Goal: Task Accomplishment & Management: Complete application form

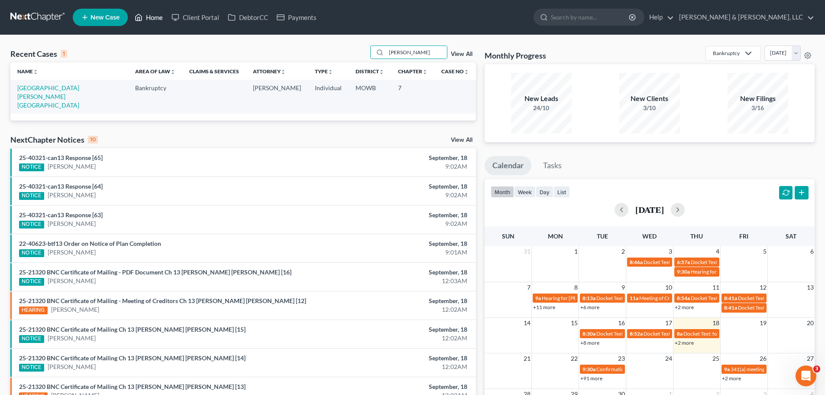
click at [162, 13] on link "Home" at bounding box center [148, 18] width 37 height 16
drag, startPoint x: 433, startPoint y: 49, endPoint x: 363, endPoint y: 54, distance: 69.5
click at [363, 54] on div "Recent Cases 1 [PERSON_NAME] View All" at bounding box center [243, 53] width 466 height 17
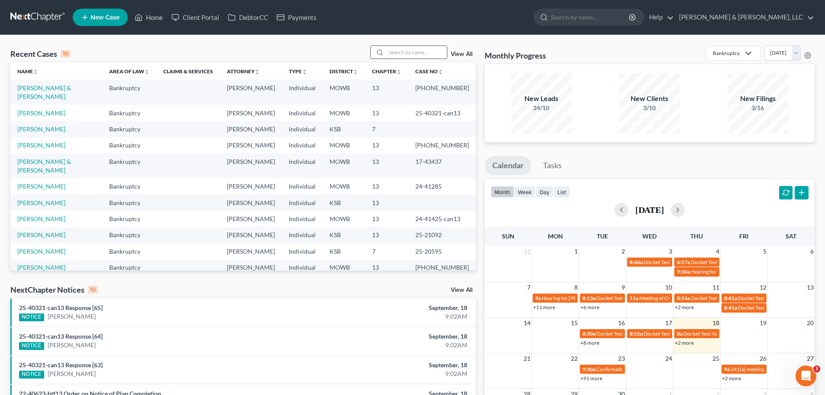
click at [402, 52] on input "search" at bounding box center [416, 52] width 61 height 13
type input "[PERSON_NAME]"
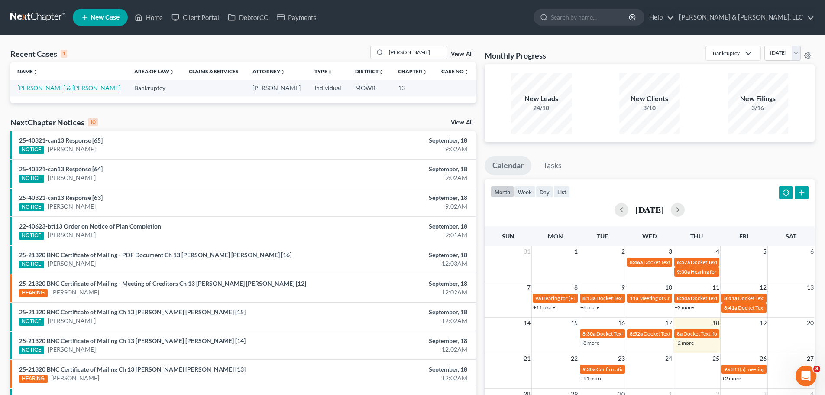
click at [62, 83] on td "[PERSON_NAME] & [PERSON_NAME]" at bounding box center [68, 88] width 117 height 16
click at [62, 84] on link "[PERSON_NAME] & [PERSON_NAME]" at bounding box center [68, 87] width 103 height 7
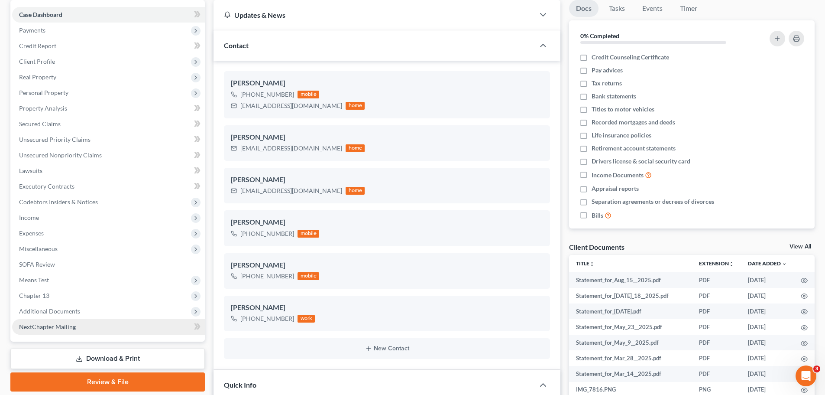
scroll to position [87, 0]
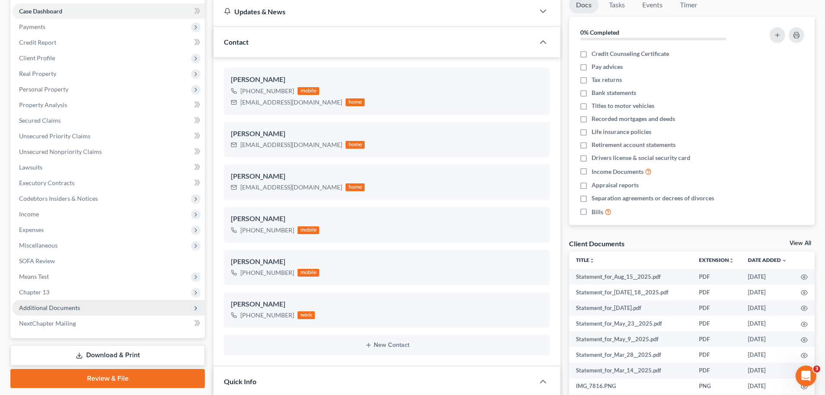
click at [81, 303] on span "Additional Documents" at bounding box center [108, 308] width 193 height 16
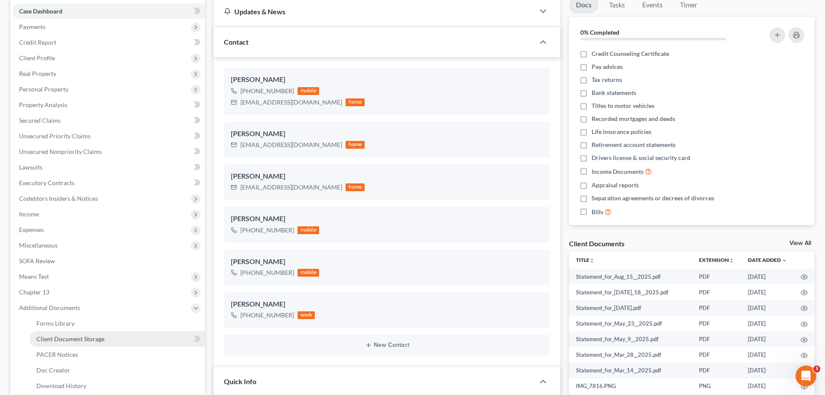
click at [84, 336] on span "Client Document Storage" at bounding box center [70, 338] width 68 height 7
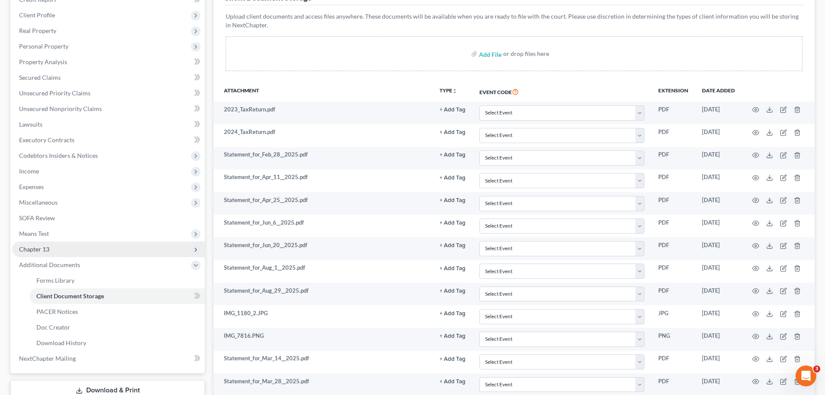
scroll to position [130, 0]
click at [50, 245] on span "Chapter 13" at bounding box center [108, 249] width 193 height 16
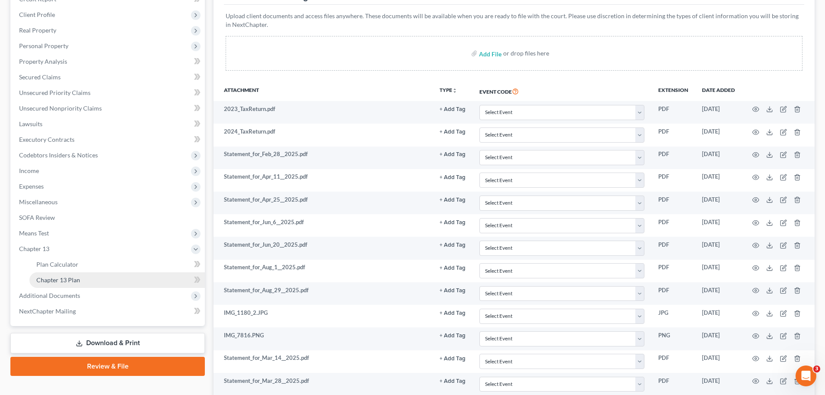
click at [65, 277] on span "Chapter 13 Plan" at bounding box center [58, 279] width 44 height 7
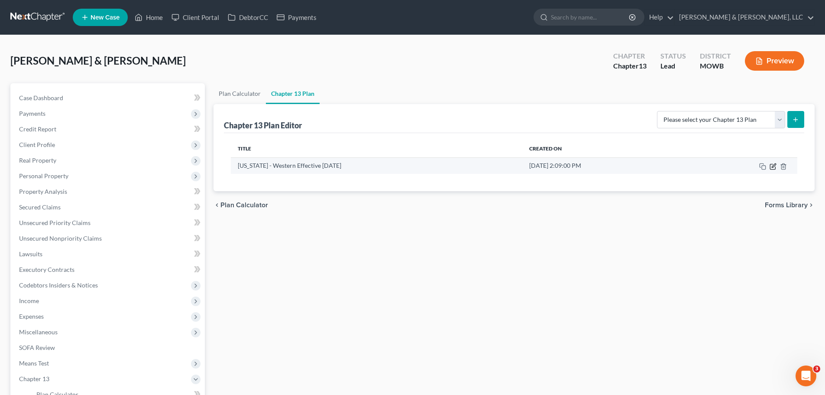
click at [772, 166] on icon "button" at bounding box center [773, 166] width 7 height 7
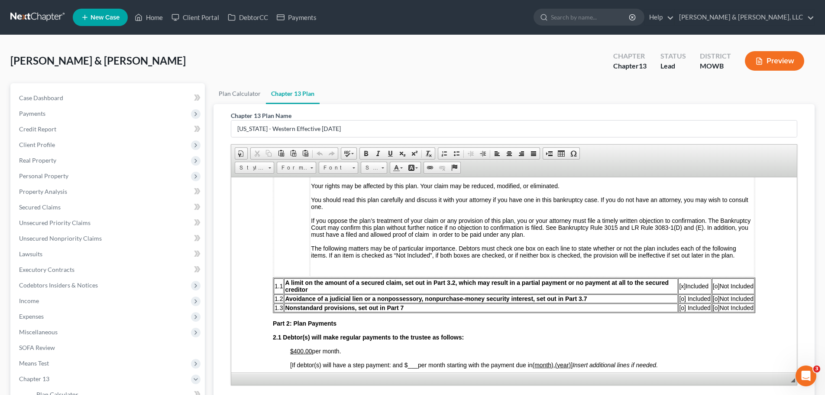
scroll to position [260, 0]
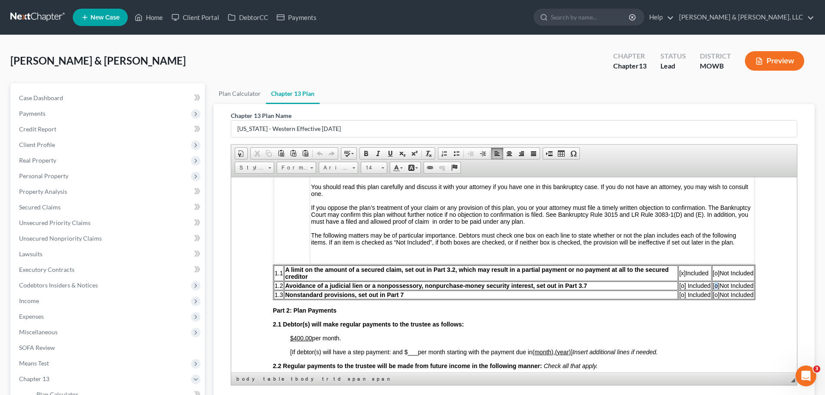
click at [713, 287] on span "[o]" at bounding box center [716, 285] width 7 height 7
click at [713, 294] on span "[o]" at bounding box center [716, 294] width 7 height 7
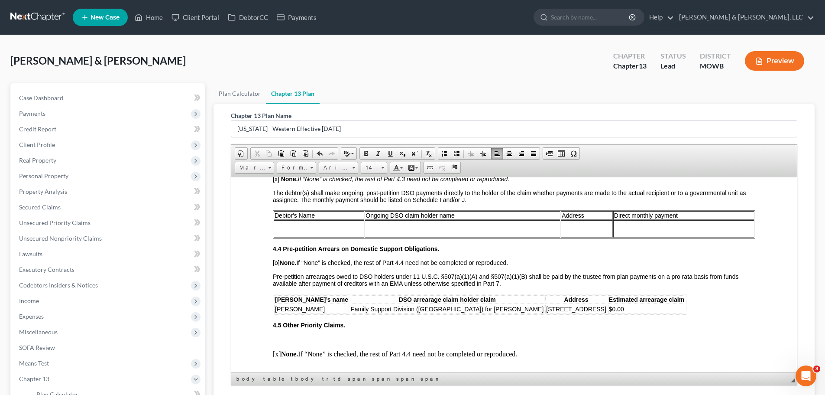
scroll to position [1300, 0]
click at [340, 229] on td at bounding box center [319, 227] width 91 height 17
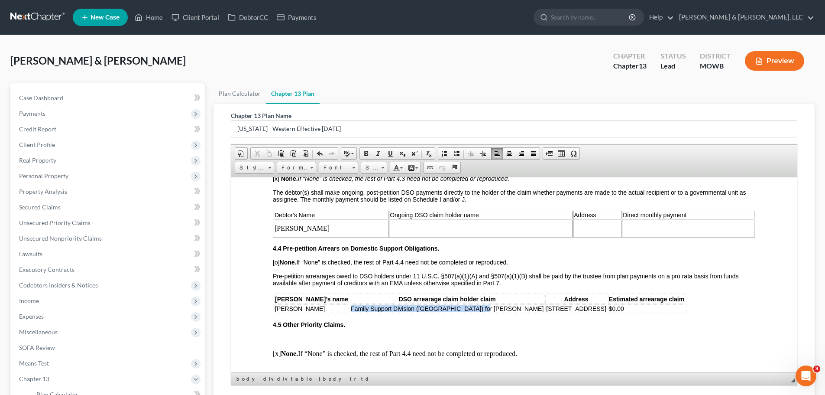
drag, startPoint x: 319, startPoint y: 309, endPoint x: 453, endPoint y: 310, distance: 133.9
click at [453, 310] on td "Family Support Division ([GEOGRAPHIC_DATA]) for [PERSON_NAME]" at bounding box center [447, 308] width 195 height 9
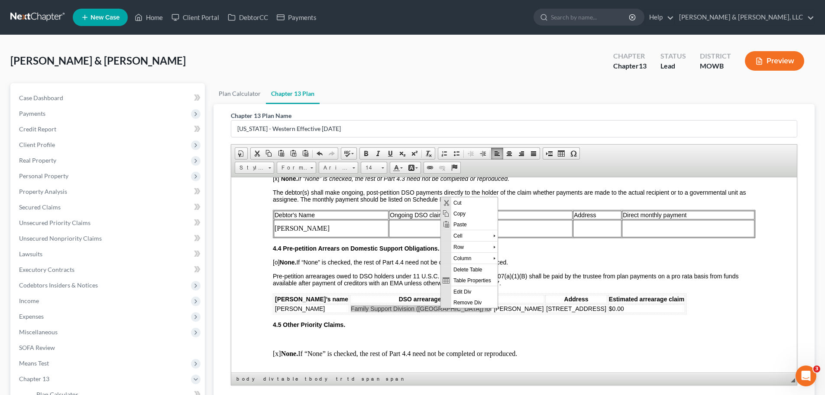
scroll to position [0, 0]
click at [476, 214] on span "Copy" at bounding box center [474, 213] width 46 height 11
copy span "Family Support Division ([GEOGRAPHIC_DATA]) for [PERSON_NAME]"
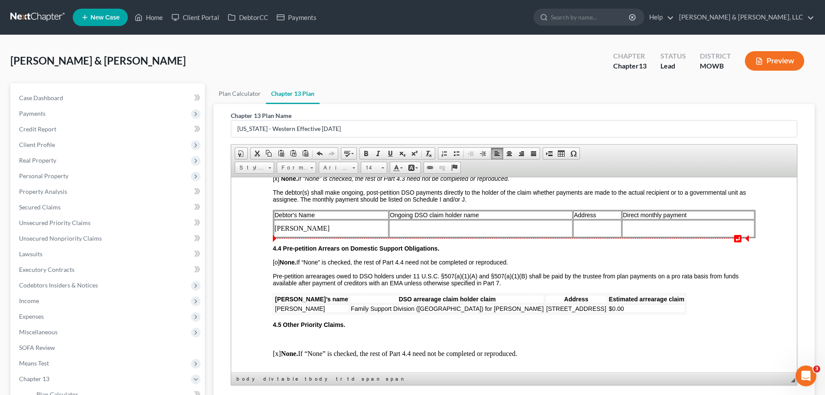
click at [418, 227] on td at bounding box center [481, 227] width 184 height 17
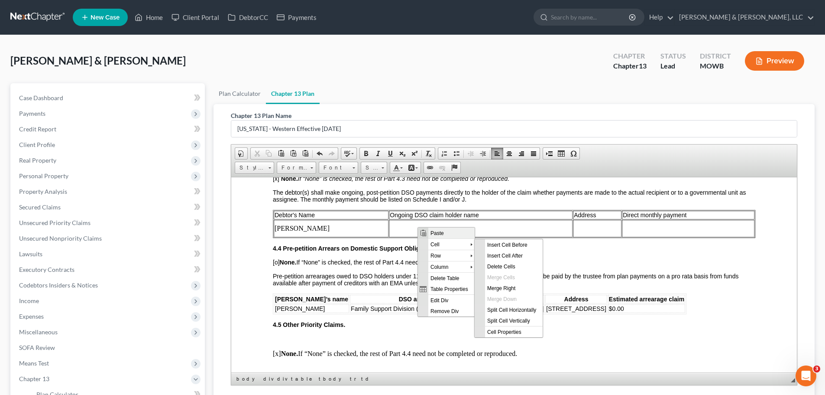
click at [436, 232] on span "Paste" at bounding box center [451, 232] width 46 height 11
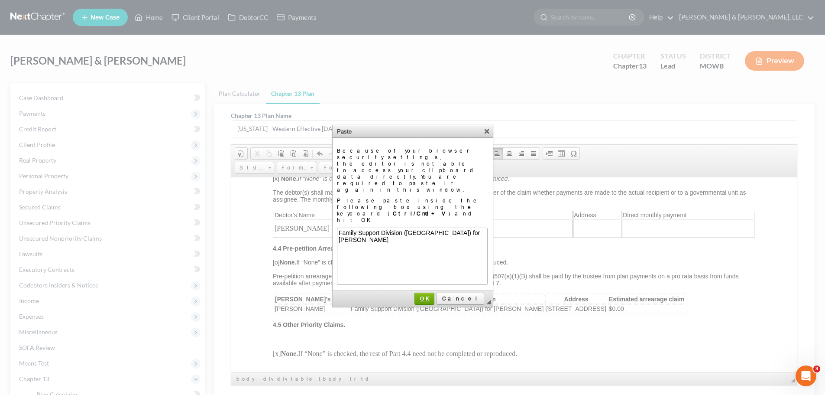
click at [434, 295] on span "OK" at bounding box center [424, 298] width 19 height 6
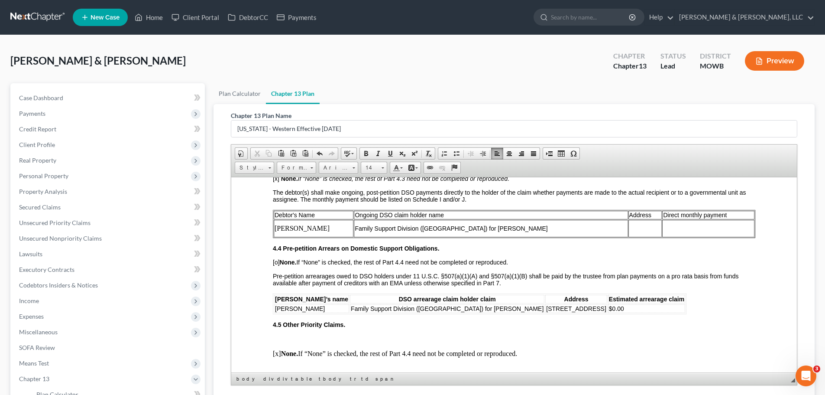
drag, startPoint x: 455, startPoint y: 308, endPoint x: 561, endPoint y: 306, distance: 106.6
click at [561, 306] on span "[STREET_ADDRESS]" at bounding box center [576, 308] width 60 height 7
click at [574, 214] on span "Copy" at bounding box center [590, 213] width 46 height 11
copy span "[STREET_ADDRESS]"
click at [629, 229] on td at bounding box center [646, 227] width 34 height 17
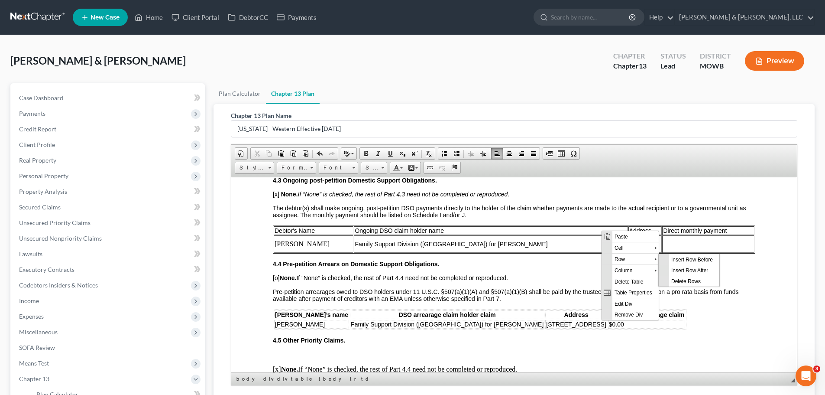
scroll to position [1256, 0]
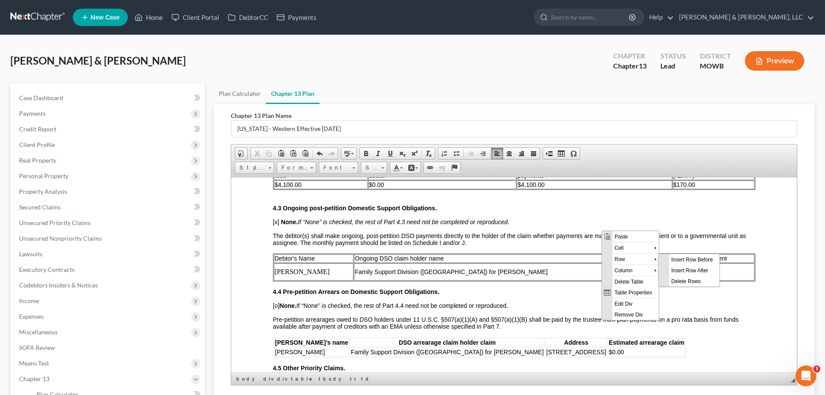
click at [564, 233] on span "The debtor(s) shall make ongoing, post-petition DSO payments directly to the ho…" at bounding box center [510, 239] width 474 height 14
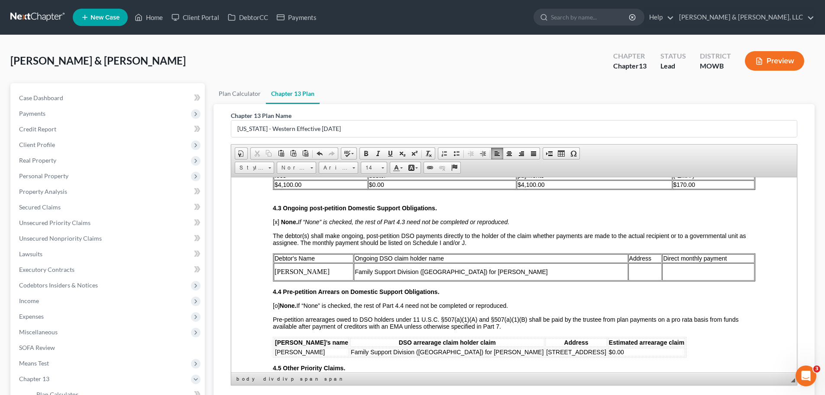
click at [629, 268] on td at bounding box center [646, 271] width 34 height 17
click at [621, 275] on span "Paste" at bounding box center [638, 273] width 46 height 11
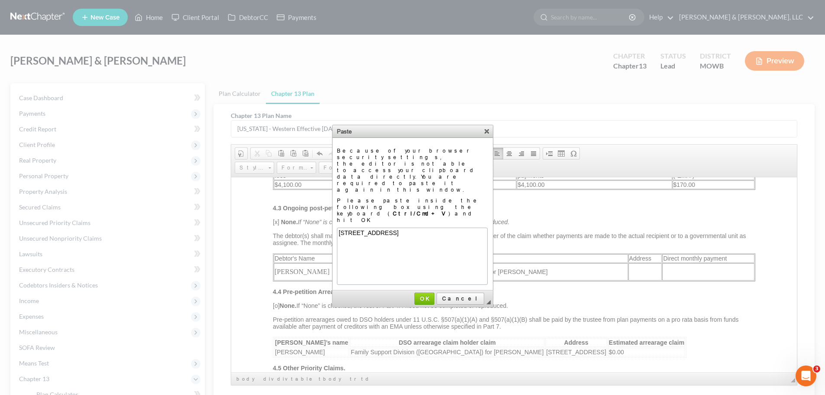
scroll to position [0, 0]
click at [434, 295] on span "OK" at bounding box center [424, 298] width 19 height 6
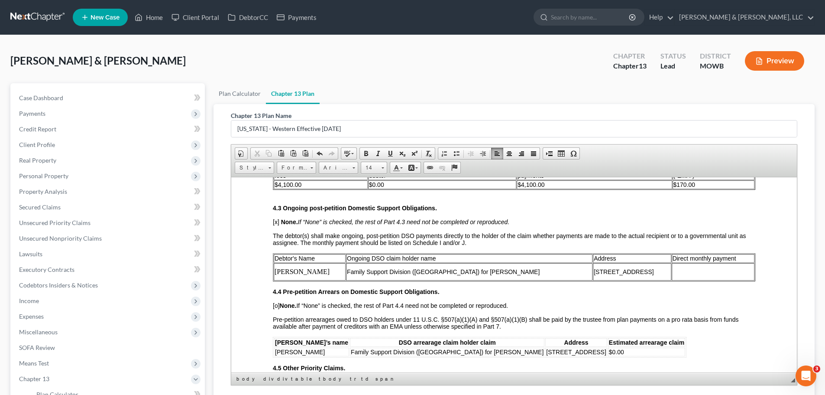
click at [682, 268] on td at bounding box center [713, 271] width 83 height 17
drag, startPoint x: 684, startPoint y: 266, endPoint x: 665, endPoint y: 267, distance: 18.2
click at [672, 267] on td "$290.00" at bounding box center [713, 271] width 83 height 17
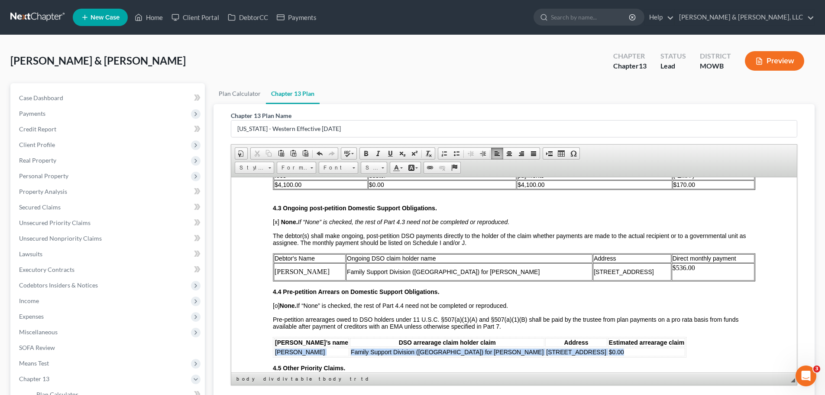
drag, startPoint x: 275, startPoint y: 353, endPoint x: 607, endPoint y: 348, distance: 331.9
click at [607, 348] on tr "[PERSON_NAME] Family Support Division ([GEOGRAPHIC_DATA]) for [PERSON_NAME][GEO…" at bounding box center [479, 351] width 411 height 9
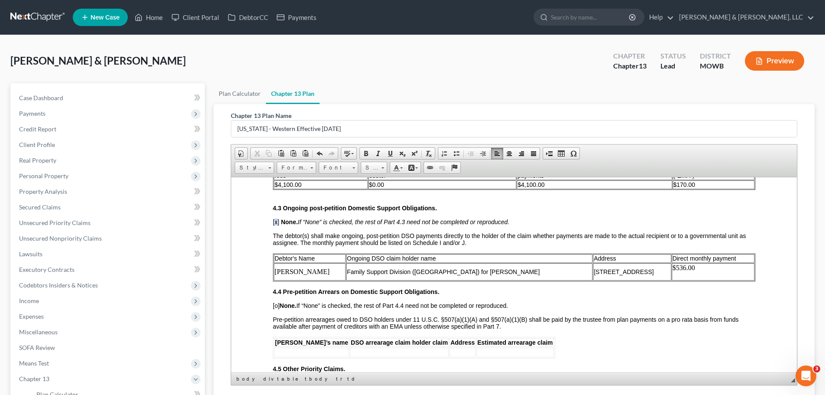
click at [274, 222] on span "[x]" at bounding box center [276, 221] width 6 height 7
click at [276, 305] on span "[o] None. If “None” is checked, the rest of Part 4.4 need not be completed or r…" at bounding box center [390, 305] width 235 height 7
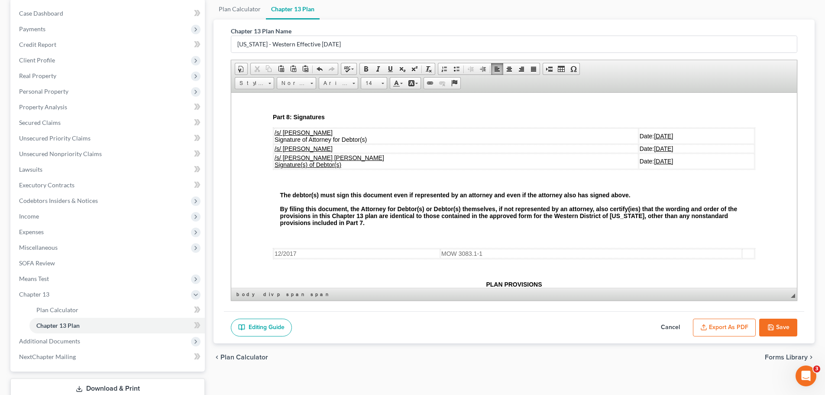
scroll to position [87, 0]
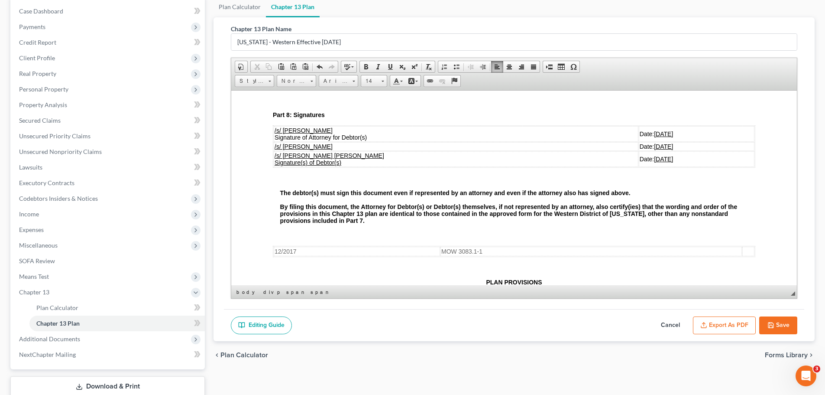
click at [777, 321] on button "Save" at bounding box center [778, 325] width 38 height 18
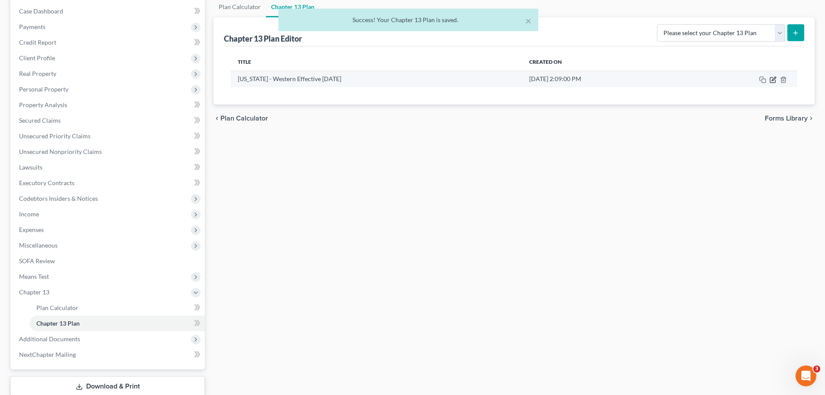
click at [772, 81] on icon "button" at bounding box center [773, 79] width 7 height 7
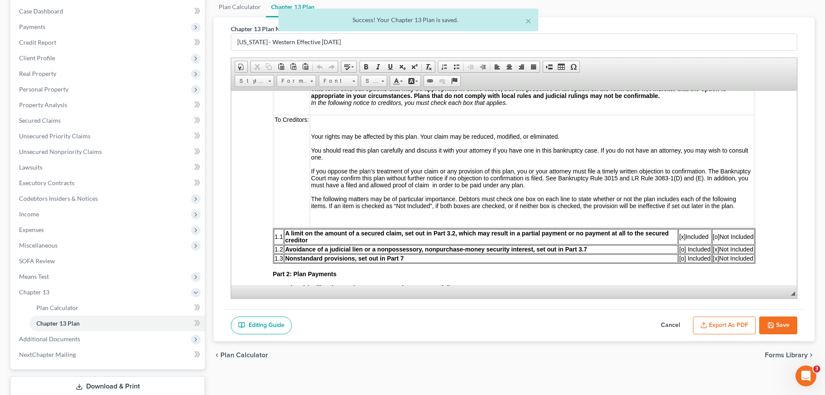
scroll to position [260, 0]
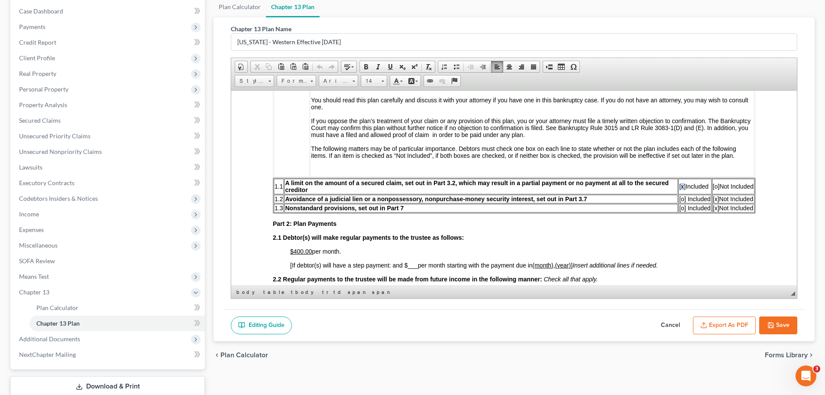
click at [679, 186] on span "[x]" at bounding box center [682, 185] width 6 height 7
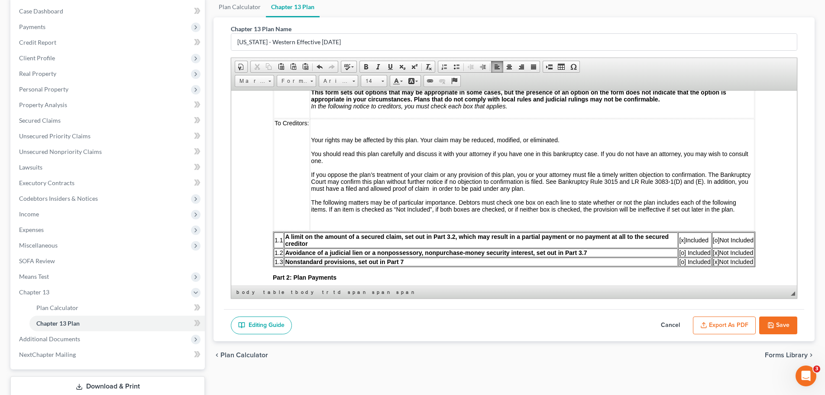
scroll to position [217, 0]
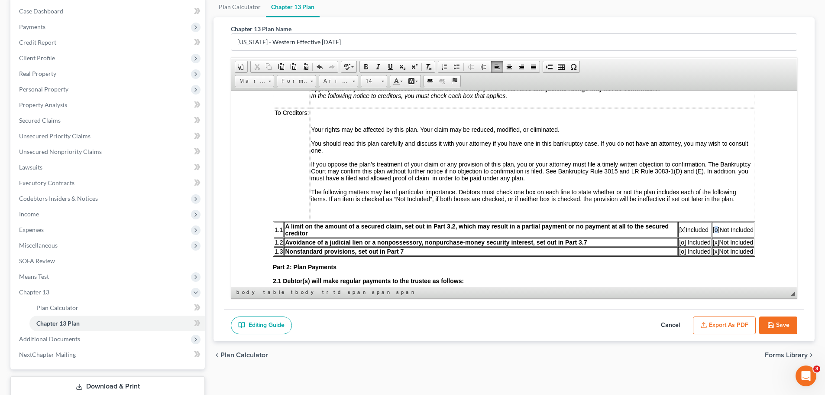
click at [713, 228] on span "[o]" at bounding box center [716, 229] width 7 height 7
click at [680, 231] on span "[x]" at bounding box center [683, 229] width 6 height 7
click at [777, 321] on button "Save" at bounding box center [778, 325] width 38 height 18
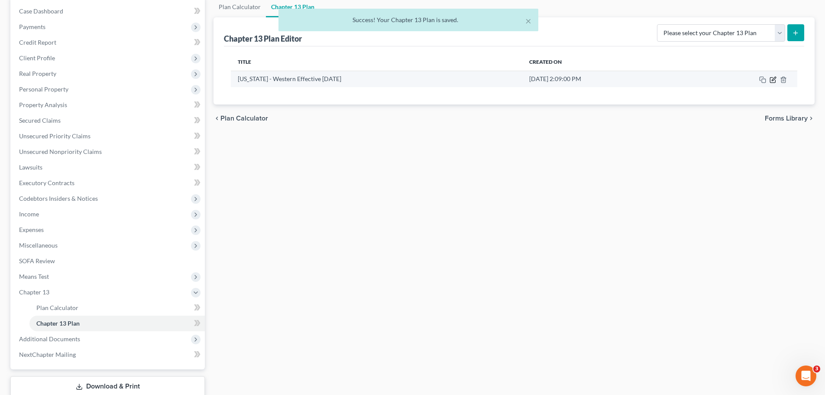
click at [773, 81] on icon "button" at bounding box center [773, 79] width 7 height 7
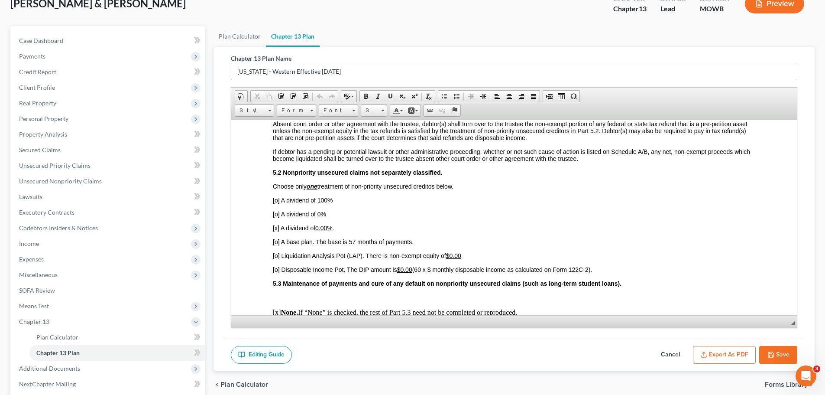
scroll to position [1560, 0]
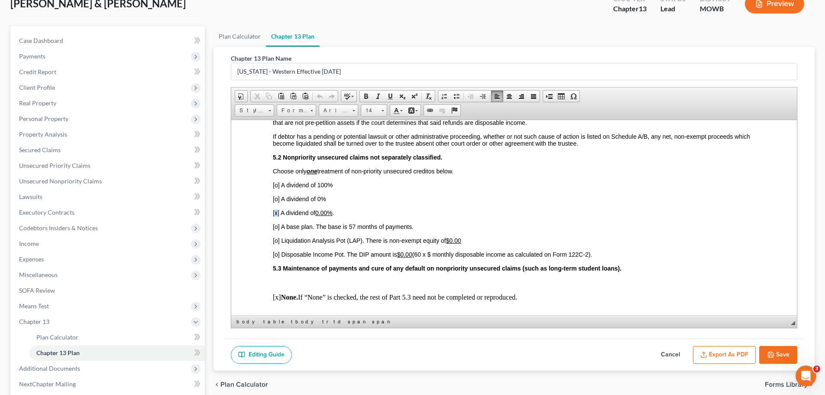
click at [276, 213] on span "[x] A dividend of 0.00% ." at bounding box center [304, 212] width 62 height 7
click at [274, 200] on span "[o] A dividend of 0%" at bounding box center [299, 198] width 53 height 7
click at [277, 200] on span "[o] A dividend of 0%" at bounding box center [299, 198] width 53 height 7
click at [769, 350] on button "Save" at bounding box center [778, 355] width 38 height 18
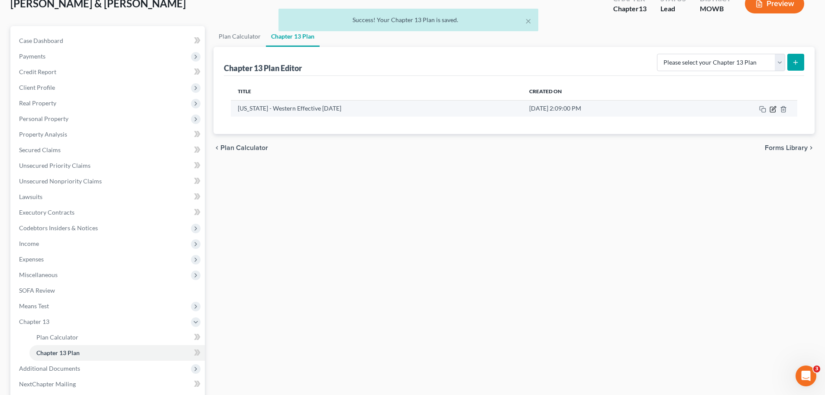
click at [772, 107] on icon "button" at bounding box center [773, 109] width 7 height 7
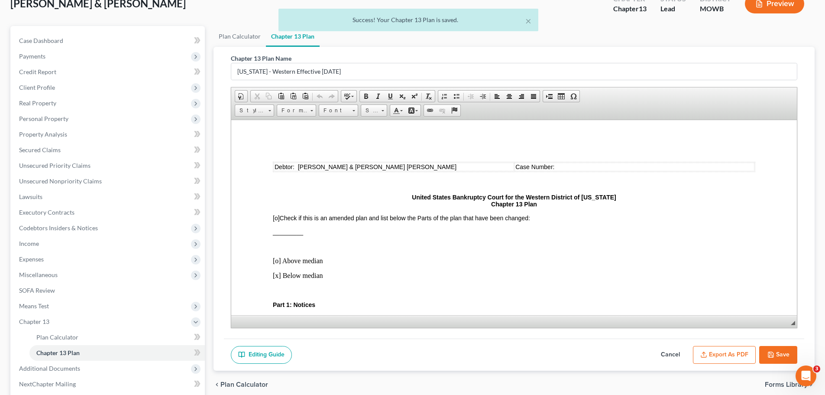
scroll to position [0, 0]
drag, startPoint x: 738, startPoint y: 354, endPoint x: 730, endPoint y: 337, distance: 19.6
click at [738, 354] on button "Export as PDF" at bounding box center [724, 355] width 63 height 18
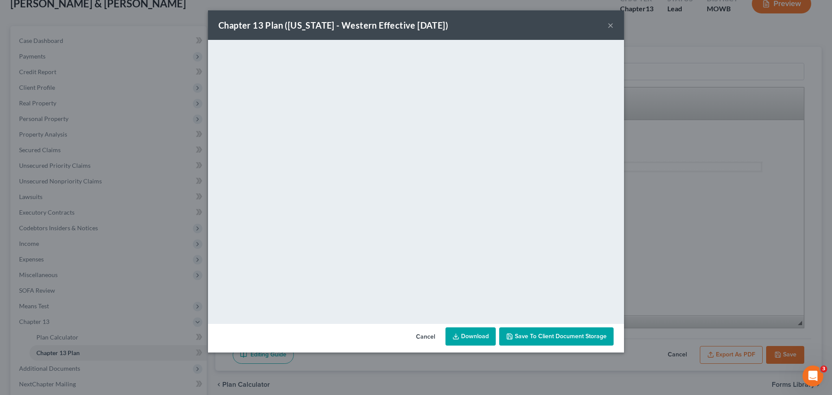
click at [609, 25] on button "×" at bounding box center [610, 25] width 6 height 10
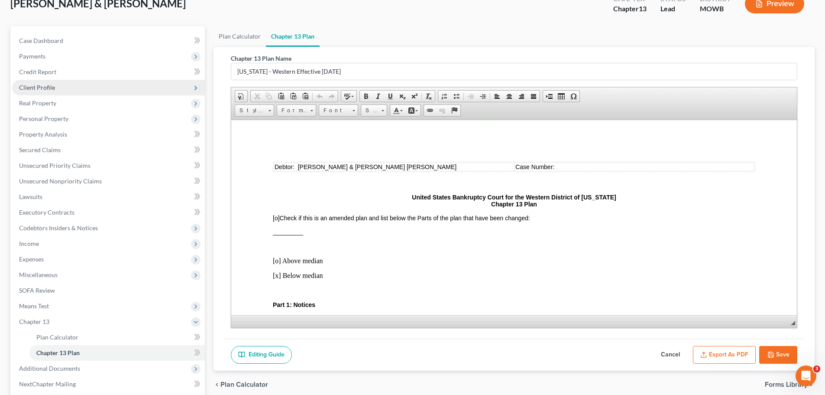
click at [47, 93] on span "Client Profile" at bounding box center [108, 88] width 193 height 16
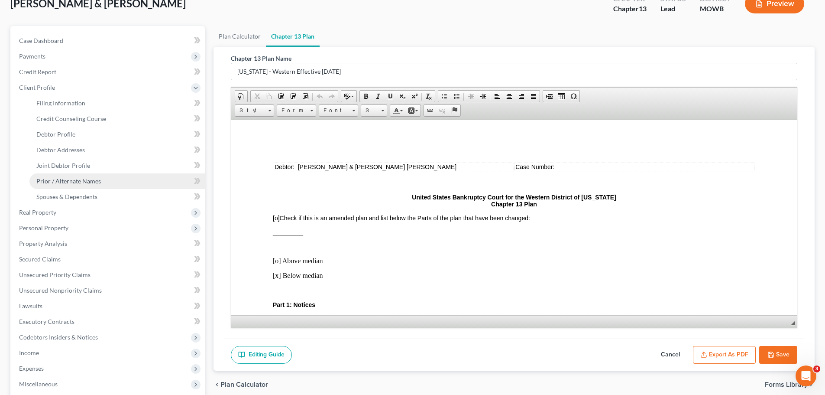
click at [63, 177] on span "Prior / Alternate Names" at bounding box center [68, 180] width 65 height 7
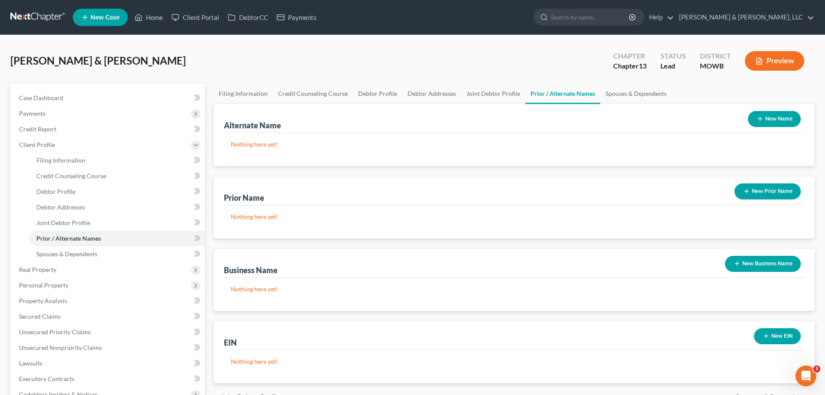
click at [759, 197] on button "New Prior Name" at bounding box center [768, 191] width 66 height 16
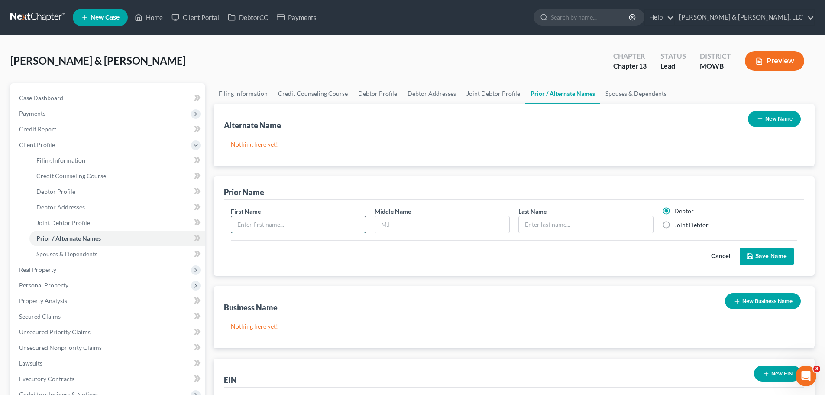
click at [323, 227] on input "text" at bounding box center [298, 224] width 134 height 16
type input "[PERSON_NAME]"
type input "Gray"
click at [675, 225] on label "Joint Debtor" at bounding box center [692, 225] width 34 height 9
click at [678, 225] on input "Joint Debtor" at bounding box center [681, 224] width 6 height 6
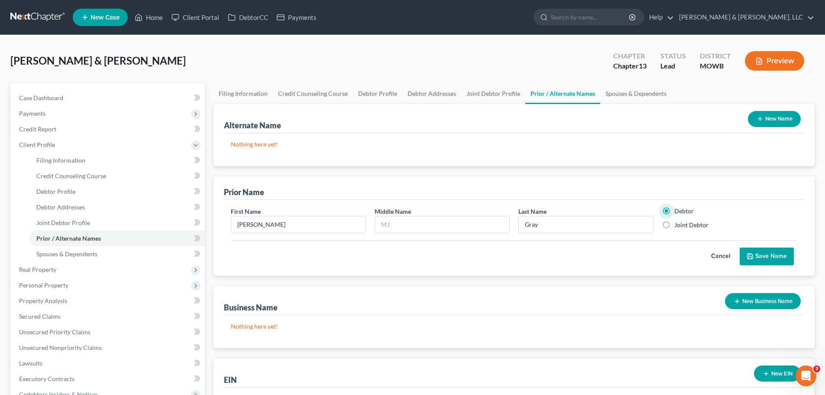
radio input "true"
radio input "false"
click at [768, 257] on button "Save Name" at bounding box center [767, 256] width 54 height 18
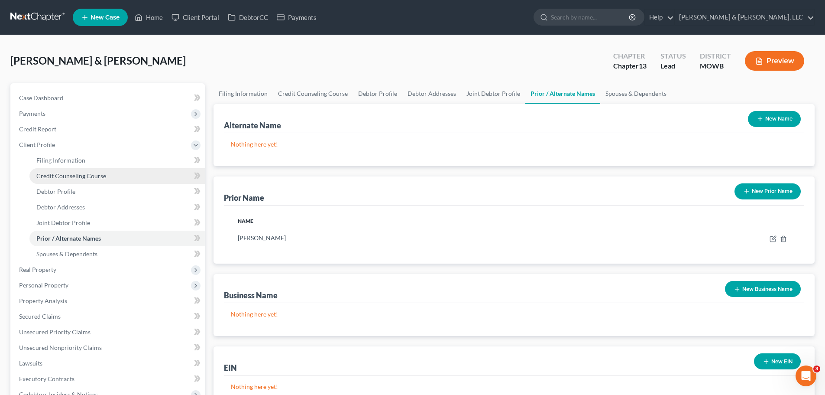
click at [71, 175] on span "Credit Counseling Course" at bounding box center [71, 175] width 70 height 7
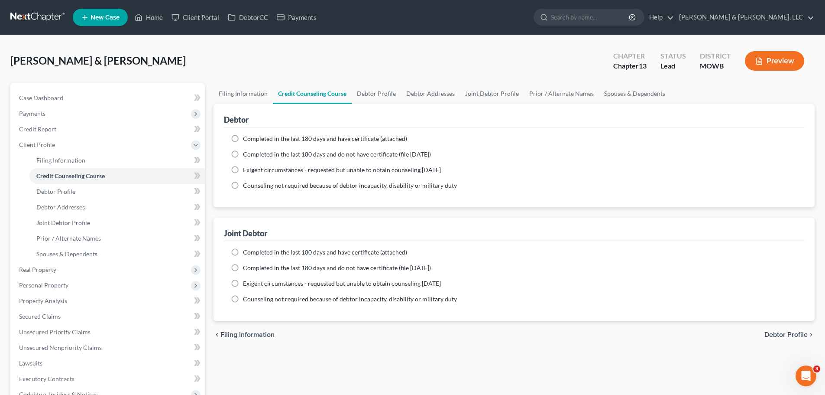
click at [264, 140] on span "Completed in the last 180 days and have certificate (attached)" at bounding box center [325, 138] width 164 height 7
click at [252, 140] on input "Completed in the last 180 days and have certificate (attached)" at bounding box center [250, 137] width 6 height 6
radio input "true"
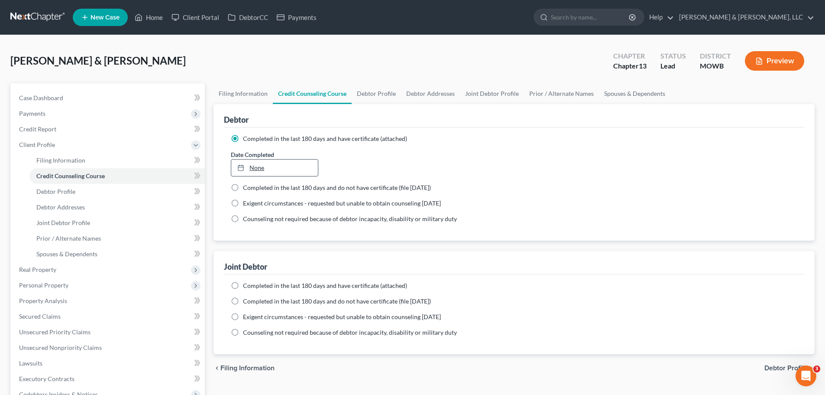
drag, startPoint x: 262, startPoint y: 165, endPoint x: 268, endPoint y: 178, distance: 14.7
click at [262, 164] on link "None" at bounding box center [274, 167] width 86 height 16
type input "[DATE]"
click at [253, 284] on span "Completed in the last 180 days and have certificate (attached)" at bounding box center [325, 285] width 164 height 7
click at [252, 284] on input "Completed in the last 180 days and have certificate (attached)" at bounding box center [250, 284] width 6 height 6
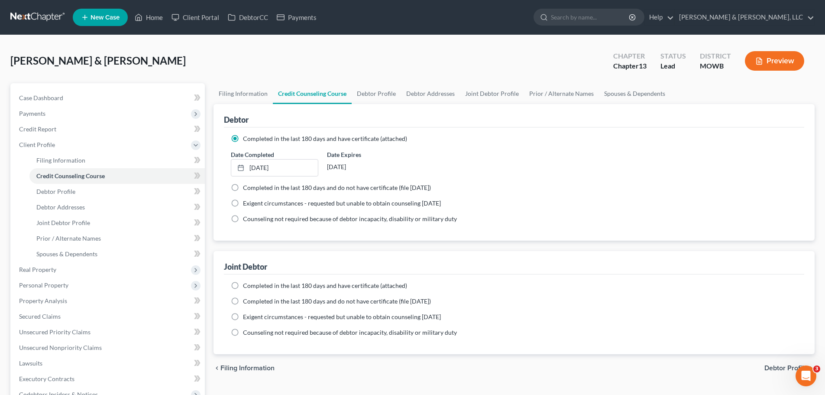
radio input "true"
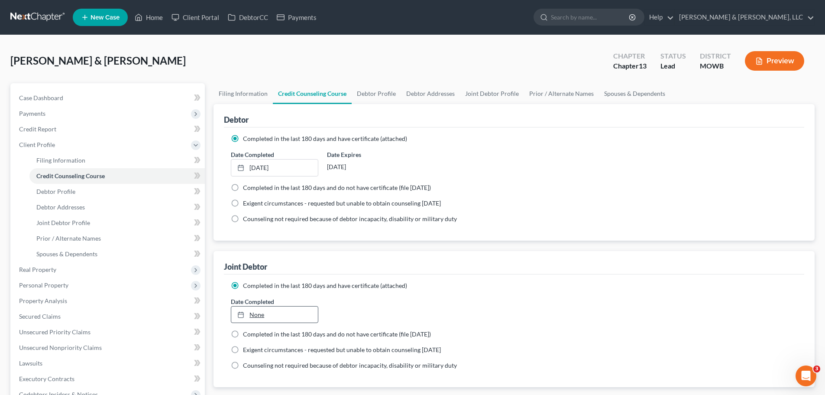
click at [270, 315] on link "None" at bounding box center [274, 314] width 86 height 16
type input "[DATE]"
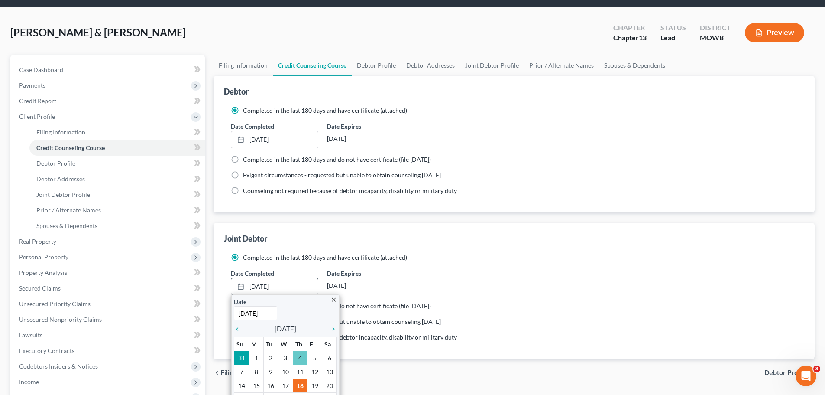
scroll to position [43, 0]
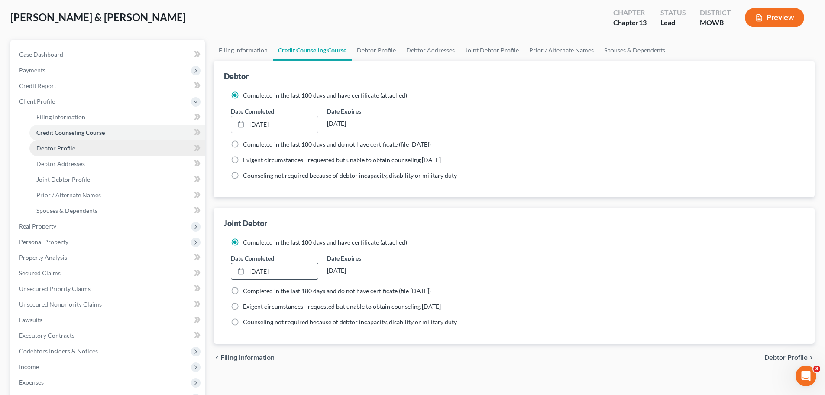
click at [88, 148] on link "Debtor Profile" at bounding box center [116, 148] width 175 height 16
select select "1"
select select "4"
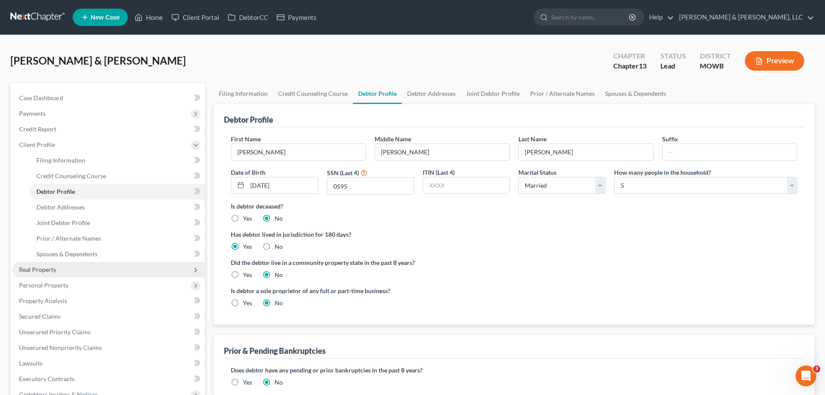
click at [74, 269] on span "Real Property" at bounding box center [108, 270] width 193 height 16
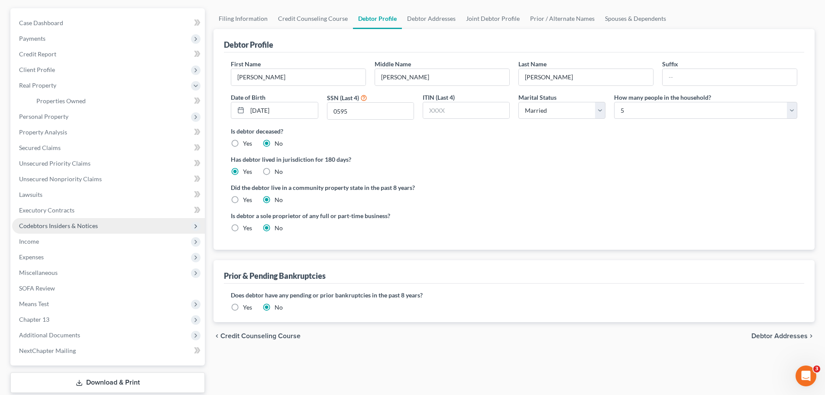
scroll to position [87, 0]
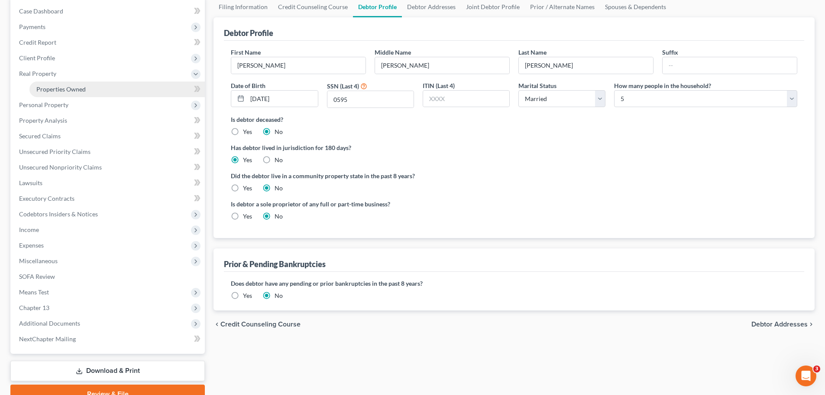
click at [74, 94] on link "Properties Owned" at bounding box center [116, 89] width 175 height 16
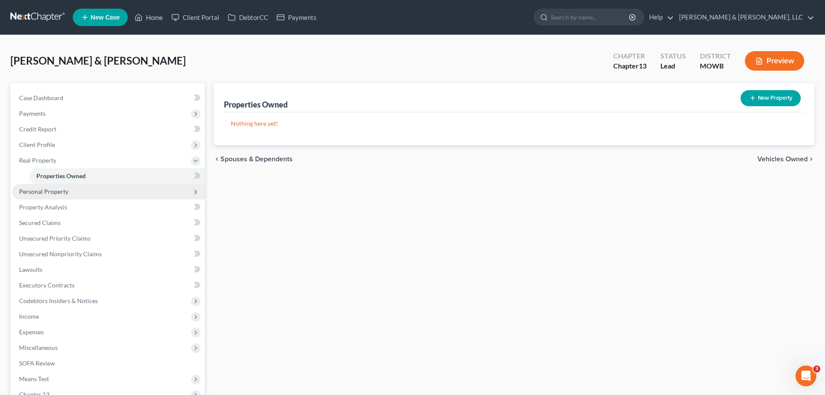
click at [71, 188] on span "Personal Property" at bounding box center [108, 192] width 193 height 16
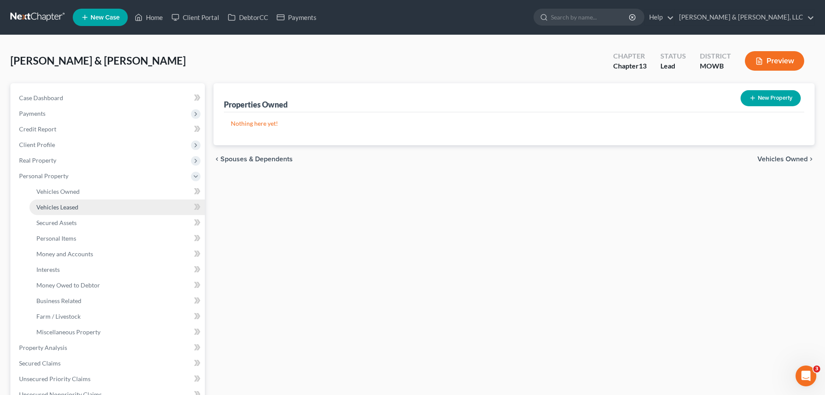
click at [81, 201] on link "Vehicles Leased" at bounding box center [116, 207] width 175 height 16
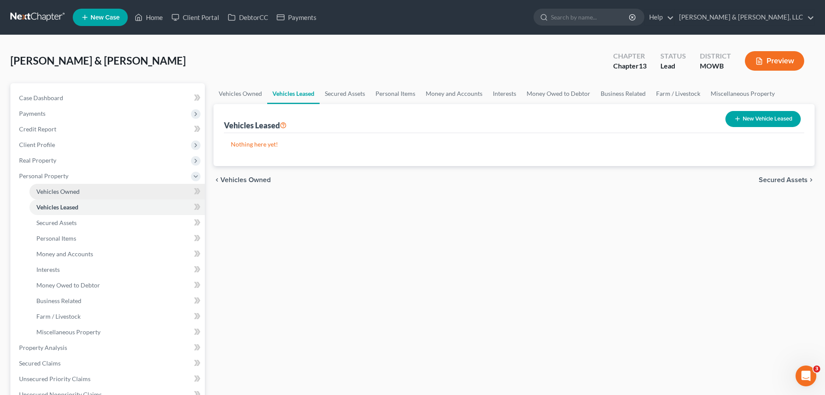
click at [78, 188] on span "Vehicles Owned" at bounding box center [57, 191] width 43 height 7
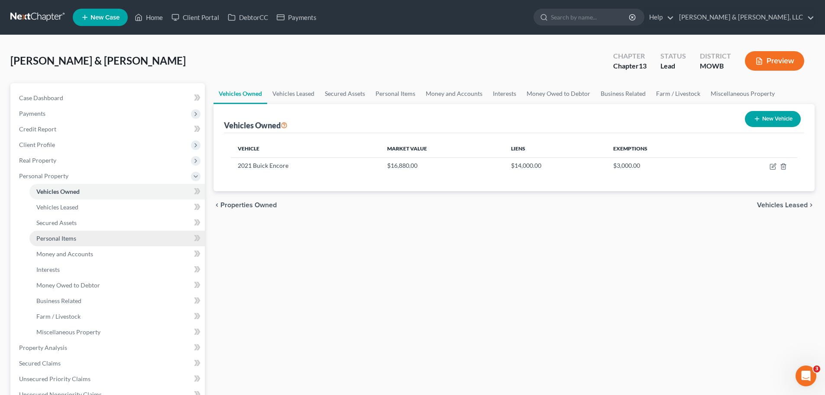
click at [85, 237] on link "Personal Items" at bounding box center [116, 238] width 175 height 16
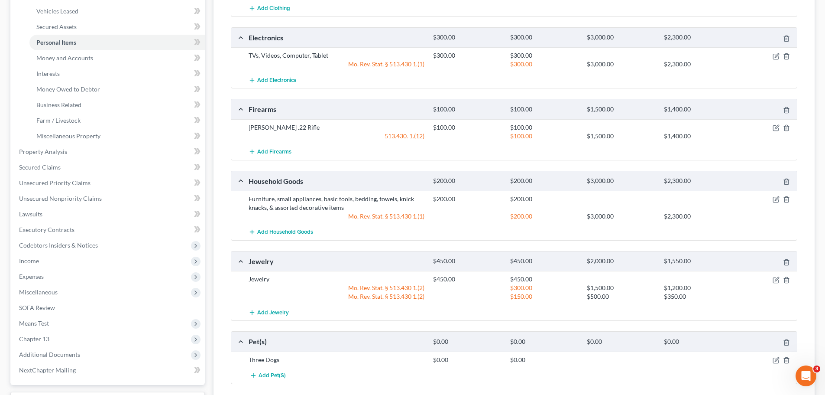
scroll to position [217, 0]
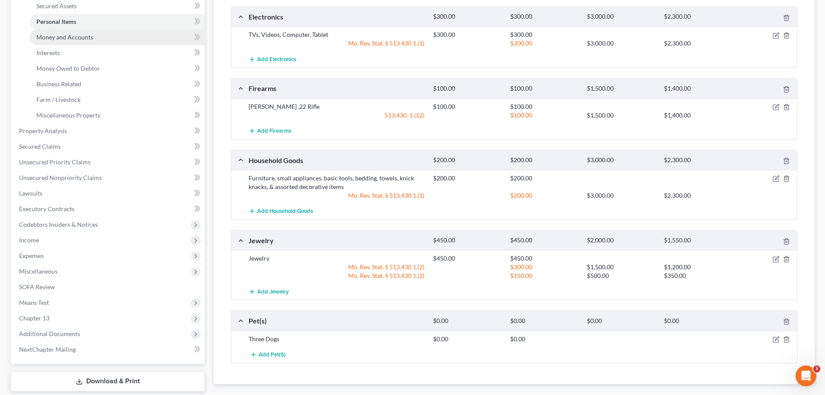
click at [56, 39] on span "Money and Accounts" at bounding box center [64, 36] width 57 height 7
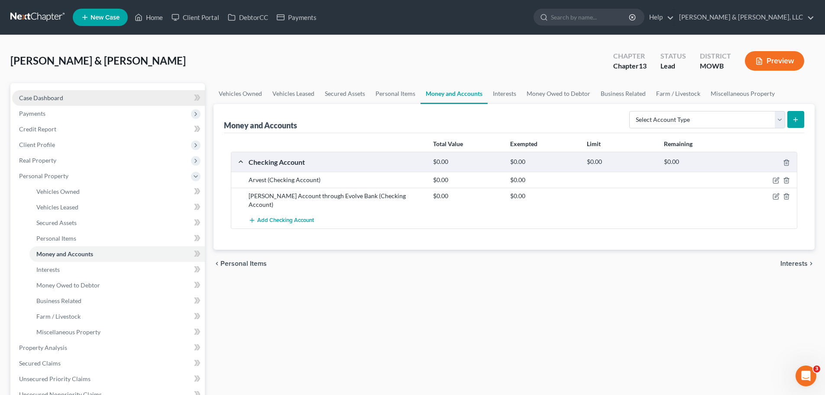
click at [96, 98] on link "Case Dashboard" at bounding box center [108, 98] width 193 height 16
select select "8"
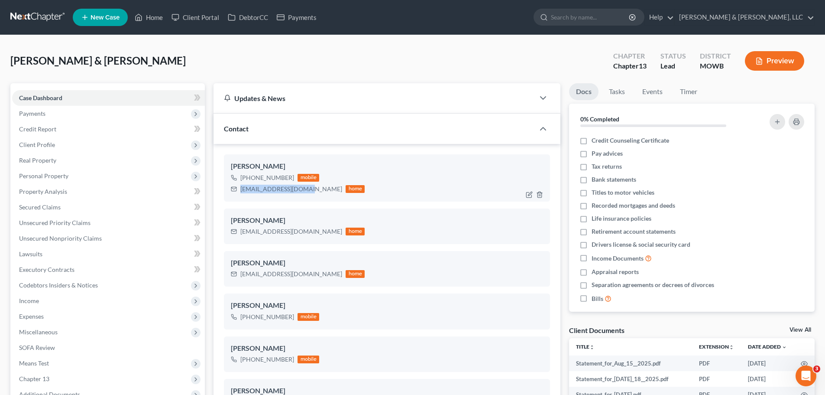
drag, startPoint x: 240, startPoint y: 191, endPoint x: 301, endPoint y: 191, distance: 60.7
click at [304, 192] on div "[EMAIL_ADDRESS][DOMAIN_NAME] home" at bounding box center [298, 188] width 134 height 11
copy div "[EMAIL_ADDRESS][DOMAIN_NAME]"
drag, startPoint x: 43, startPoint y: 179, endPoint x: 42, endPoint y: 186, distance: 7.1
click at [43, 179] on span "Personal Property" at bounding box center [43, 175] width 49 height 7
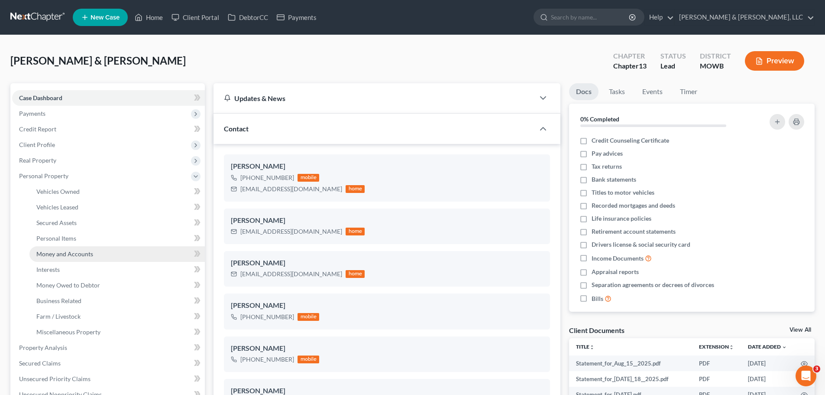
click at [74, 253] on span "Money and Accounts" at bounding box center [64, 253] width 57 height 7
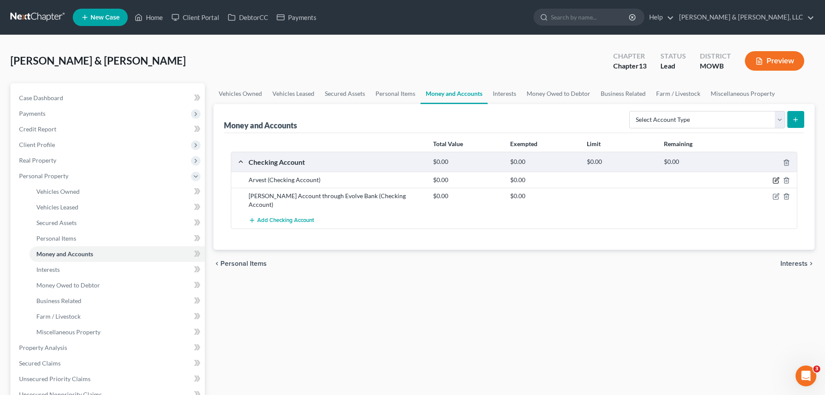
click at [775, 181] on icon "button" at bounding box center [776, 180] width 7 height 7
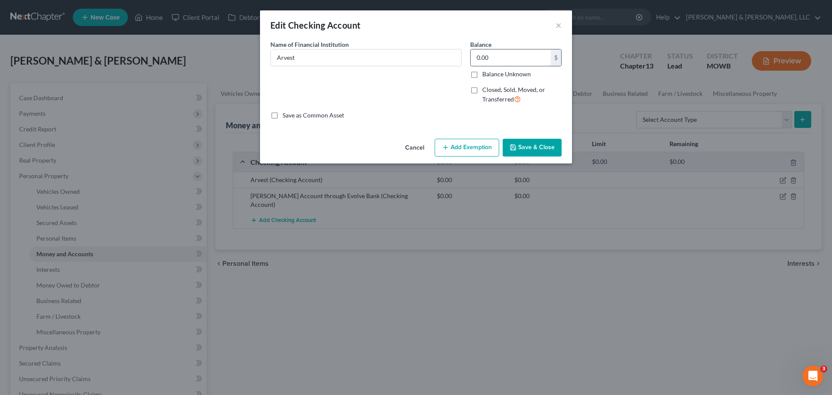
click at [493, 55] on input "0.00" at bounding box center [510, 57] width 80 height 16
drag, startPoint x: 494, startPoint y: 55, endPoint x: 461, endPoint y: 58, distance: 33.2
click at [461, 58] on div "Name of Financial Institution * Arvest Balance 100.00 $ Balance Unknown Balance…" at bounding box center [416, 75] width 300 height 71
type input "104"
click at [474, 148] on button "Add Exemption" at bounding box center [467, 148] width 65 height 18
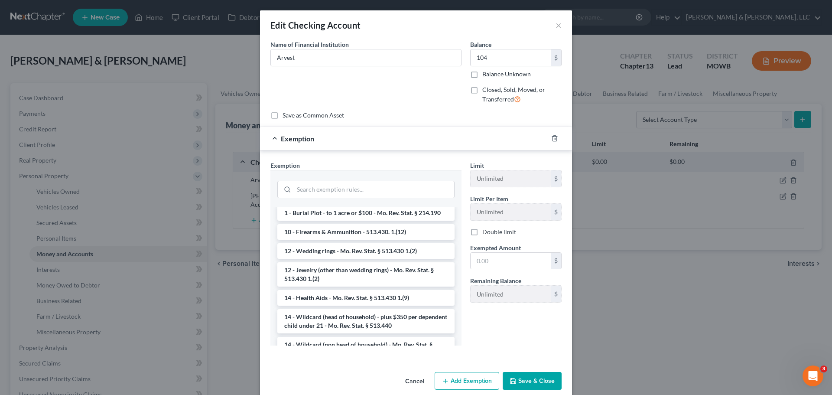
scroll to position [130, 0]
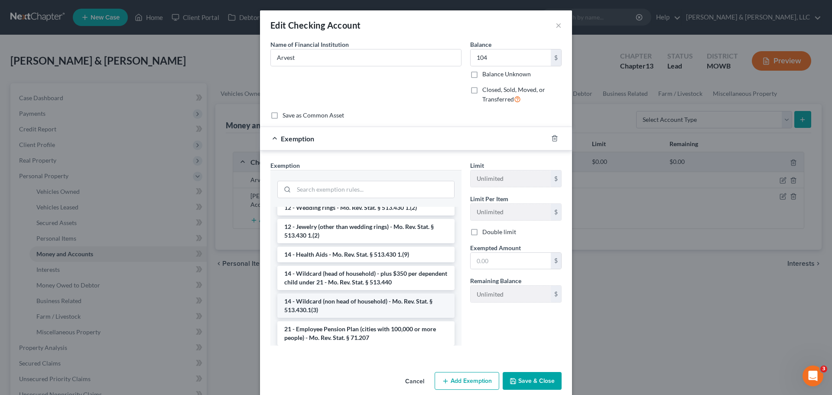
click at [387, 306] on li "14 - Wildcard (non head of household) - Mo. Rev. Stat. § 513.430.1(3)" at bounding box center [365, 305] width 177 height 24
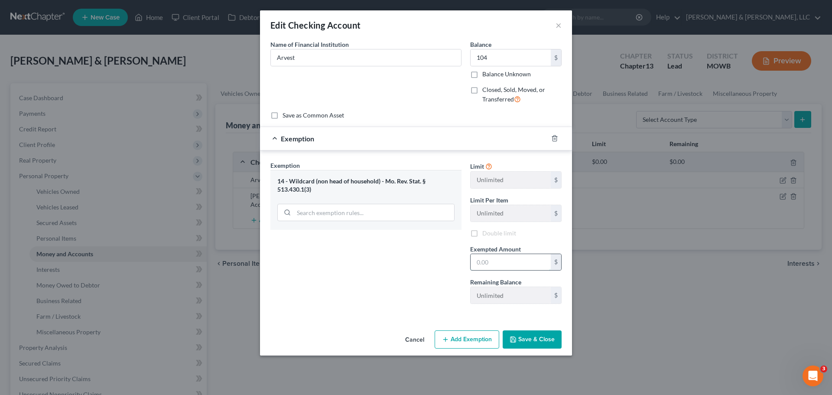
click at [499, 264] on input "text" at bounding box center [510, 262] width 80 height 16
type input "104"
click at [522, 338] on button "Save & Close" at bounding box center [532, 339] width 59 height 18
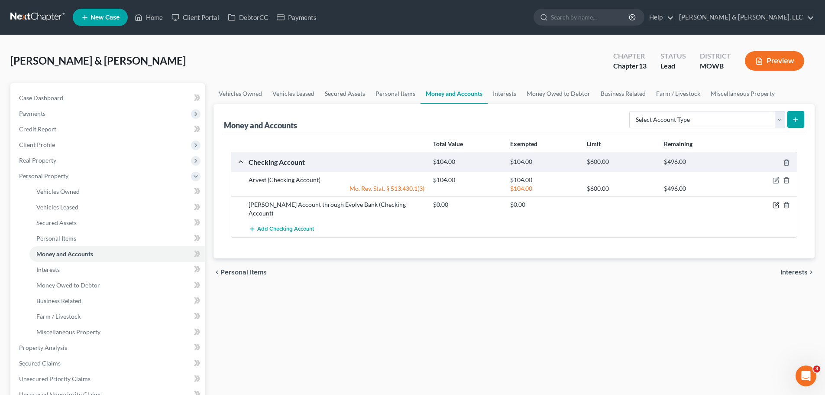
click at [776, 205] on icon "button" at bounding box center [776, 204] width 7 height 7
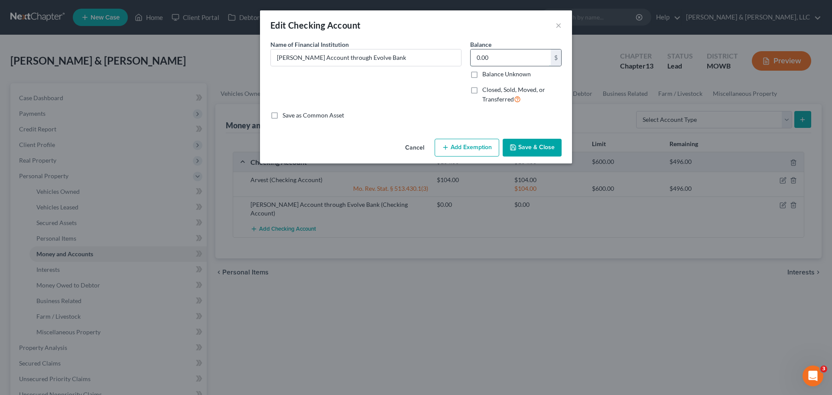
click at [512, 62] on input "0.00" at bounding box center [510, 57] width 80 height 16
type input "79"
drag, startPoint x: 464, startPoint y: 148, endPoint x: 473, endPoint y: 171, distance: 25.1
click at [465, 148] on button "Add Exemption" at bounding box center [467, 148] width 65 height 18
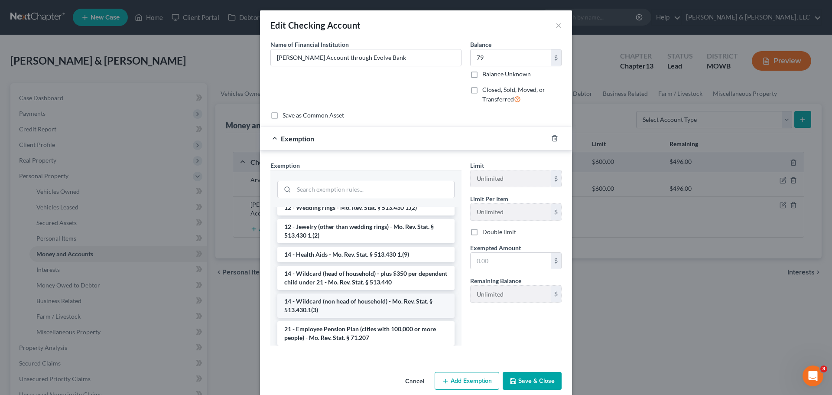
drag, startPoint x: 376, startPoint y: 302, endPoint x: 399, endPoint y: 298, distance: 24.0
click at [376, 302] on li "14 - Wildcard (non head of household) - Mo. Rev. Stat. § 513.430.1(3)" at bounding box center [365, 305] width 177 height 24
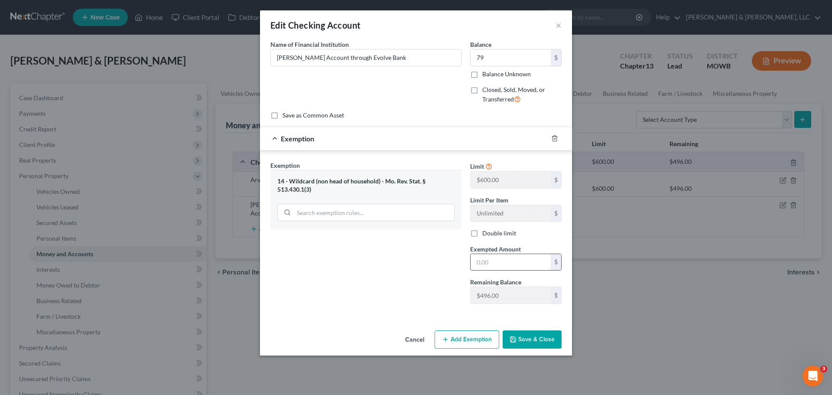
click at [522, 262] on input "text" at bounding box center [510, 262] width 80 height 16
type input "79"
click at [411, 283] on div "Exemption Set must be selected for CA. Exemption * 14 - Wildcard (non head of h…" at bounding box center [366, 236] width 200 height 150
click at [537, 345] on button "Save & Close" at bounding box center [532, 339] width 59 height 18
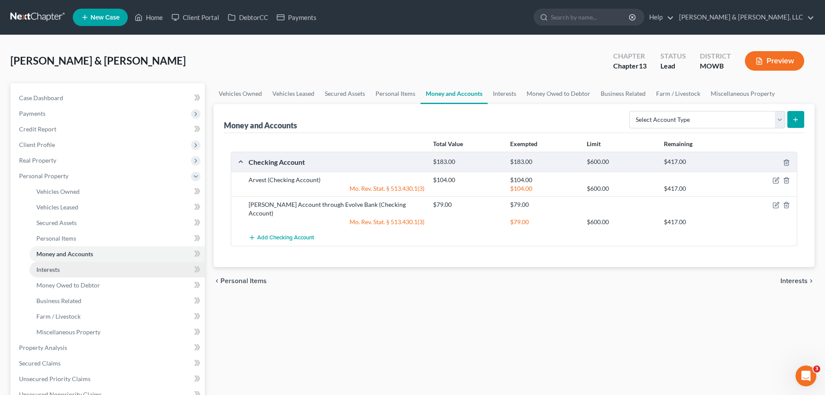
click at [91, 266] on link "Interests" at bounding box center [116, 270] width 175 height 16
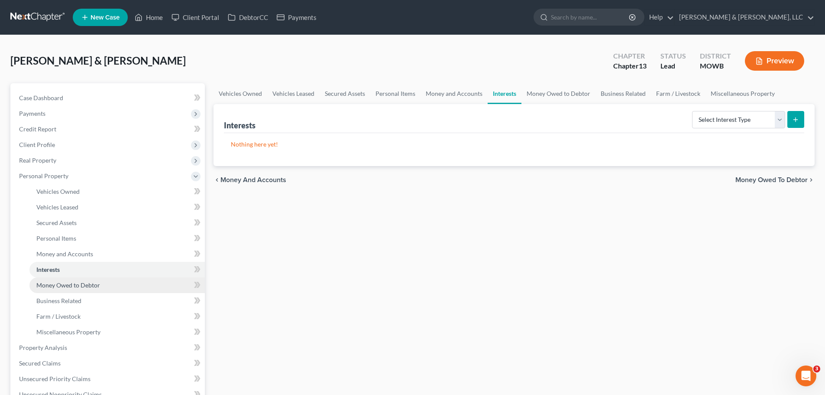
click at [93, 285] on span "Money Owed to Debtor" at bounding box center [68, 284] width 64 height 7
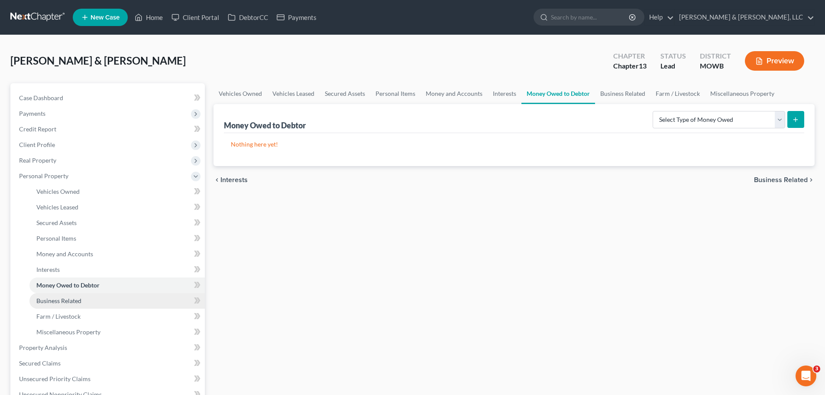
click at [91, 300] on link "Business Related" at bounding box center [116, 301] width 175 height 16
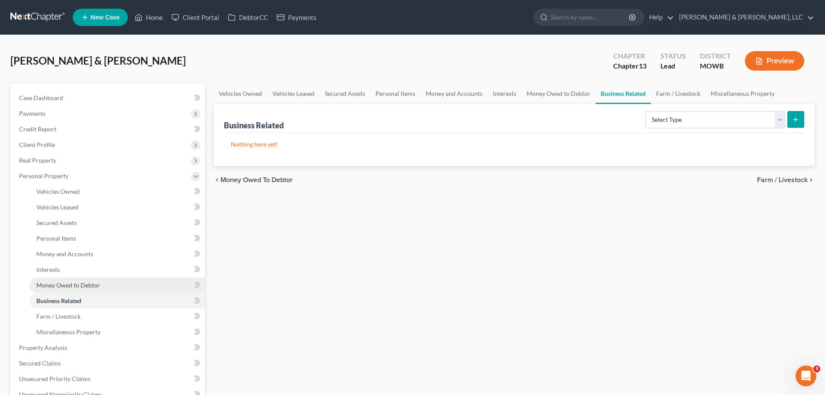
click at [91, 288] on span "Money Owed to Debtor" at bounding box center [68, 284] width 64 height 7
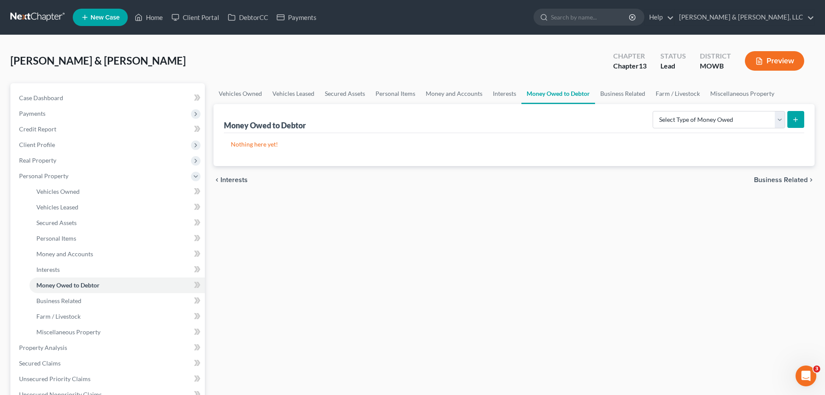
click at [719, 132] on div "Money Owed to Debtor Select Type of Money Owed Accounts Receivable Alimony Chil…" at bounding box center [514, 118] width 581 height 29
click at [718, 125] on select "Select Type of Money Owed Accounts Receivable Alimony Child Support Claims Agai…" at bounding box center [719, 119] width 133 height 17
select select "expected_tax_refund"
click at [654, 111] on select "Select Type of Money Owed Accounts Receivable Alimony Child Support Claims Agai…" at bounding box center [719, 119] width 133 height 17
click at [800, 120] on button "submit" at bounding box center [796, 119] width 17 height 17
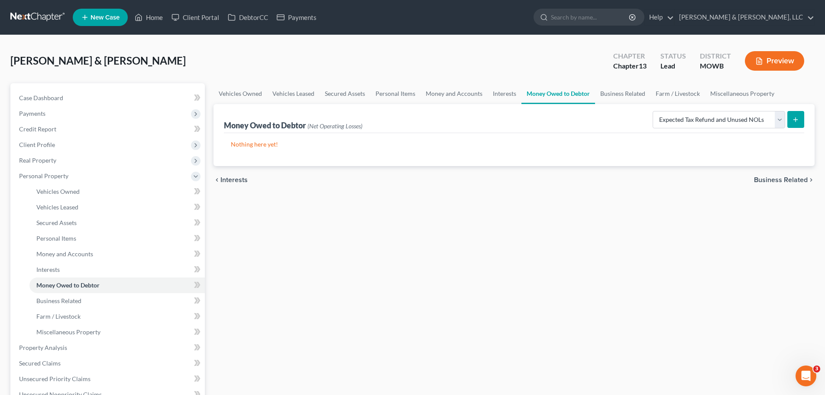
select select "0"
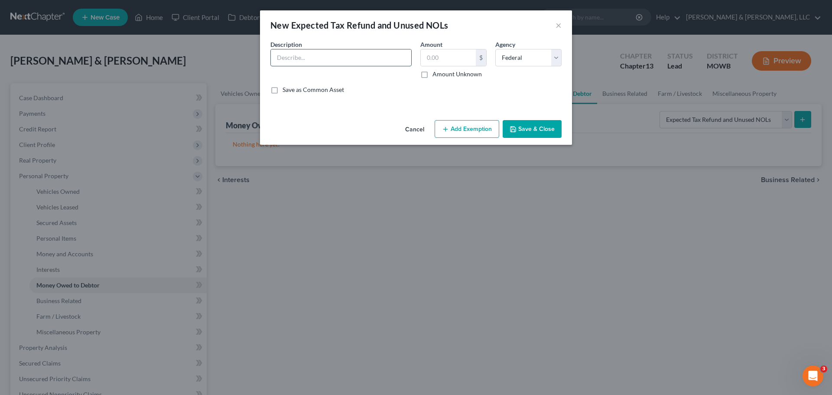
click at [383, 55] on input "text" at bounding box center [341, 57] width 140 height 16
type input "2025 Tax Refund"
click at [446, 76] on label "Amount Unknown" at bounding box center [456, 74] width 49 height 9
click at [441, 75] on input "Amount Unknown" at bounding box center [439, 73] width 6 height 6
checkbox input "true"
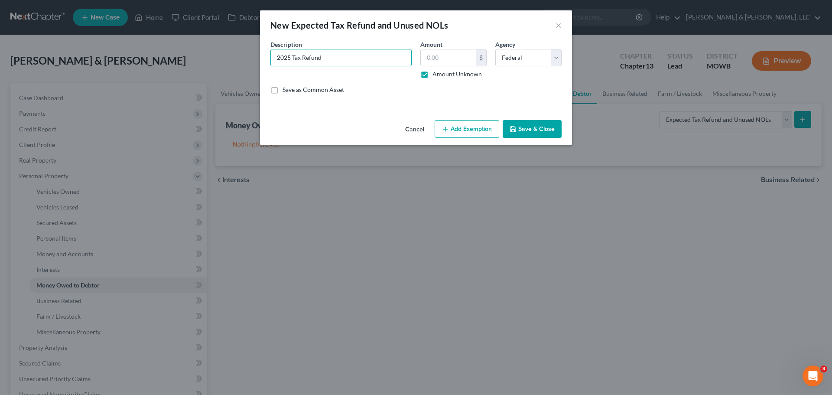
type input "0.00"
drag, startPoint x: 464, startPoint y: 123, endPoint x: 590, endPoint y: 133, distance: 126.1
click at [464, 123] on button "Add Exemption" at bounding box center [467, 129] width 65 height 18
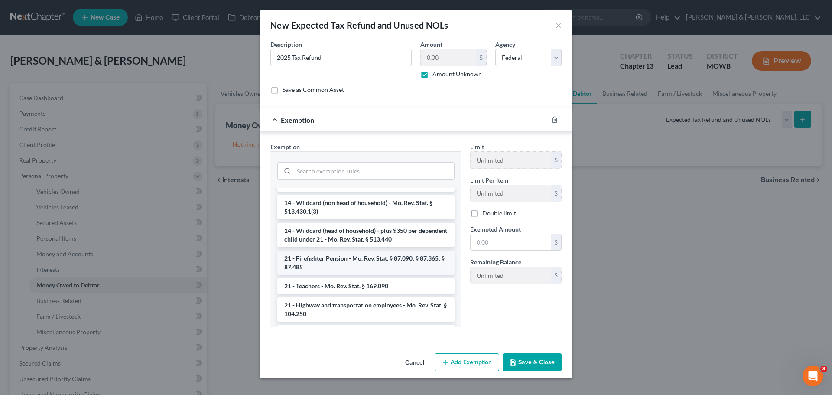
scroll to position [823, 0]
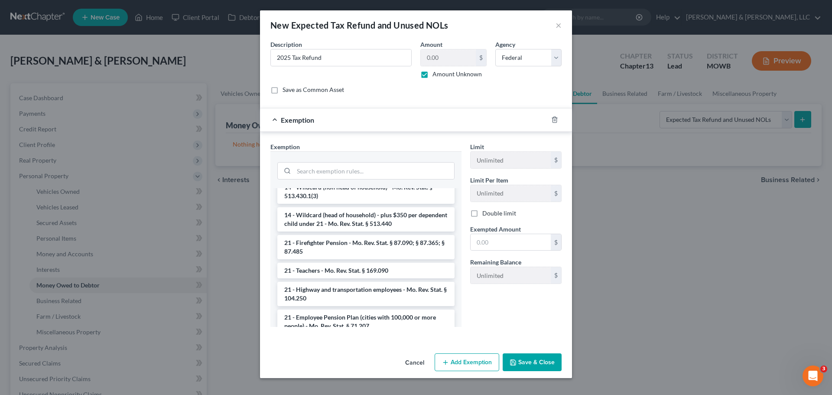
drag, startPoint x: 375, startPoint y: 201, endPoint x: 386, endPoint y: 206, distance: 12.0
click at [375, 201] on li "14 - Wildcard (non head of household) - Mo. Rev. Stat. § 513.430.1(3)" at bounding box center [365, 191] width 177 height 24
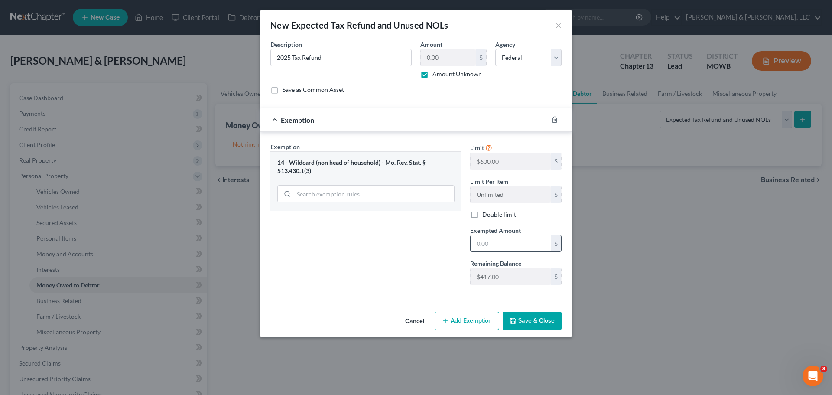
click at [517, 245] on input "text" at bounding box center [510, 243] width 80 height 16
type input "417"
click at [461, 318] on button "Add Exemption" at bounding box center [467, 320] width 65 height 18
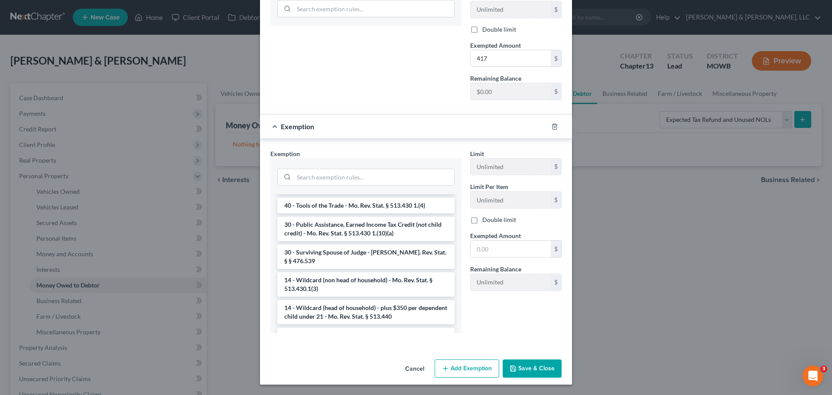
scroll to position [780, 0]
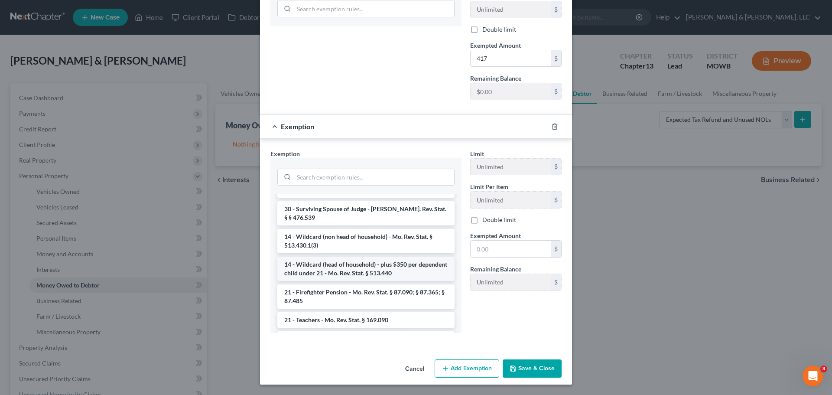
click at [353, 276] on li "14 - Wildcard (head of household) - plus $350 per dependent child under 21 - Mo…" at bounding box center [365, 268] width 177 height 24
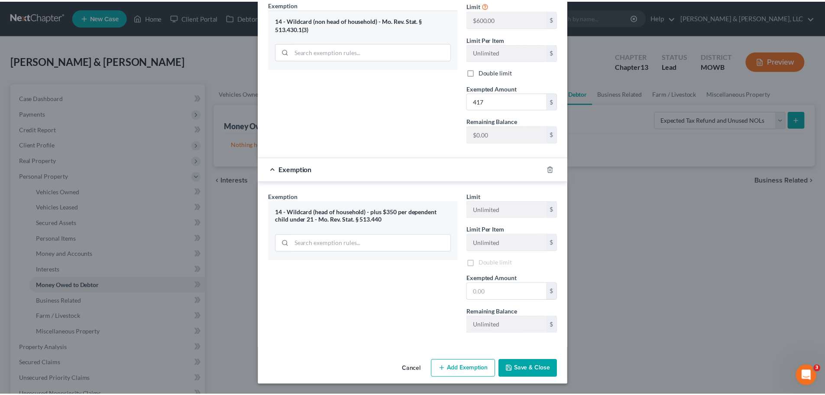
scroll to position [144, 0]
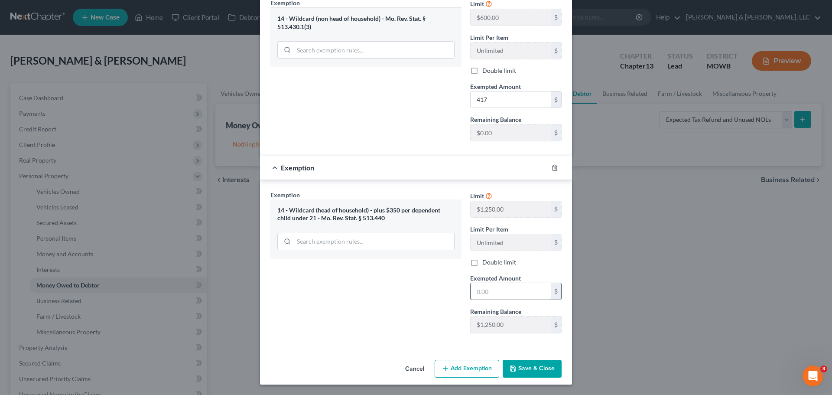
click at [512, 292] on input "text" at bounding box center [510, 291] width 80 height 16
type input "2,300"
click at [537, 370] on button "Save & Close" at bounding box center [532, 369] width 59 height 18
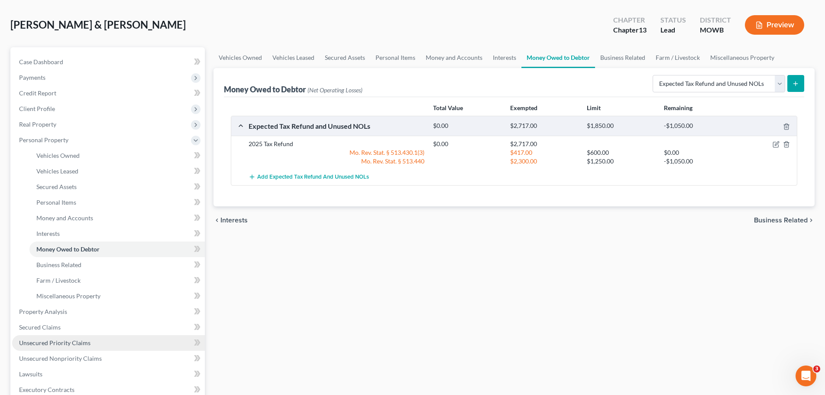
scroll to position [87, 0]
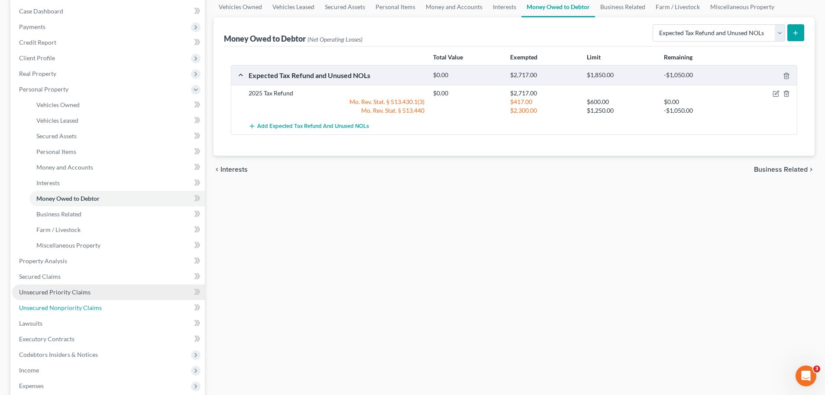
drag, startPoint x: 76, startPoint y: 302, endPoint x: 167, endPoint y: 298, distance: 91.1
click at [76, 302] on link "Unsecured Nonpriority Claims" at bounding box center [108, 308] width 193 height 16
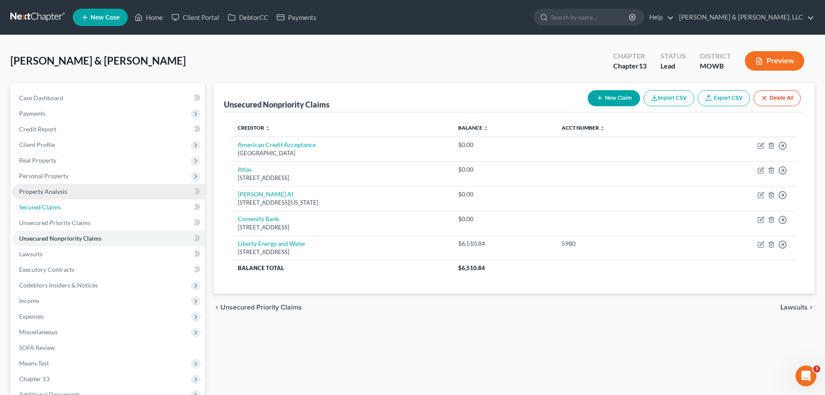
drag, startPoint x: 62, startPoint y: 202, endPoint x: 95, endPoint y: 198, distance: 33.2
click at [62, 202] on link "Secured Claims" at bounding box center [108, 207] width 193 height 16
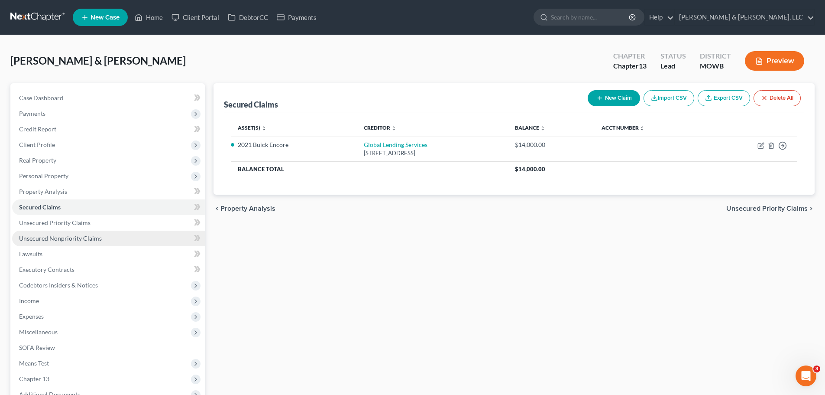
click at [101, 236] on link "Unsecured Nonpriority Claims" at bounding box center [108, 238] width 193 height 16
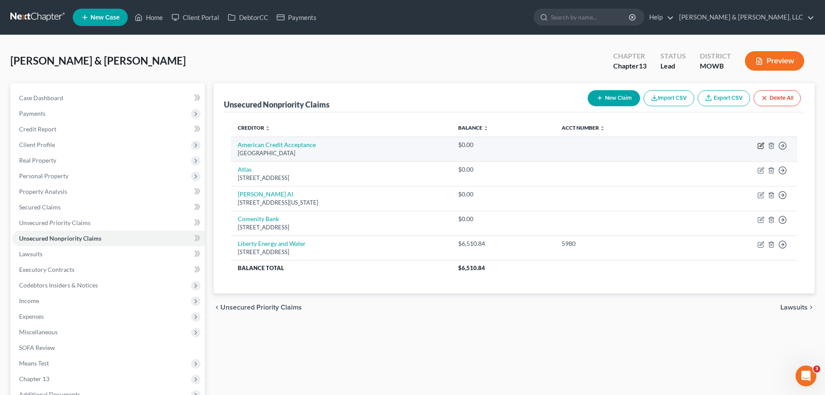
click at [762, 148] on icon "button" at bounding box center [760, 145] width 5 height 5
select select "45"
select select "14"
select select "0"
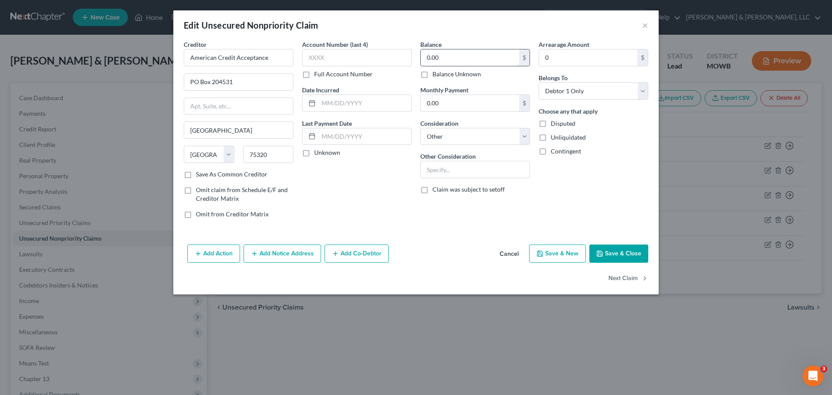
click at [466, 64] on input "0.00" at bounding box center [470, 57] width 98 height 16
click at [610, 251] on button "Save & Close" at bounding box center [618, 253] width 59 height 18
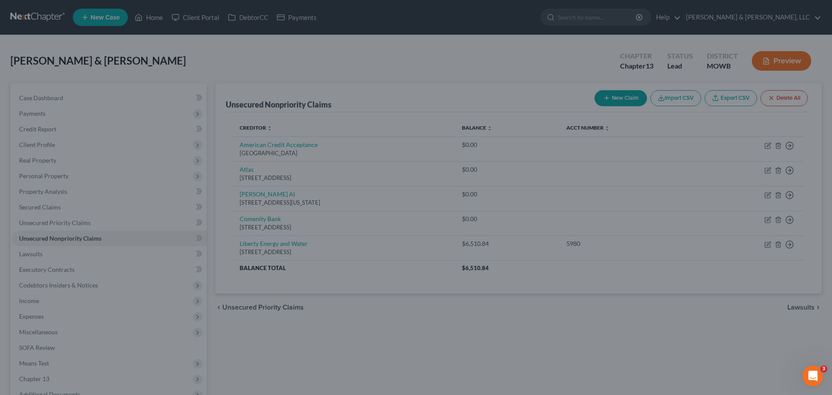
type input "13,908.00"
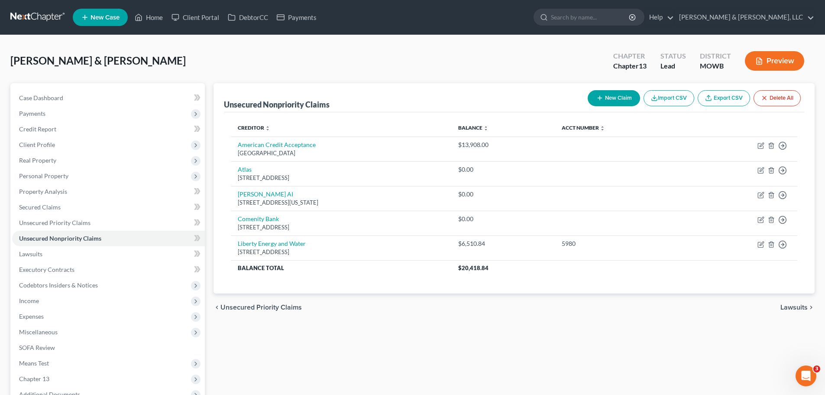
click at [608, 99] on button "New Claim" at bounding box center [614, 98] width 52 height 16
select select "2"
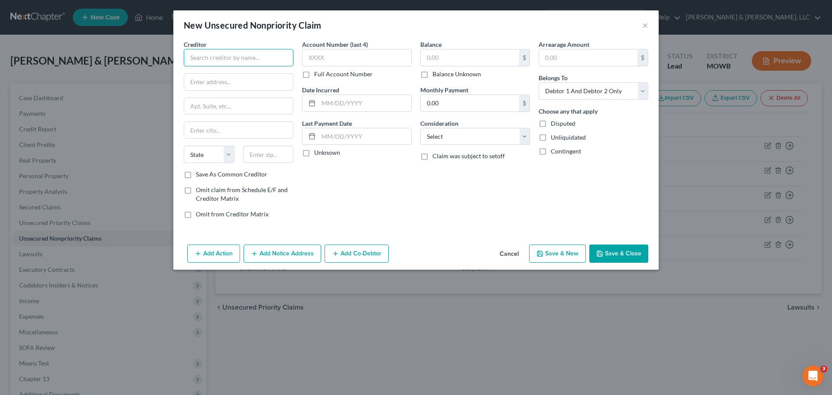
click at [237, 64] on input "text" at bounding box center [239, 57] width 110 height 17
drag, startPoint x: 229, startPoint y: 55, endPoint x: 130, endPoint y: 56, distance: 99.2
click at [130, 56] on div "New Unsecured Nonpriority Claim × Creditor * Wstshmrk State [US_STATE] AK AR AZ…" at bounding box center [416, 197] width 832 height 395
type input "Western Shamrock"
type input "801 S [PERSON_NAME]"
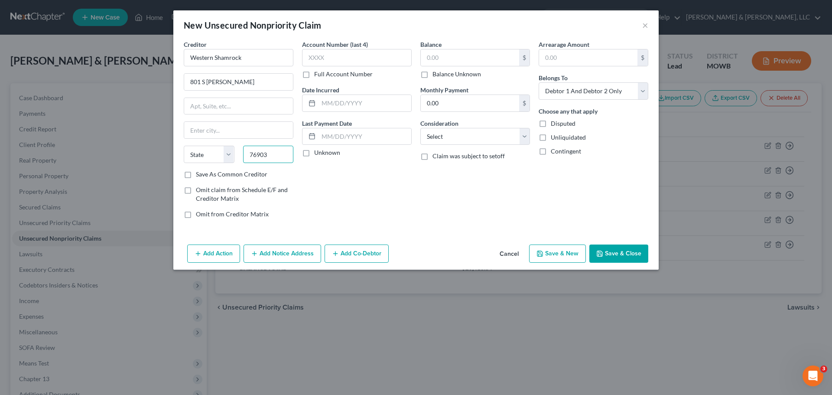
type input "76903"
type input "San [PERSON_NAME]"
select select "45"
click at [444, 57] on input "text" at bounding box center [470, 57] width 98 height 16
type input "500"
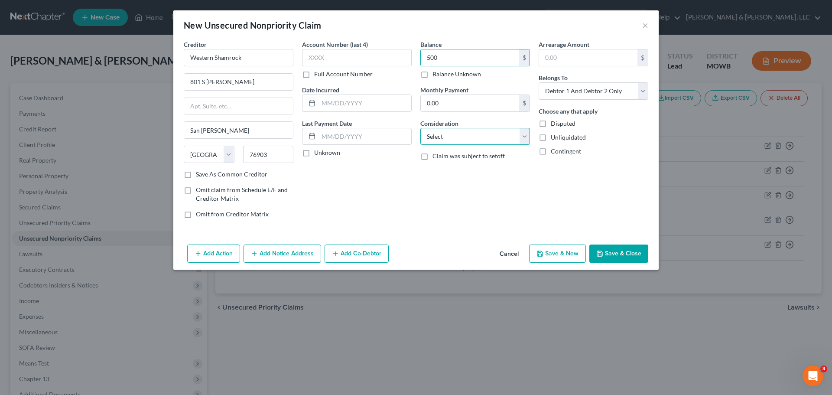
click at [455, 137] on select "Select Cable / Satellite Services Collection Agency Credit Card Debt Debt Couns…" at bounding box center [475, 136] width 110 height 17
select select "14"
click at [420, 128] on select "Select Cable / Satellite Services Collection Agency Credit Card Debt Debt Couns…" at bounding box center [475, 136] width 110 height 17
click at [610, 256] on button "Save & Close" at bounding box center [618, 253] width 59 height 18
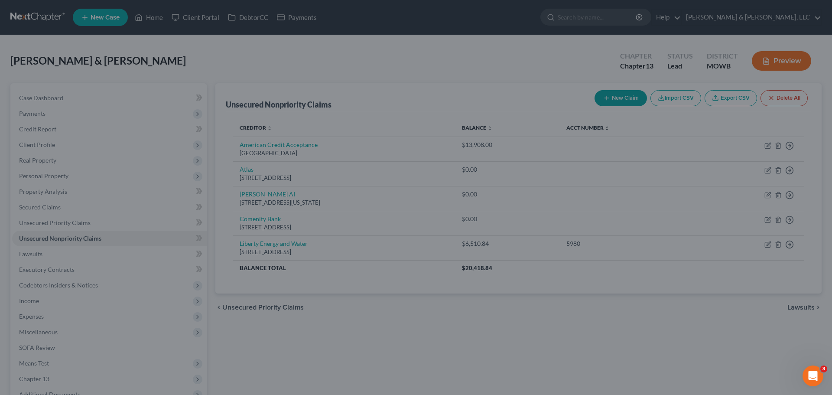
type input "500.00"
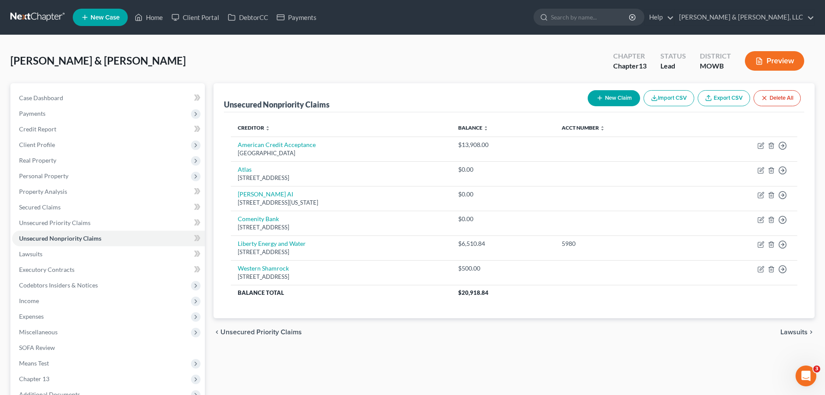
click at [612, 100] on button "New Claim" at bounding box center [614, 98] width 52 height 16
select select "2"
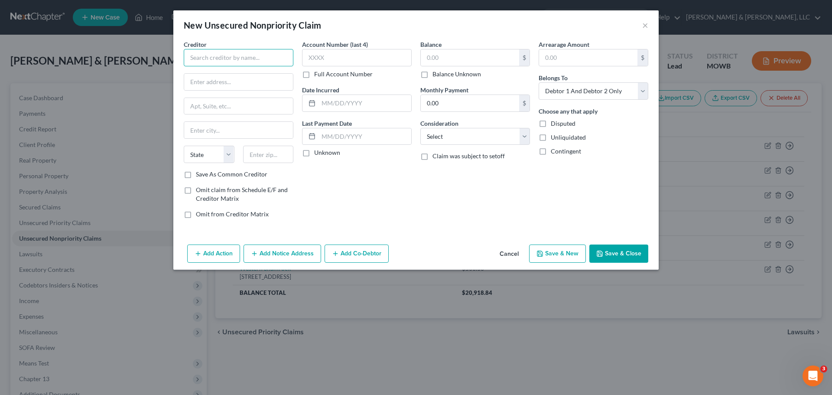
click at [262, 51] on input "text" at bounding box center [239, 57] width 110 height 17
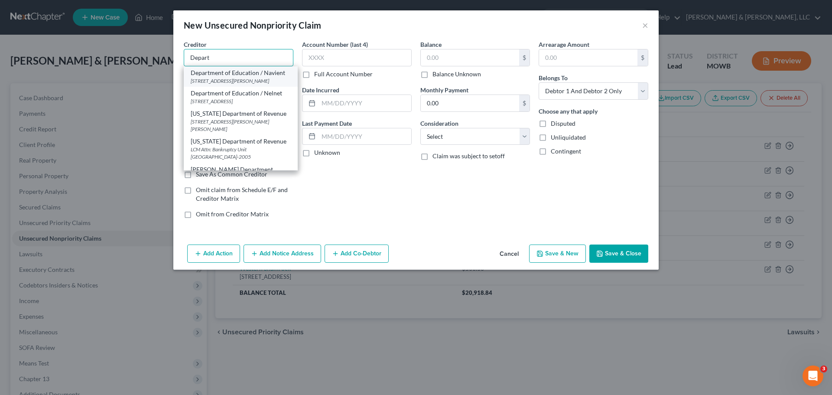
scroll to position [14, 0]
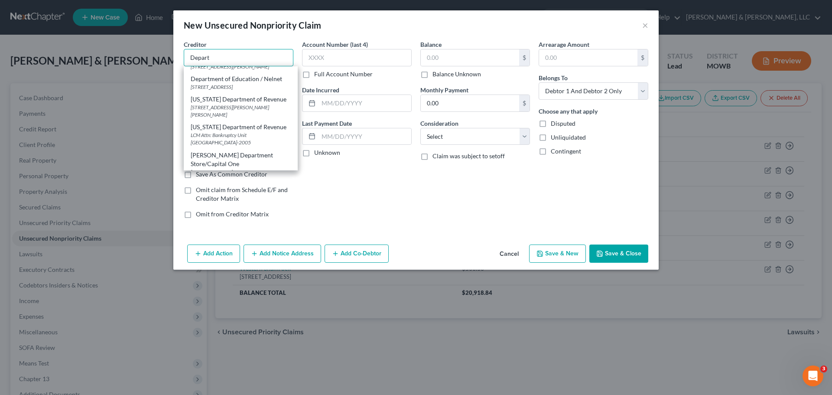
drag, startPoint x: 221, startPoint y: 53, endPoint x: 148, endPoint y: 56, distance: 73.3
click at [148, 56] on div "New Unsecured Nonpriority Claim × Creditor * Depart Department of Education / […" at bounding box center [416, 197] width 832 height 395
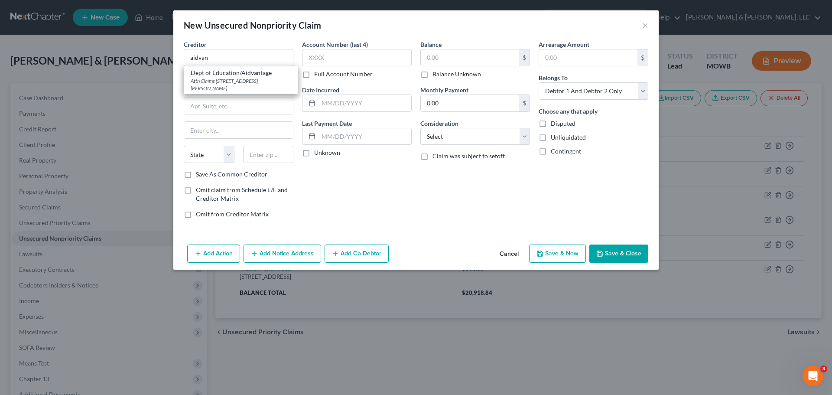
drag, startPoint x: 207, startPoint y: 73, endPoint x: 233, endPoint y: 92, distance: 32.0
click at [209, 73] on div "Dept of Education/Aidvantage" at bounding box center [241, 72] width 100 height 9
type input "Dept of Education/Aidvantage"
type input "Attn Claims"
type input "PO Box 9635"
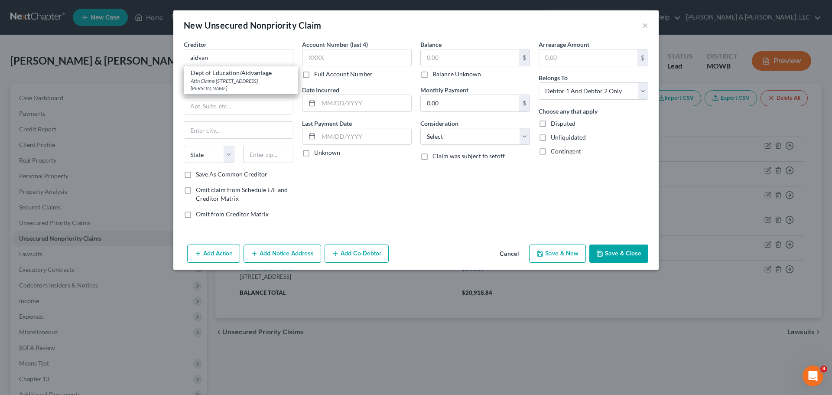
type input "[PERSON_NAME] Barre"
select select "39"
type input "18773"
click at [426, 59] on input "text" at bounding box center [470, 57] width 98 height 16
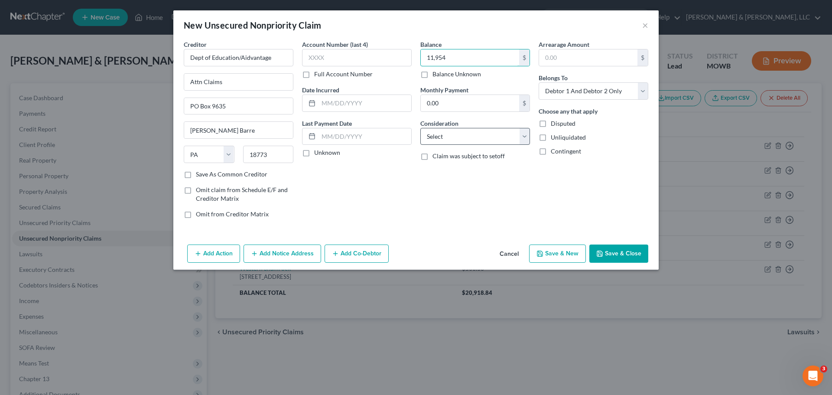
type input "11,954"
click at [445, 143] on select "Select Cable / Satellite Services Collection Agency Credit Card Debt Debt Couns…" at bounding box center [475, 136] width 110 height 17
select select "14"
click at [420, 128] on select "Select Cable / Satellite Services Collection Agency Credit Card Debt Debt Couns…" at bounding box center [475, 136] width 110 height 17
click at [611, 253] on button "Save & Close" at bounding box center [618, 253] width 59 height 18
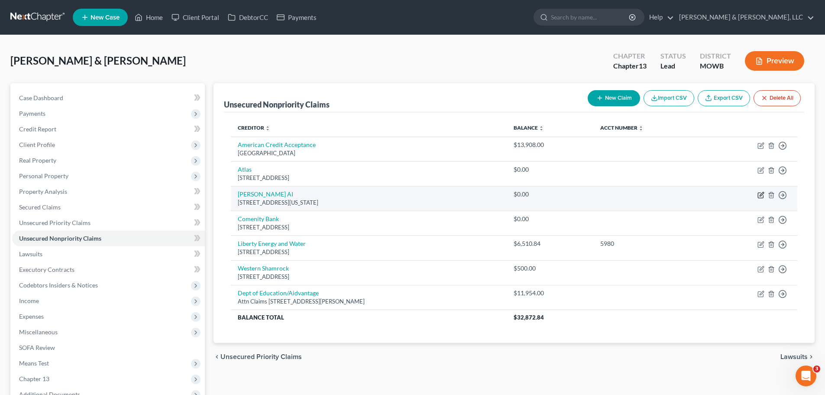
click at [763, 193] on icon "button" at bounding box center [761, 194] width 7 height 7
select select "35"
select select "2"
select select "1"
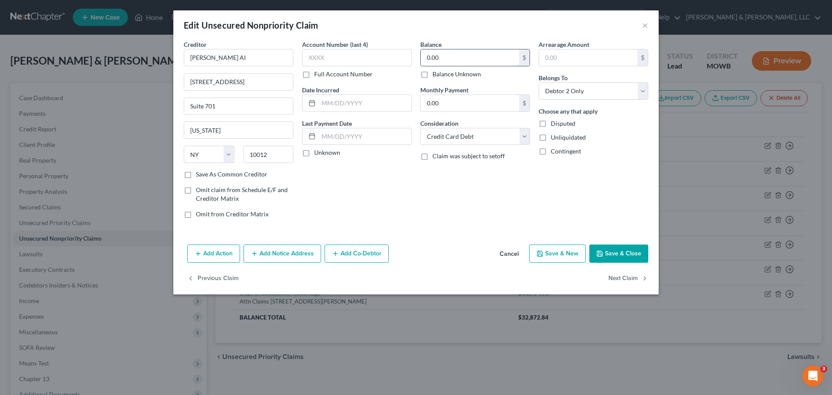
click at [483, 61] on input "0.00" at bounding box center [470, 57] width 98 height 16
type input "616"
click at [619, 255] on button "Save & Close" at bounding box center [618, 253] width 59 height 18
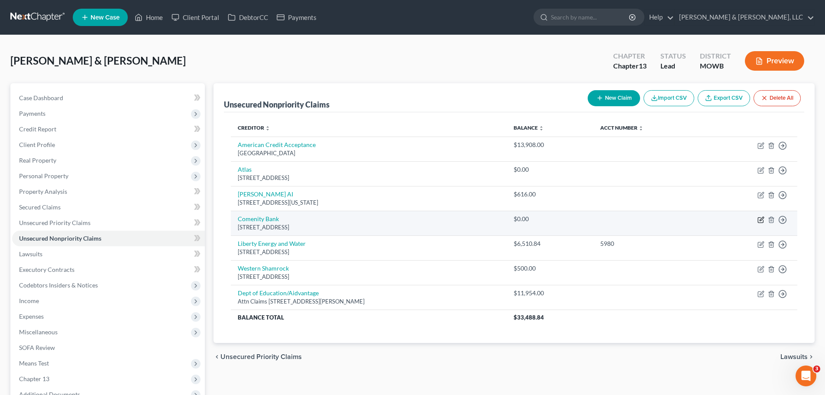
click at [761, 219] on icon "button" at bounding box center [761, 219] width 7 height 7
select select "45"
select select "2"
select select "1"
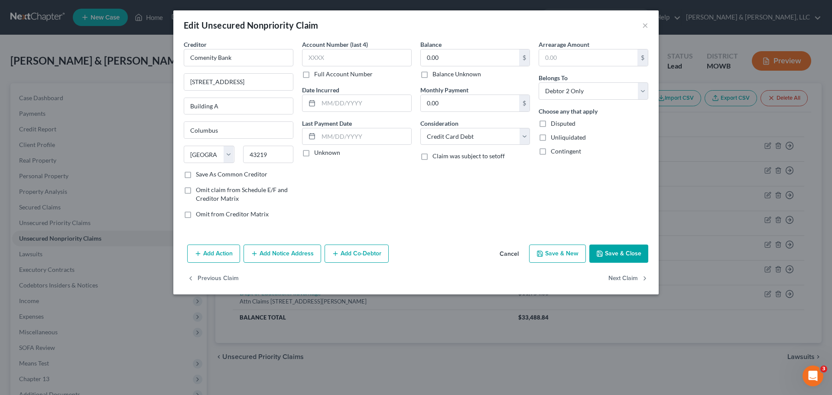
click at [298, 251] on button "Add Notice Address" at bounding box center [282, 253] width 78 height 18
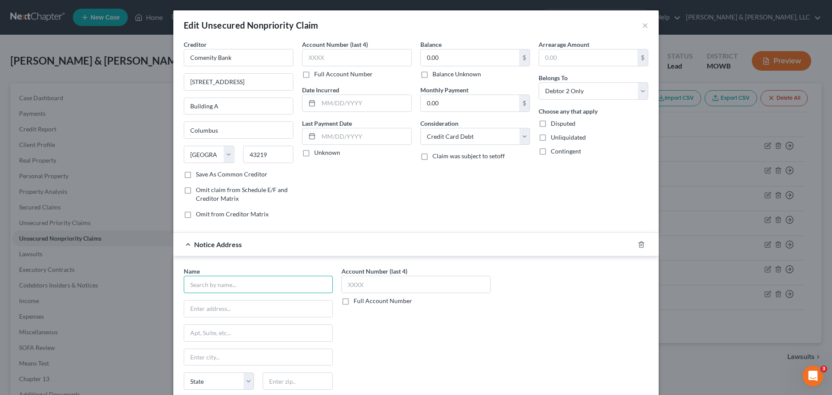
click at [277, 286] on input "text" at bounding box center [258, 284] width 149 height 17
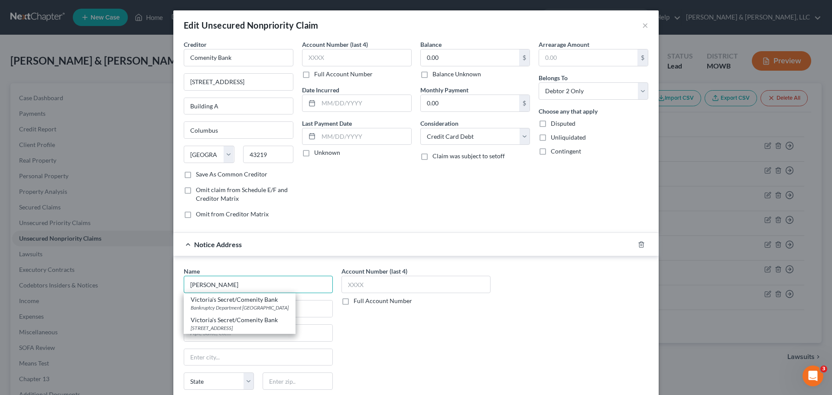
type input "Victoria's Secret/Comenity Bank"
type input "Bankruptcy Department"
type input "PO Box 182125"
type input "Columbus"
select select "36"
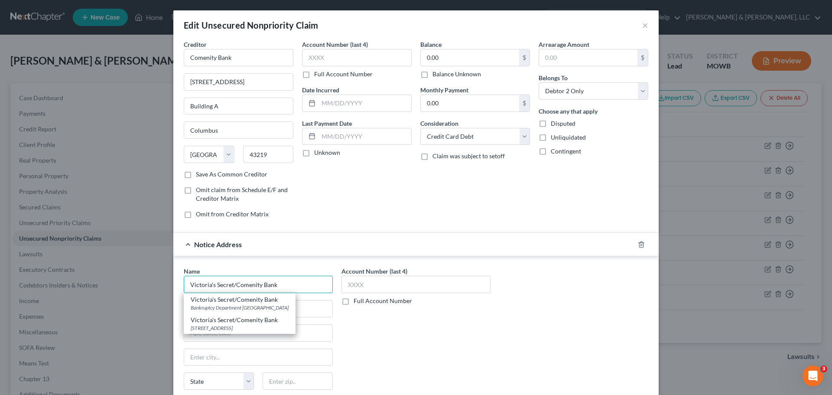
type input "43218"
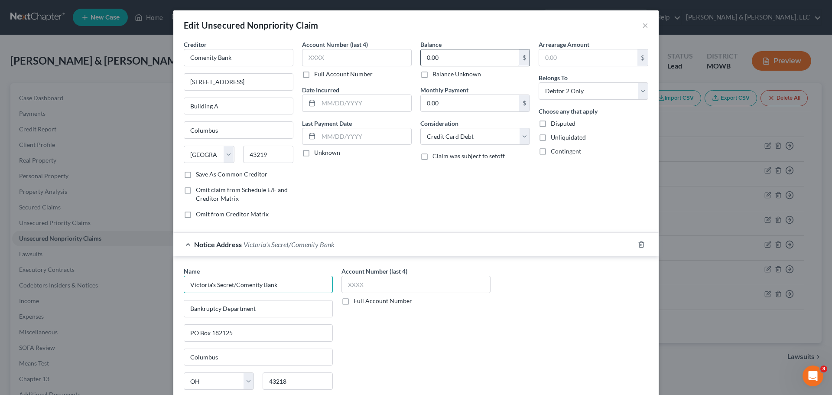
type input "Victoria's Secret/Comenity Bank"
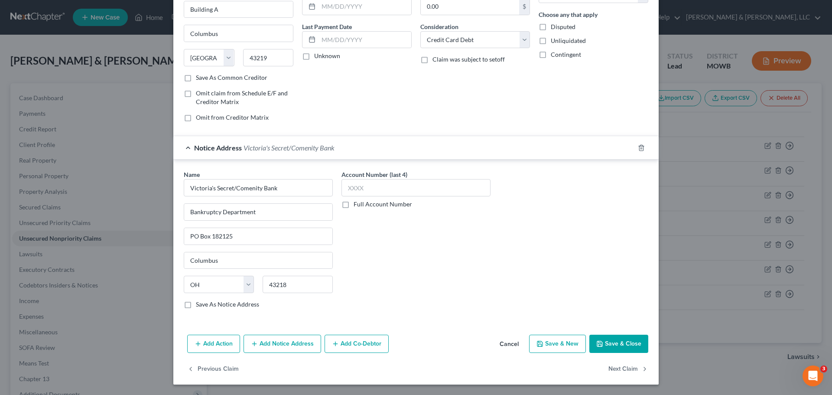
type input "300"
click at [596, 343] on icon "button" at bounding box center [599, 343] width 7 height 7
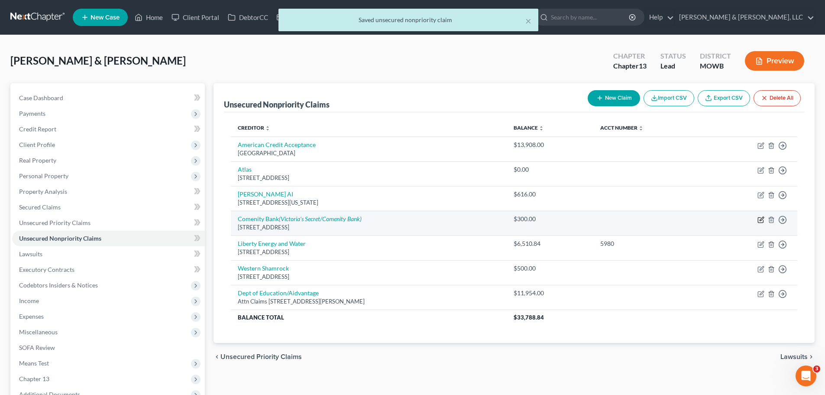
click at [762, 219] on icon "button" at bounding box center [761, 219] width 7 height 7
select select "45"
select select "2"
select select "1"
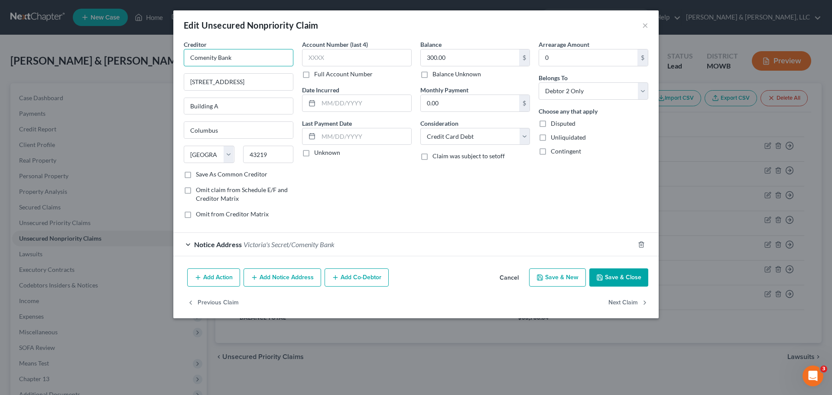
click at [253, 60] on input "Comenity Bank" at bounding box center [239, 57] width 110 height 17
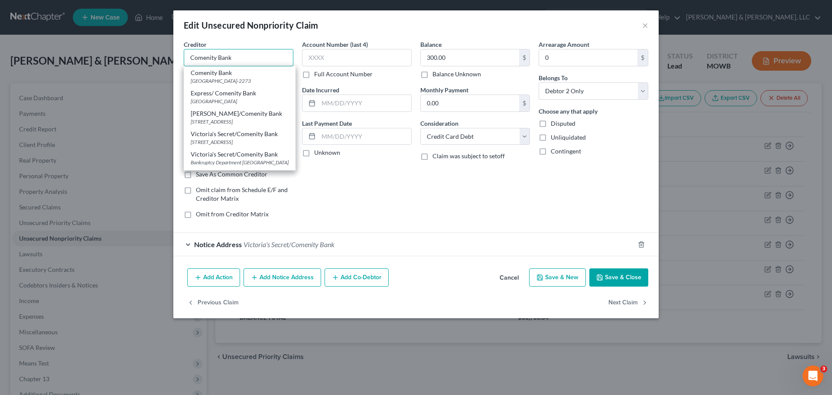
type input "PO Box 182273"
select select "36"
type input "43218-2273"
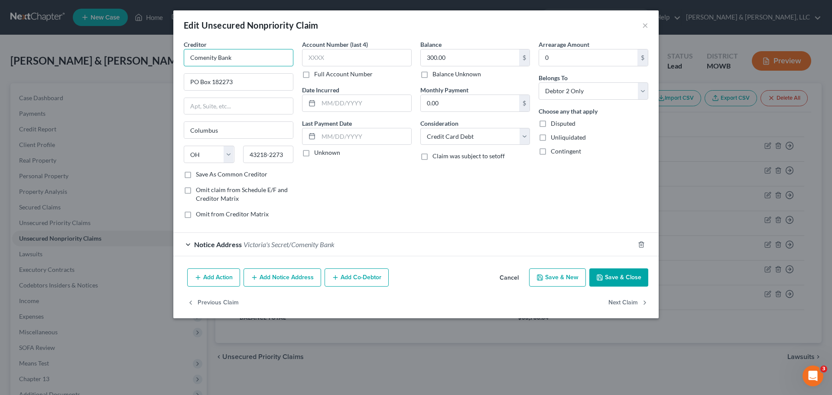
drag, startPoint x: 254, startPoint y: 60, endPoint x: 95, endPoint y: 65, distance: 159.5
click at [95, 65] on div "Edit Unsecured Nonpriority Claim × Creditor * Comenity Bank PO Box [GEOGRAPHIC_…" at bounding box center [416, 197] width 832 height 395
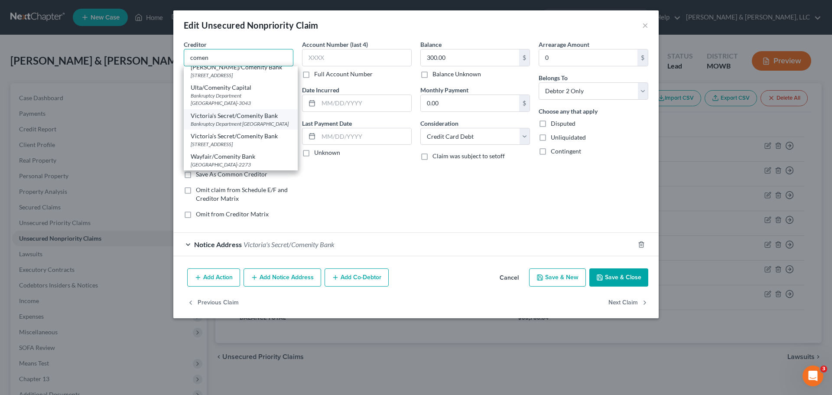
scroll to position [87, 0]
click at [250, 128] on div "[STREET_ADDRESS]" at bounding box center [241, 123] width 100 height 7
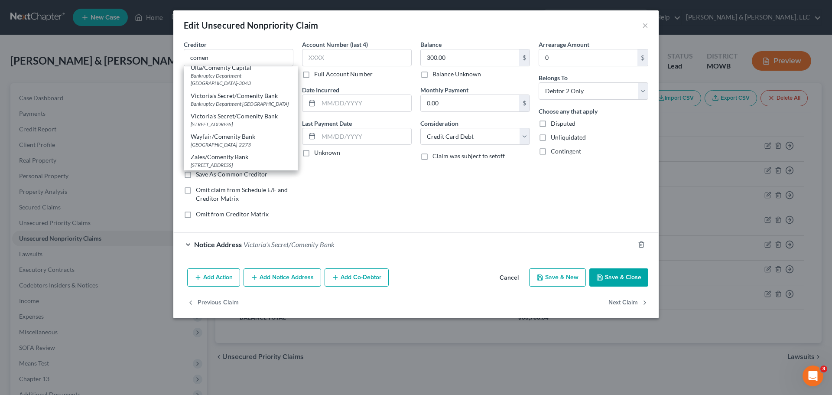
type input "Victoria's Secret/Comenity Bank"
type input "PO Box 182789"
type input "43218"
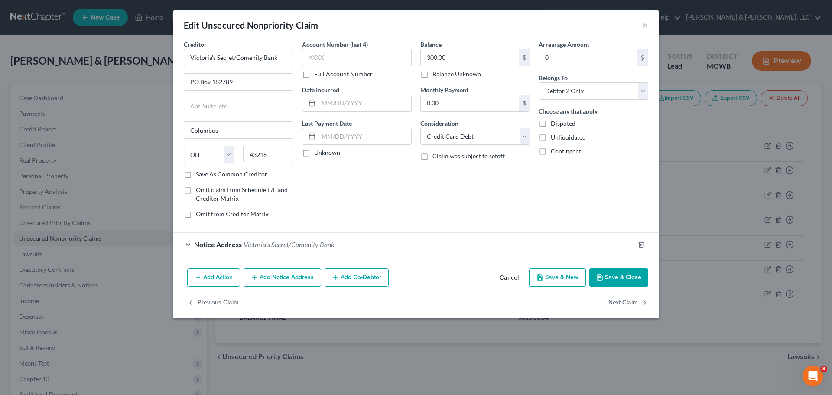
scroll to position [0, 0]
drag, startPoint x: 634, startPoint y: 276, endPoint x: 619, endPoint y: 277, distance: 15.2
click at [634, 276] on button "Save & Close" at bounding box center [618, 277] width 59 height 18
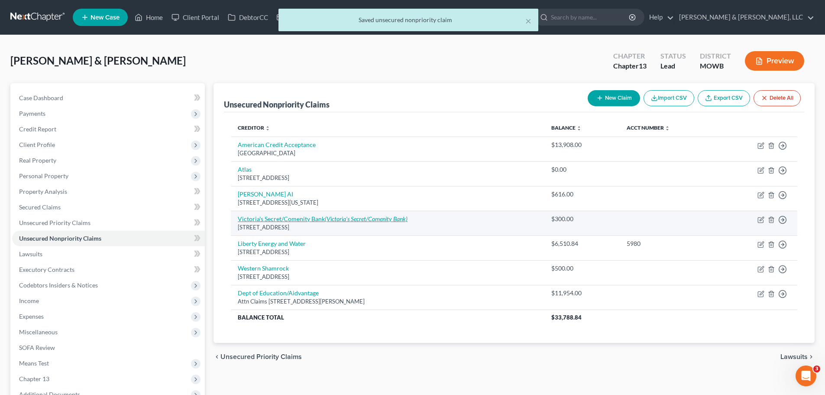
click at [328, 221] on icon "(Victoria's Secret/Comenity Bank)" at bounding box center [366, 218] width 83 height 7
select select "36"
select select "2"
select select "1"
select select "36"
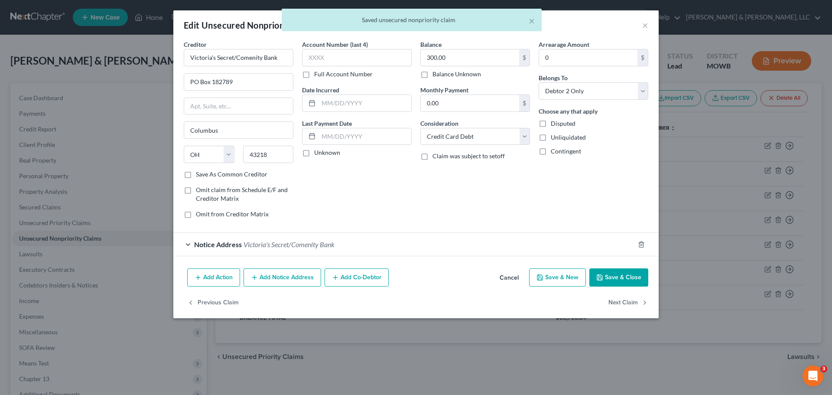
click at [285, 247] on span "Victoria's Secret/Comenity Bank" at bounding box center [288, 244] width 91 height 8
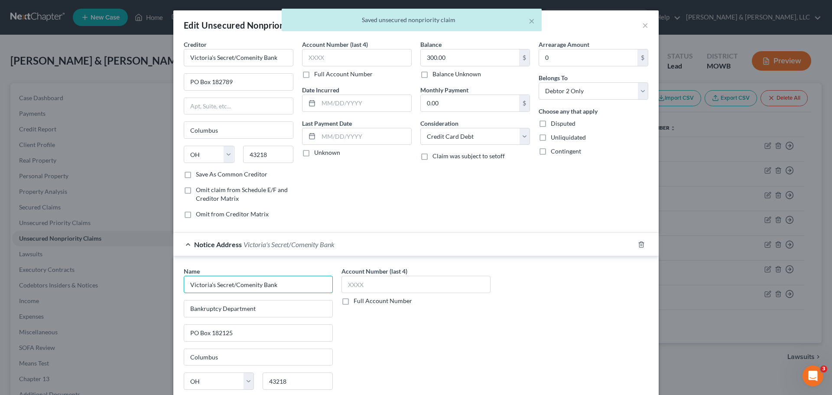
drag, startPoint x: 285, startPoint y: 281, endPoint x: 159, endPoint y: 285, distance: 125.7
click at [159, 285] on div "Edit Unsecured Nonpriority Claim × Creditor * Victoria's Secret/Comenity Bank P…" at bounding box center [416, 197] width 832 height 395
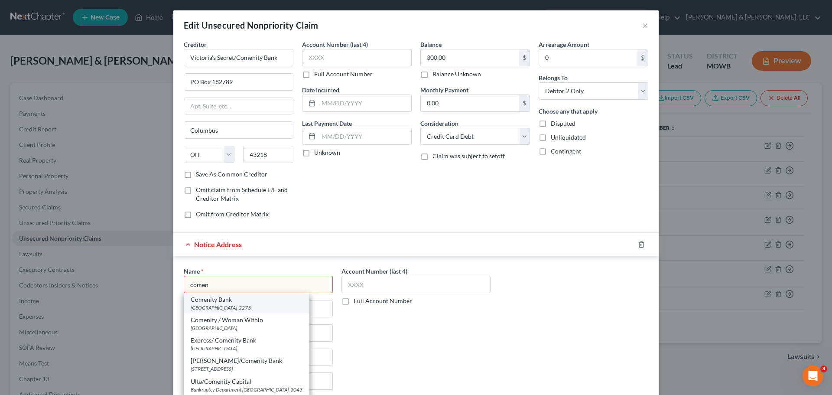
click at [209, 299] on div "Comenity Bank" at bounding box center [247, 299] width 112 height 9
type input "Comenity Bank"
type input "PO Box 182273"
type input "43218-2273"
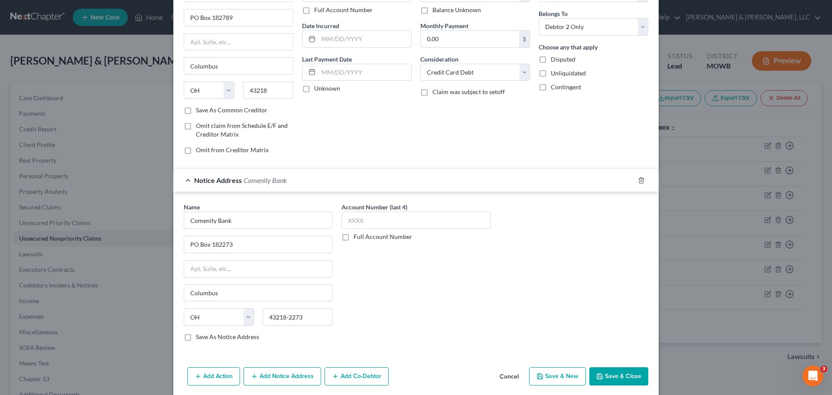
scroll to position [87, 0]
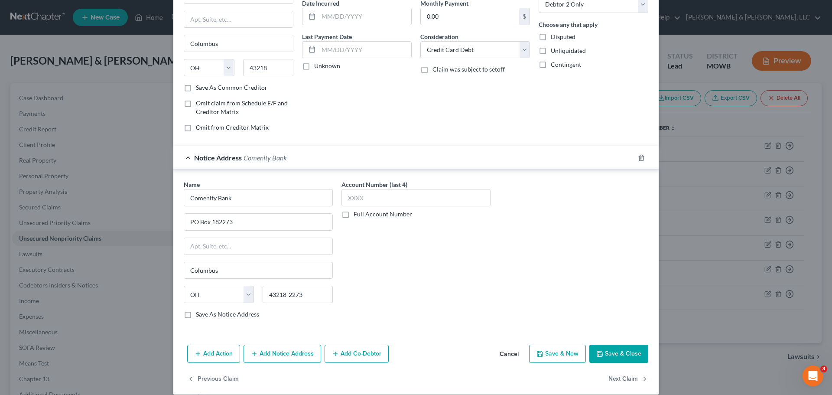
click at [622, 357] on button "Save & Close" at bounding box center [618, 353] width 59 height 18
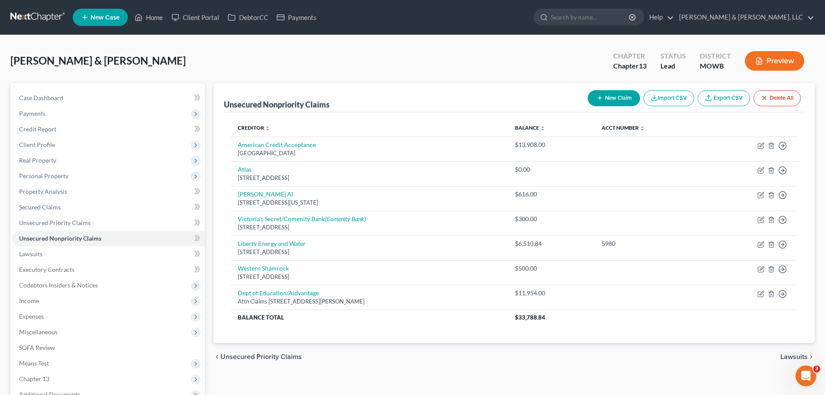
click at [620, 95] on button "New Claim" at bounding box center [614, 98] width 52 height 16
select select "2"
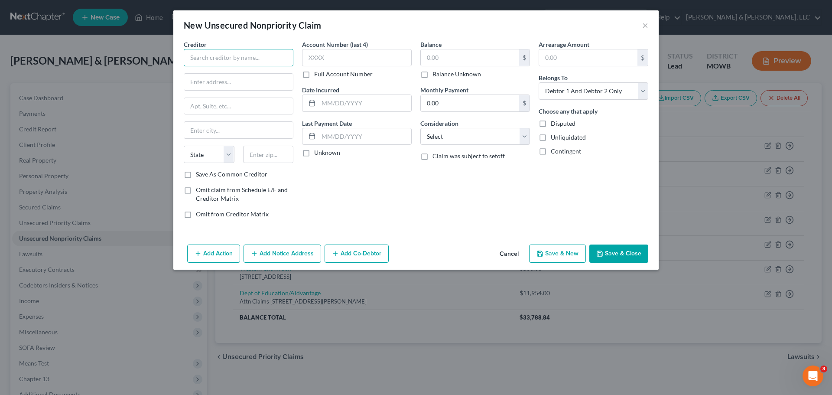
click at [285, 62] on input "text" at bounding box center [239, 57] width 110 height 17
type input "possible Fina"
type input "[STREET_ADDRESS]"
type input "98101"
type input "[GEOGRAPHIC_DATA]"
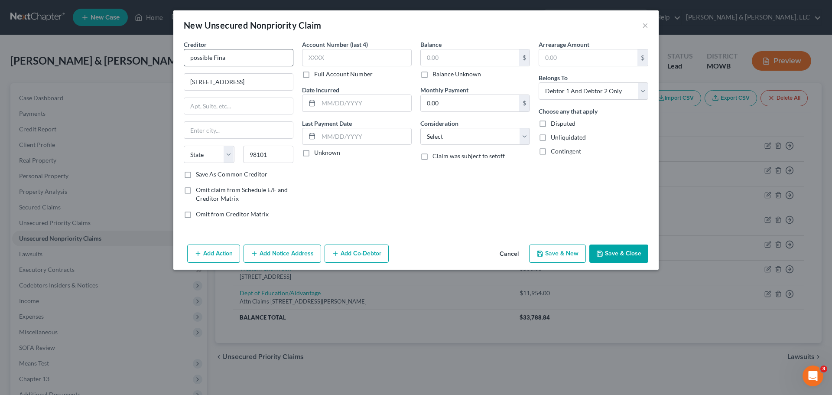
select select "50"
click at [449, 60] on input "text" at bounding box center [470, 57] width 98 height 16
type input "78"
click at [490, 139] on select "Select Cable / Satellite Services Collection Agency Credit Card Debt Debt Couns…" at bounding box center [475, 136] width 110 height 17
select select "14"
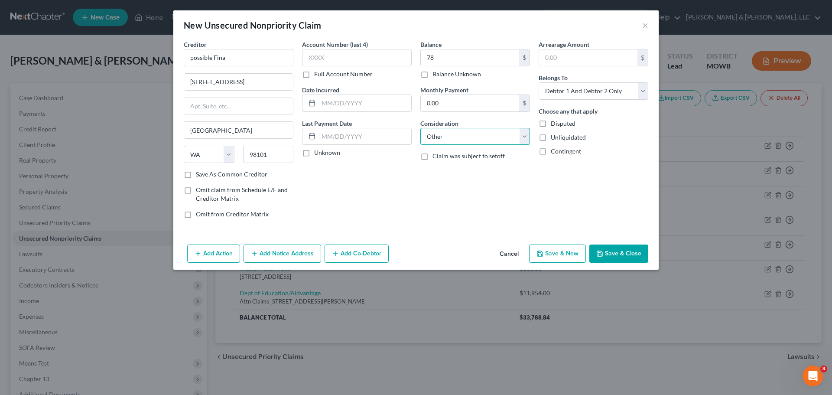
click at [420, 128] on select "Select Cable / Satellite Services Collection Agency Credit Card Debt Debt Couns…" at bounding box center [475, 136] width 110 height 17
click at [639, 252] on button "Save & Close" at bounding box center [618, 253] width 59 height 18
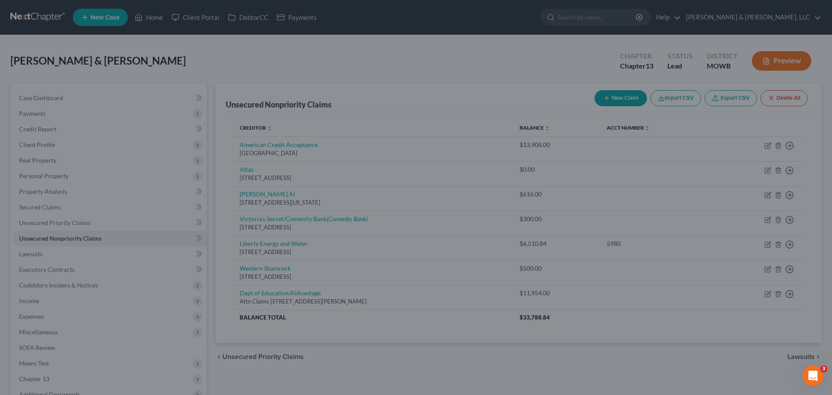
type input "78.00"
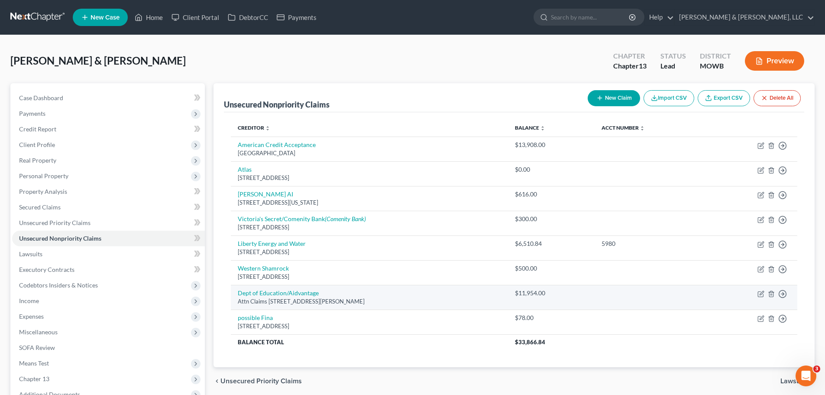
click at [757, 294] on td "Move to D Move to E Move to G Move to Notice Only" at bounding box center [751, 297] width 91 height 25
click at [759, 293] on icon "button" at bounding box center [761, 293] width 7 height 7
select select "39"
select select "14"
select select "2"
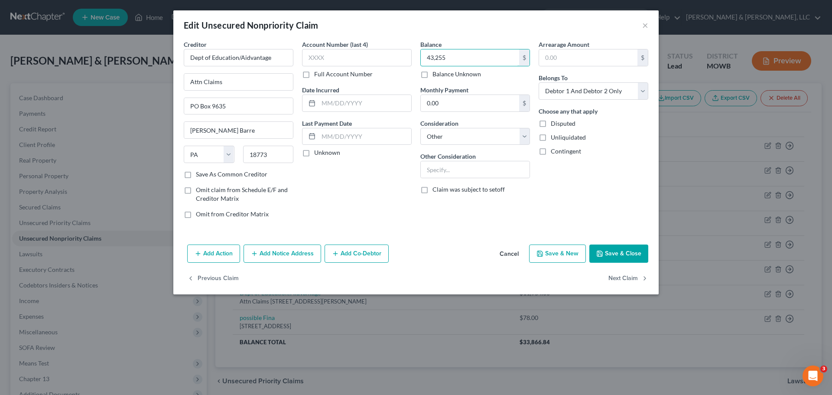
type input "43,255"
click at [625, 250] on button "Save & Close" at bounding box center [618, 253] width 59 height 18
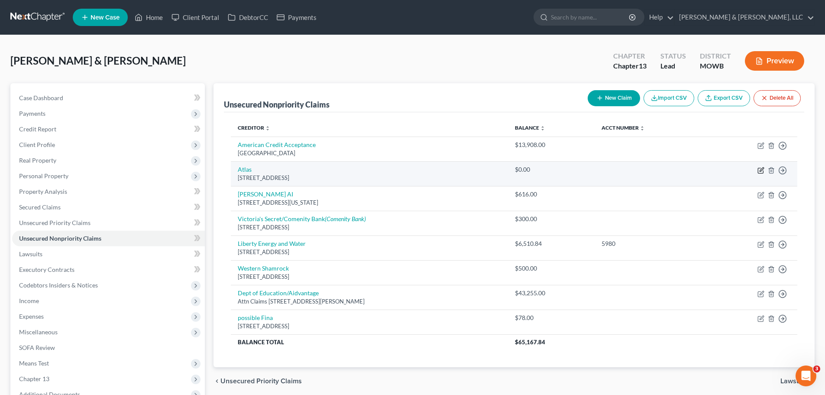
click at [761, 169] on icon "button" at bounding box center [762, 169] width 4 height 4
select select "4"
select select "2"
select select "1"
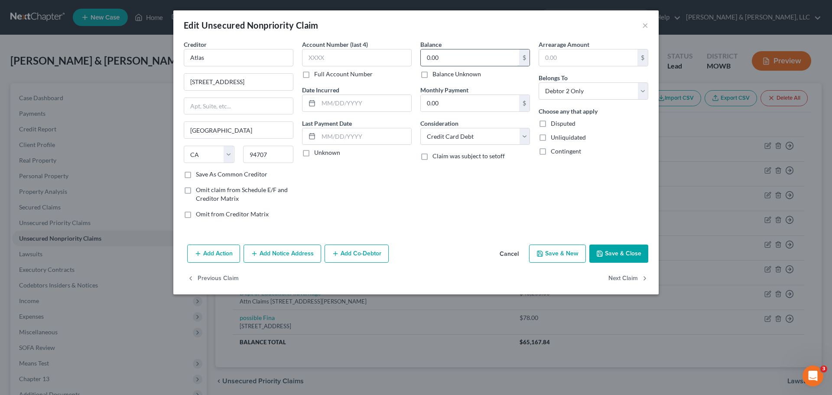
click at [448, 62] on input "0.00" at bounding box center [470, 57] width 98 height 16
type input "100"
click at [608, 255] on button "Save & Close" at bounding box center [618, 253] width 59 height 18
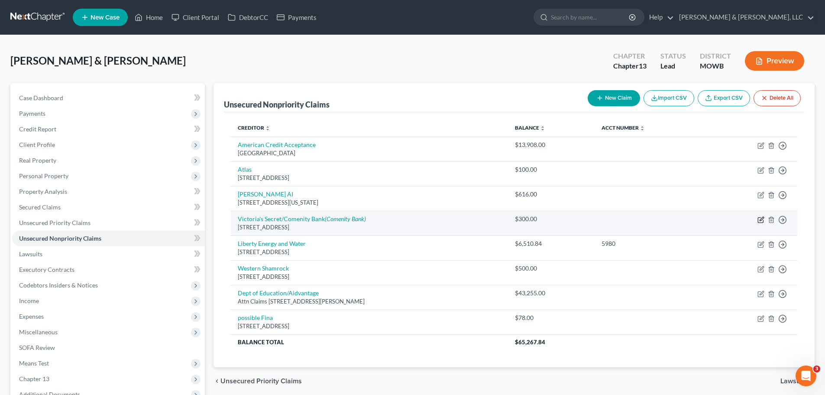
click at [760, 220] on icon "button" at bounding box center [762, 219] width 4 height 4
select select "36"
select select "2"
select select "1"
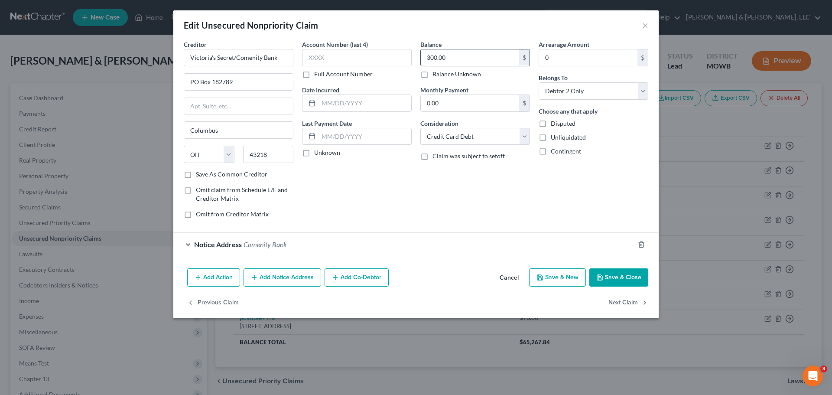
click at [466, 60] on input "300.00" at bounding box center [470, 57] width 98 height 16
type input "1,242"
click at [300, 281] on button "Add Notice Address" at bounding box center [282, 277] width 78 height 18
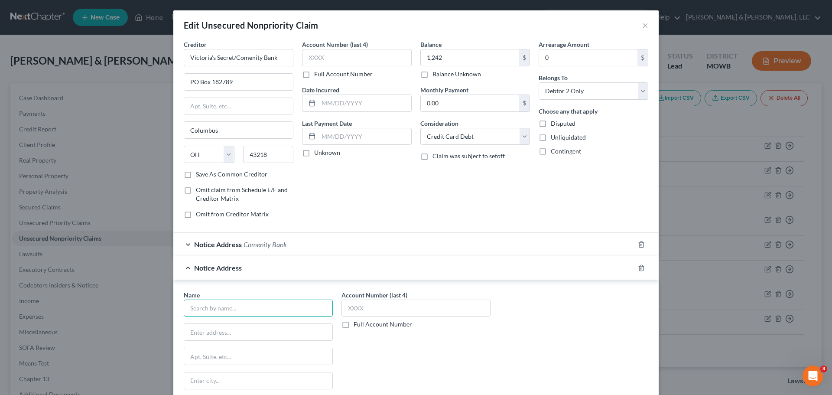
click at [305, 301] on input "text" at bounding box center [258, 307] width 149 height 17
click at [260, 325] on div "Midland Credit Management" at bounding box center [236, 322] width 90 height 9
type input "Midland Credit Management"
type input "PO Box 939069"
type input "[GEOGRAPHIC_DATA]"
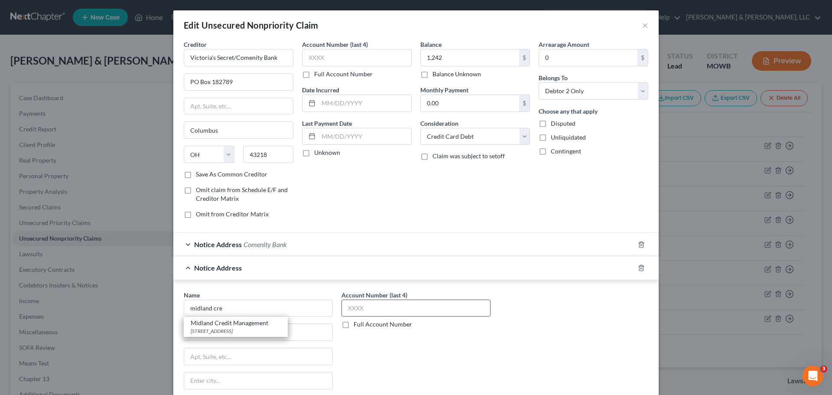
select select "4"
type input "92193"
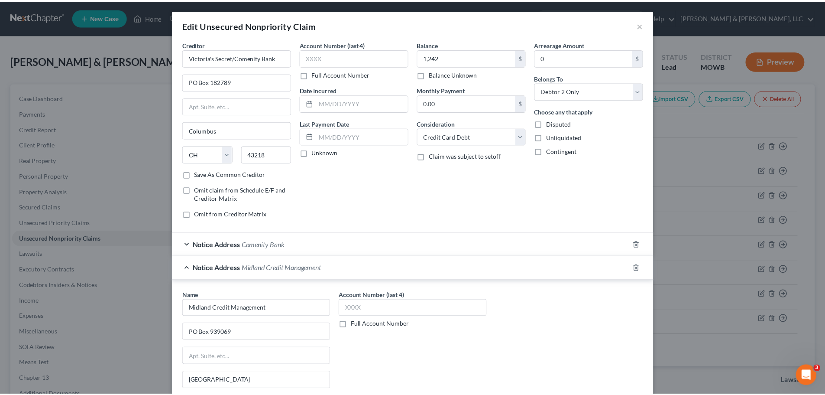
scroll to position [120, 0]
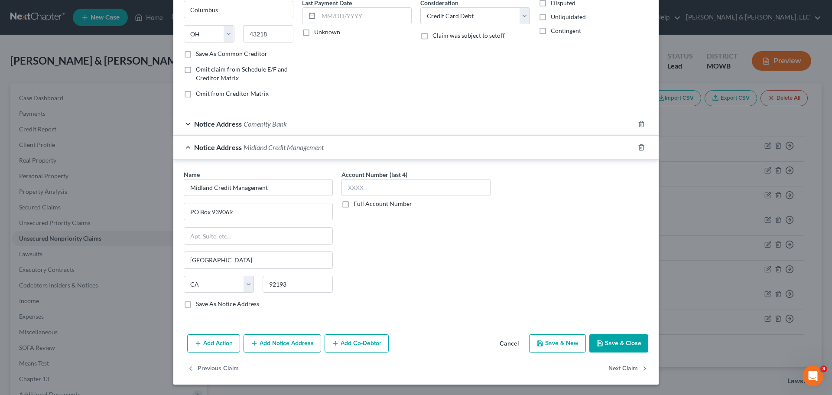
click at [634, 338] on button "Save & Close" at bounding box center [618, 343] width 59 height 18
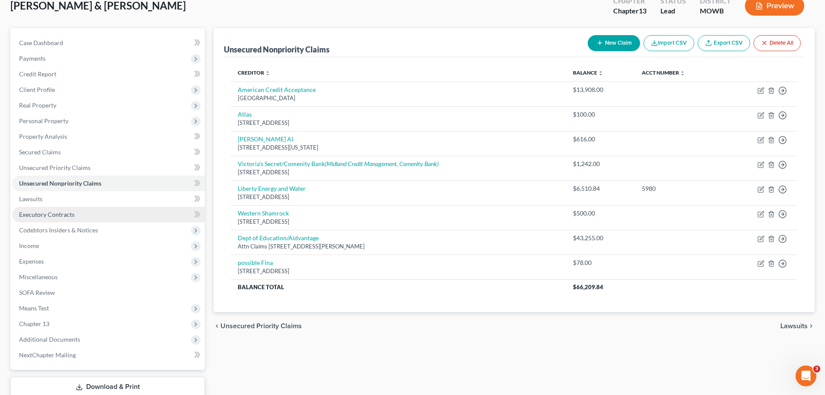
scroll to position [87, 0]
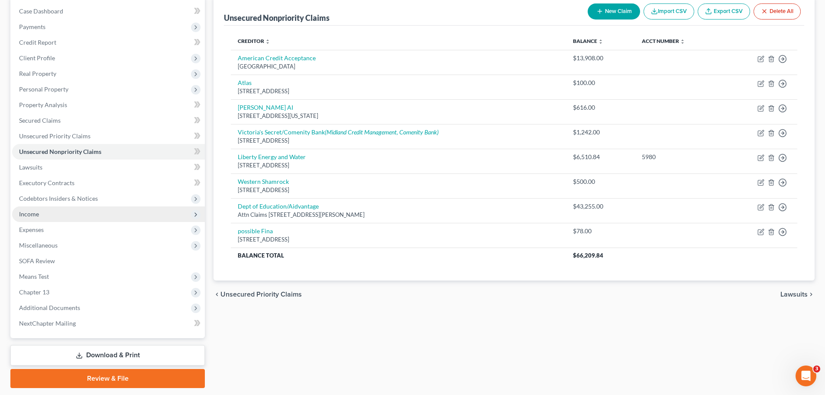
drag, startPoint x: 55, startPoint y: 226, endPoint x: 62, endPoint y: 219, distance: 9.2
click at [55, 226] on span "Expenses" at bounding box center [108, 230] width 193 height 16
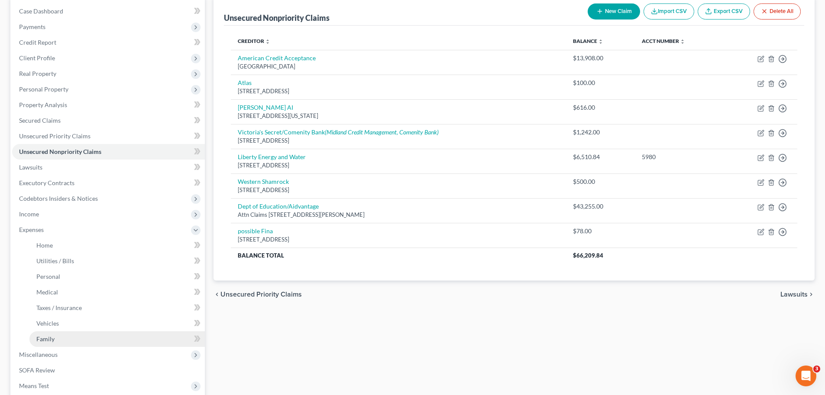
click at [60, 336] on link "Family" at bounding box center [116, 339] width 175 height 16
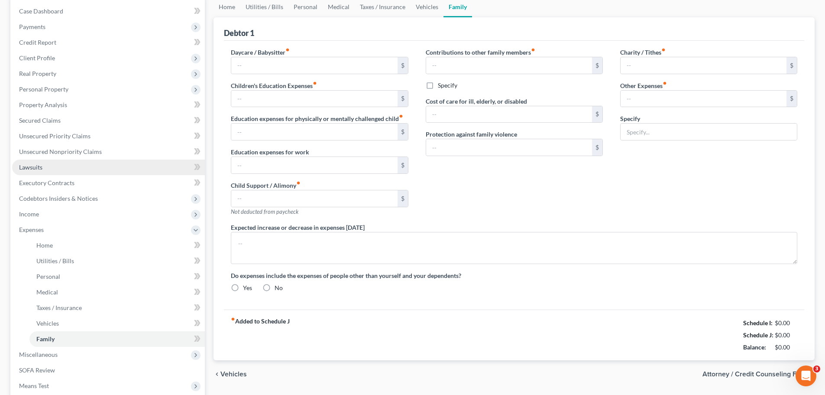
type input "0.00"
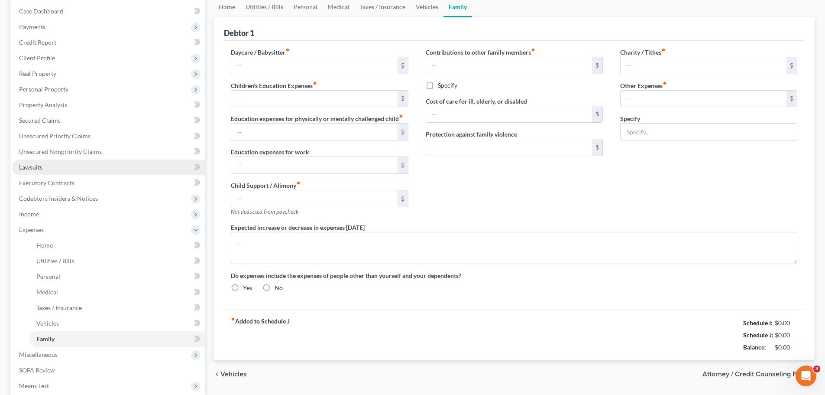
type input "0.00"
type input "70.00"
type input "Miscellaneous expenses, gifts, parking, postage, etc."
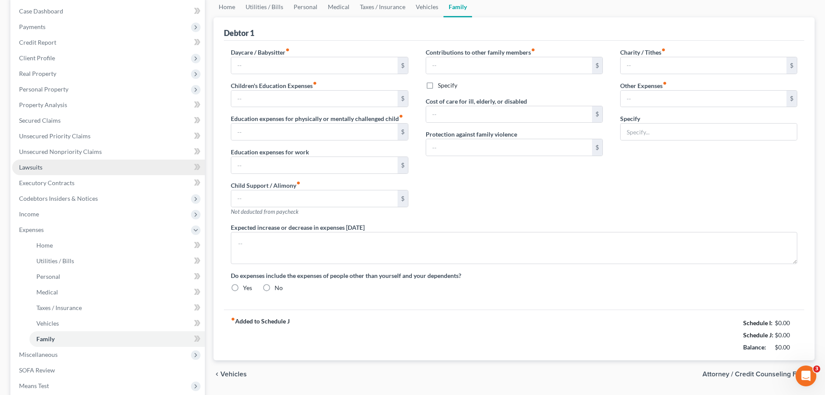
type textarea "Debtors rent from family and no formal lease."
radio input "true"
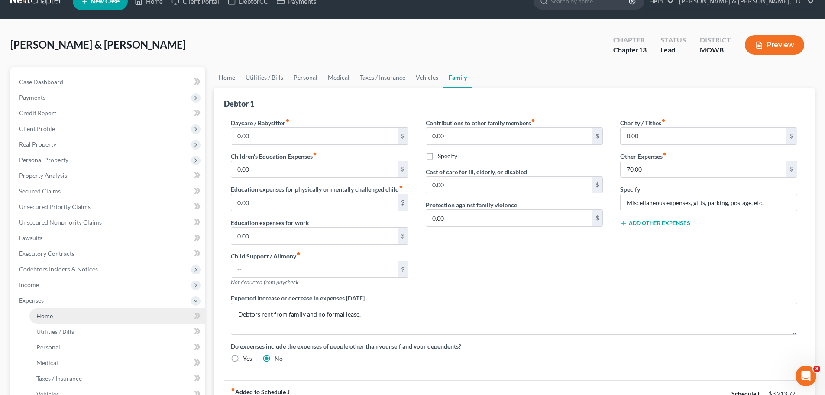
scroll to position [43, 0]
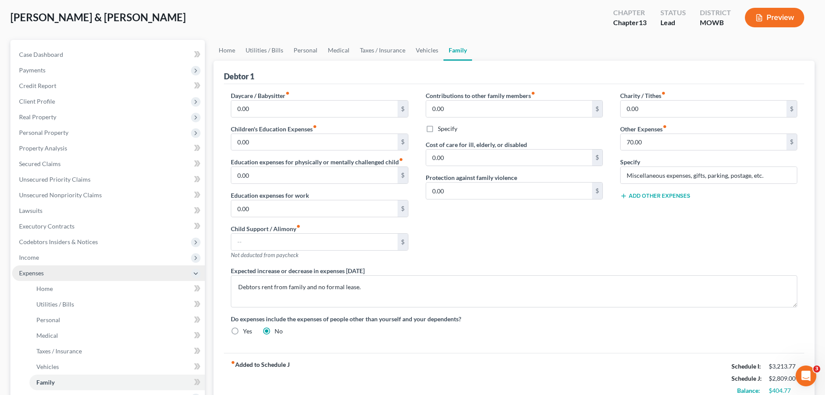
click at [43, 275] on span "Expenses" at bounding box center [31, 272] width 25 height 7
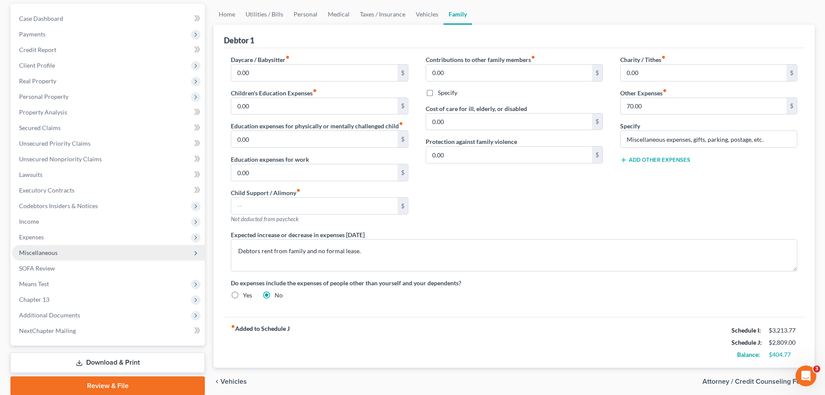
scroll to position [113, 0]
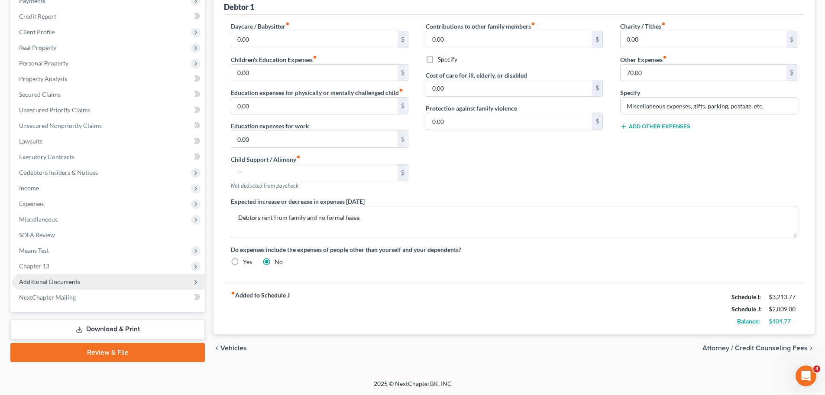
click at [78, 279] on span "Additional Documents" at bounding box center [49, 281] width 61 height 7
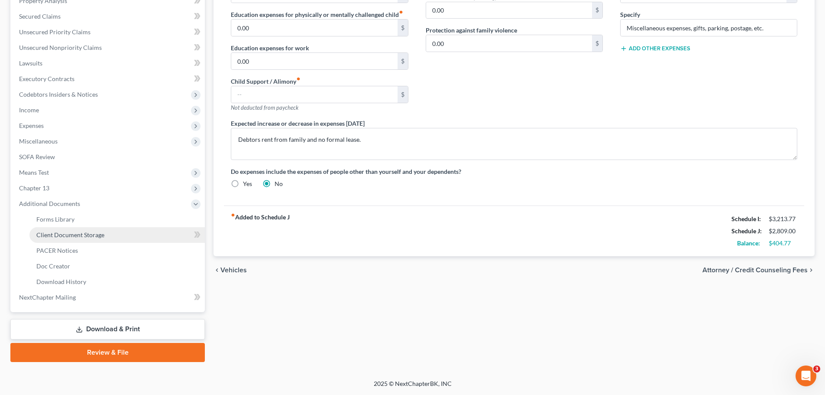
click at [93, 232] on span "Client Document Storage" at bounding box center [70, 234] width 68 height 7
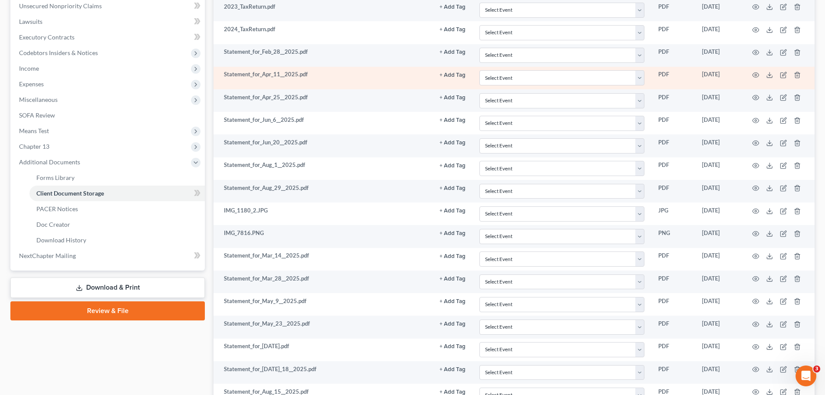
scroll to position [424, 0]
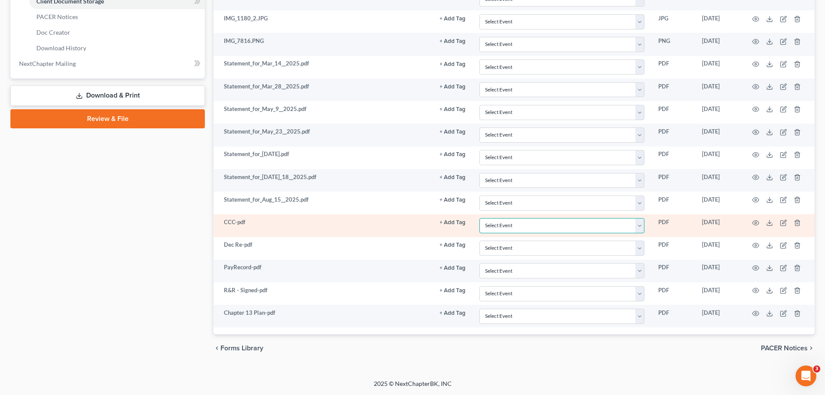
click at [504, 226] on select "Select Event 20 Largest Unsecured Creditors Affidavit re: NO Tax Returns Amende…" at bounding box center [562, 225] width 165 height 15
select select "5"
click at [480, 218] on select "Select Event 20 Largest Unsecured Creditors Affidavit re: NO Tax Returns Amende…" at bounding box center [562, 225] width 165 height 15
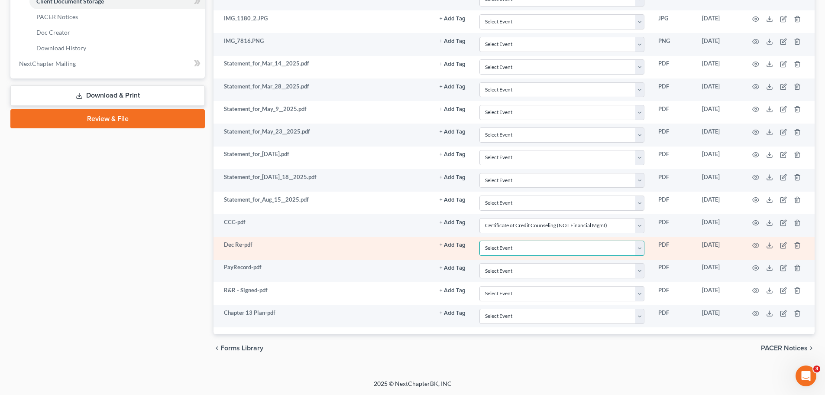
click at [511, 246] on select "Select Event 20 Largest Unsecured Creditors Affidavit re: NO Tax Returns Amende…" at bounding box center [562, 247] width 165 height 15
select select "21"
click at [480, 240] on select "Select Event 20 Largest Unsecured Creditors Affidavit re: NO Tax Returns Amende…" at bounding box center [562, 247] width 165 height 15
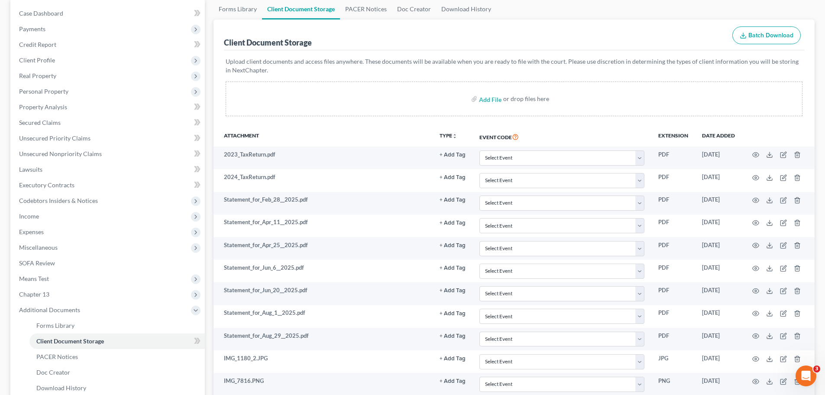
scroll to position [0, 0]
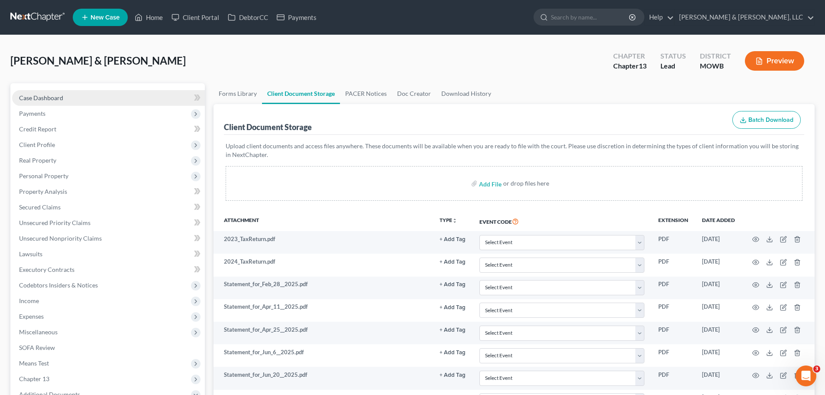
click at [51, 95] on span "Case Dashboard" at bounding box center [41, 97] width 44 height 7
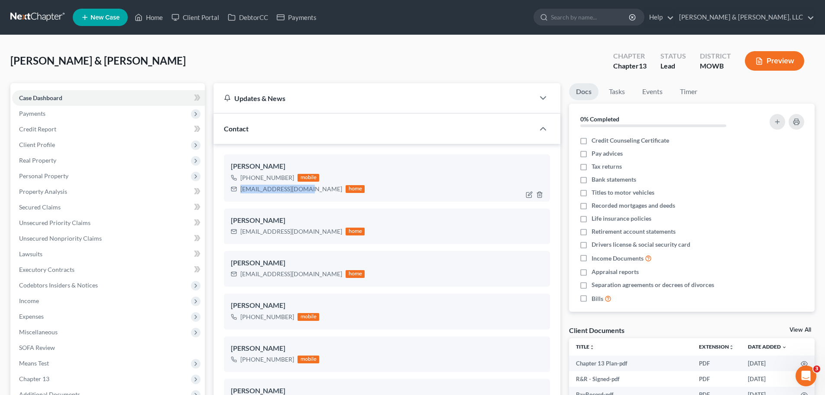
drag, startPoint x: 240, startPoint y: 190, endPoint x: 305, endPoint y: 189, distance: 65.0
click at [305, 189] on div "[EMAIL_ADDRESS][DOMAIN_NAME] home" at bounding box center [298, 188] width 134 height 11
copy div "[EMAIL_ADDRESS][DOMAIN_NAME]"
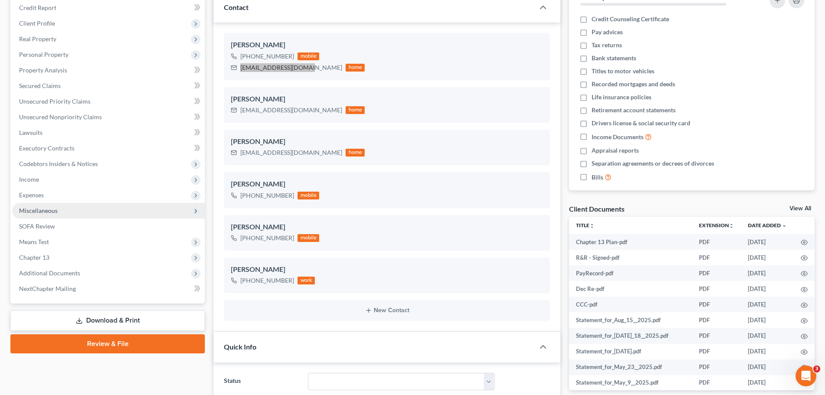
scroll to position [130, 0]
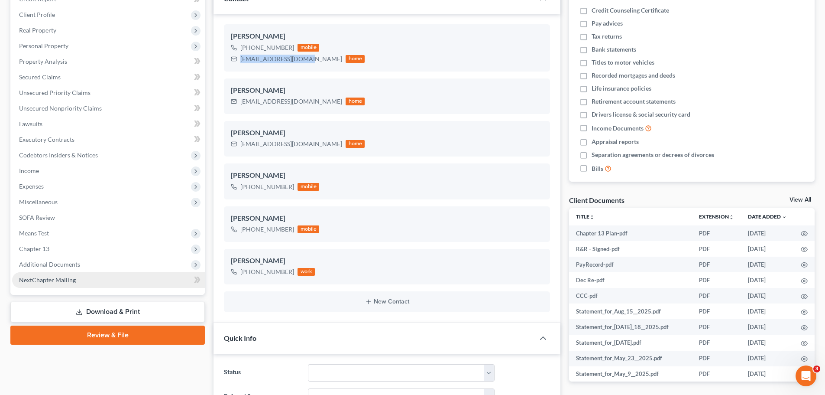
drag, startPoint x: 62, startPoint y: 262, endPoint x: 75, endPoint y: 276, distance: 19.1
click at [62, 262] on span "Additional Documents" at bounding box center [49, 263] width 61 height 7
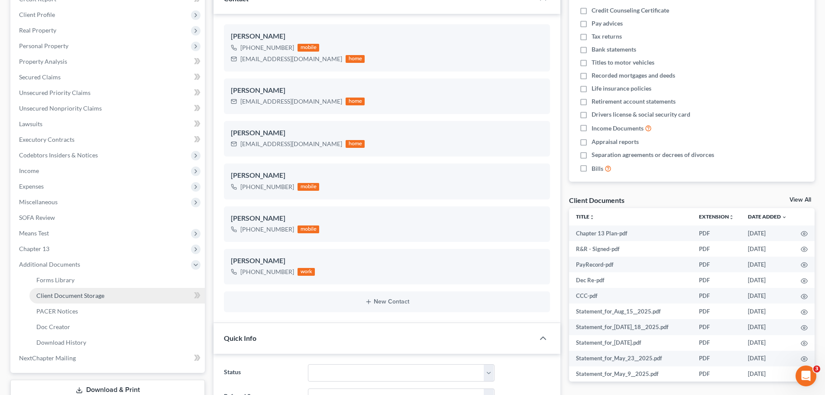
click at [85, 290] on link "Client Document Storage" at bounding box center [116, 296] width 175 height 16
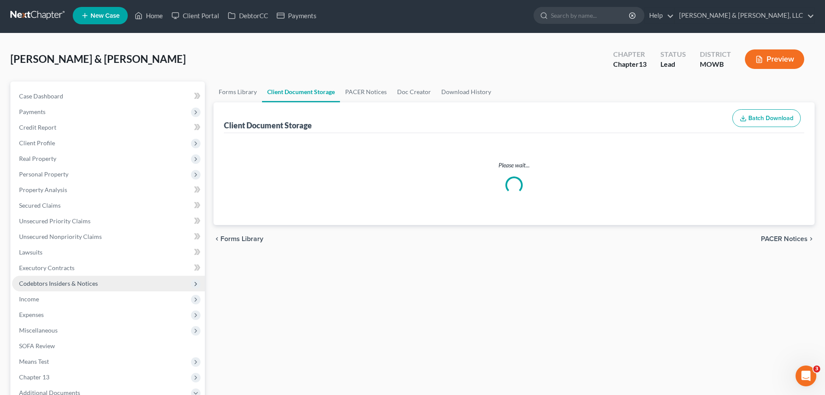
select select "5"
select select "21"
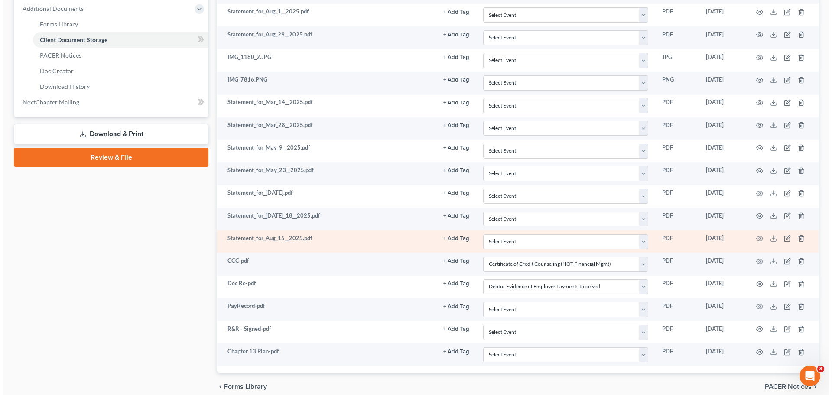
scroll to position [424, 0]
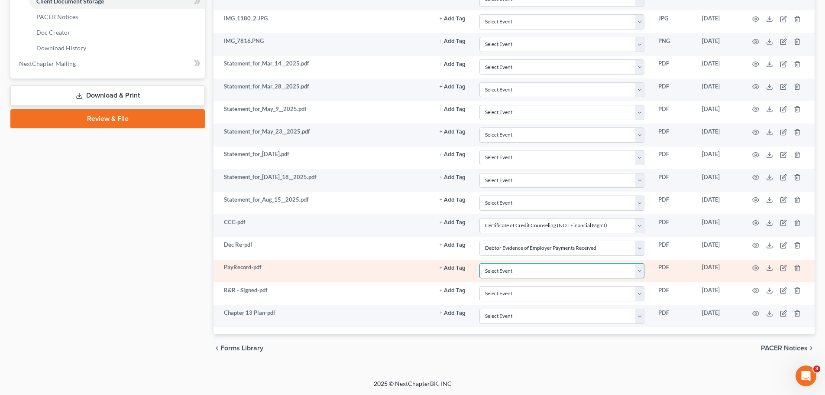
click at [535, 272] on select "Select Event 20 Largest Unsecured Creditors Affidavit re: NO Tax Returns Amende…" at bounding box center [562, 270] width 165 height 15
select select "21"
click at [480, 263] on select "Select Event 20 Largest Unsecured Creditors Affidavit re: NO Tax Returns Amende…" at bounding box center [562, 270] width 165 height 15
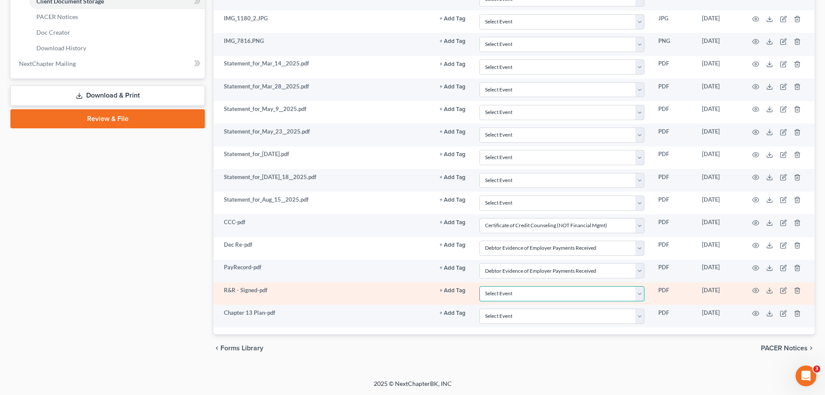
click at [503, 296] on select "Select Event 20 Largest Unsecured Creditors Affidavit re: NO Tax Returns Amende…" at bounding box center [562, 293] width 165 height 15
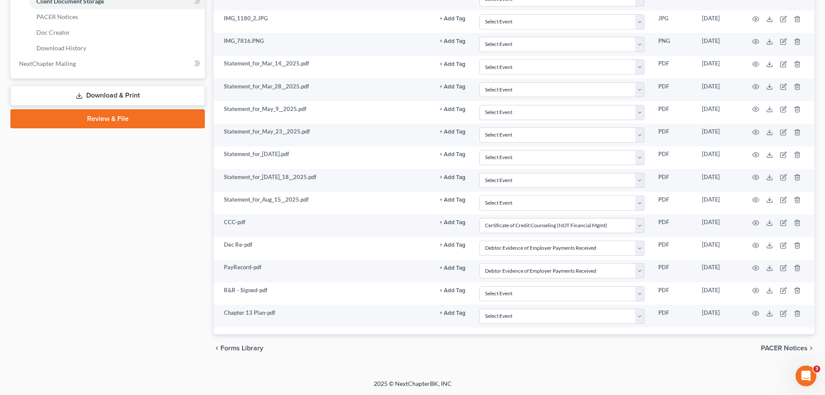
click at [568, 362] on div "Petition Navigation Case Dashboard Payments Invoices Payments Payments Credit R…" at bounding box center [412, 14] width 804 height 710
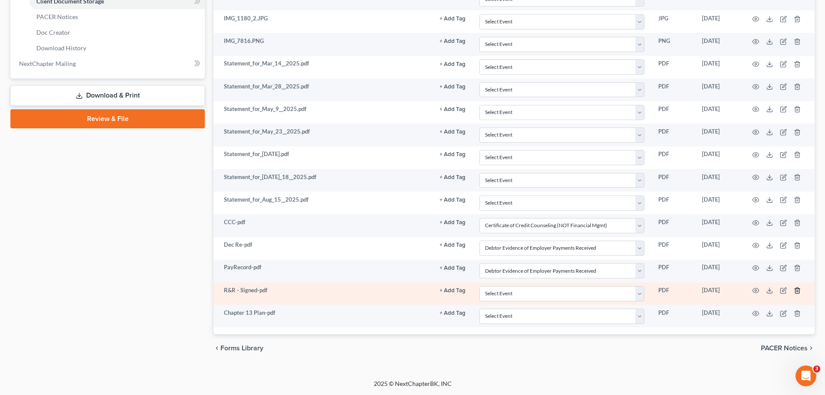
click at [799, 290] on icon "button" at bounding box center [797, 290] width 7 height 7
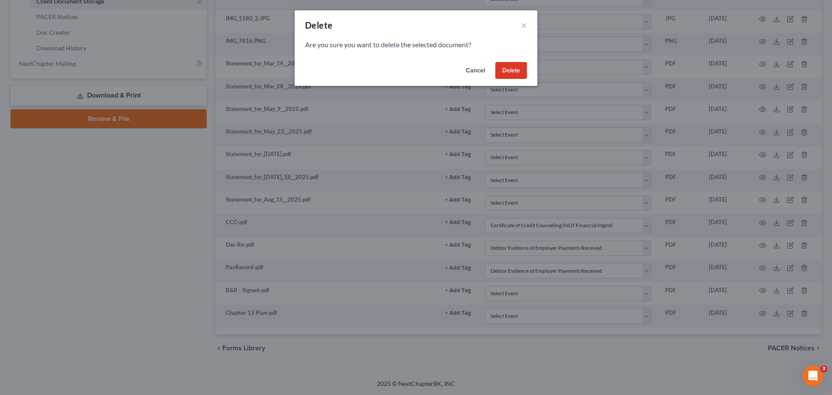
click at [512, 71] on button "Delete" at bounding box center [511, 70] width 32 height 17
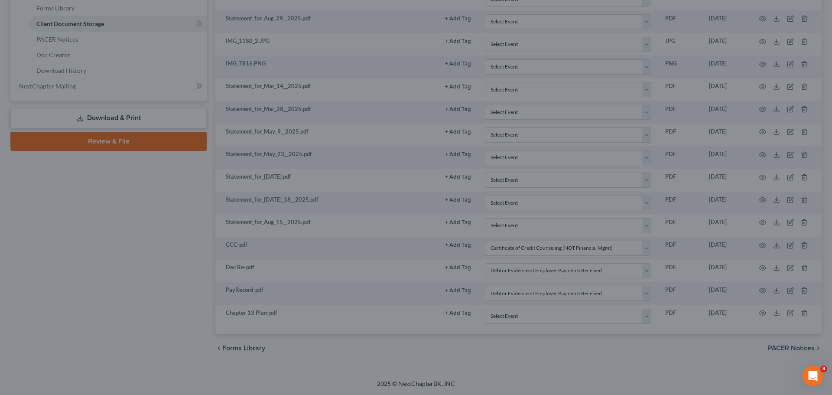
scroll to position [402, 0]
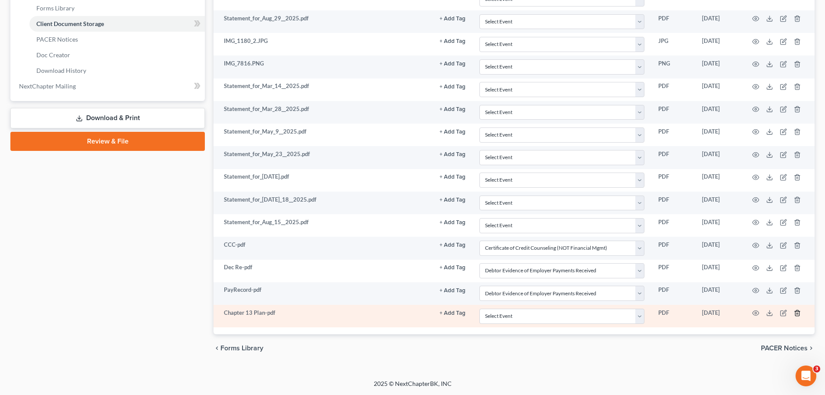
click at [799, 313] on icon "button" at bounding box center [797, 313] width 4 height 6
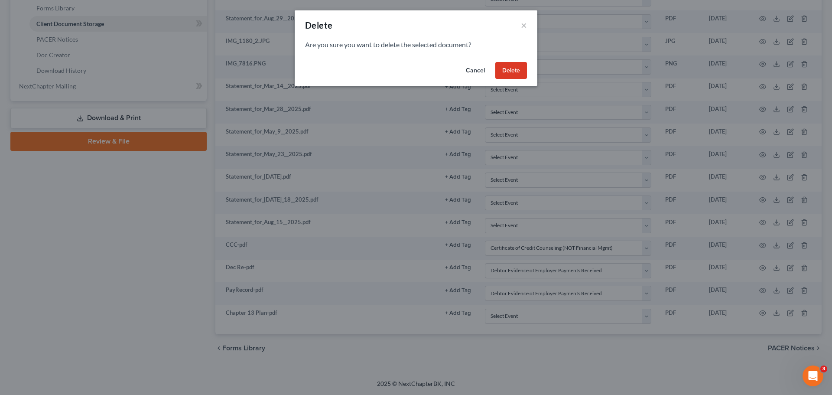
drag, startPoint x: 516, startPoint y: 69, endPoint x: 508, endPoint y: 79, distance: 12.9
click at [516, 69] on button "Delete" at bounding box center [511, 70] width 32 height 17
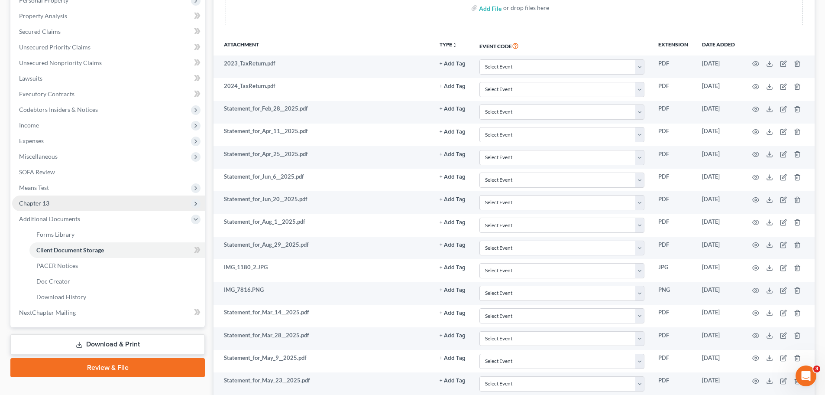
scroll to position [119, 0]
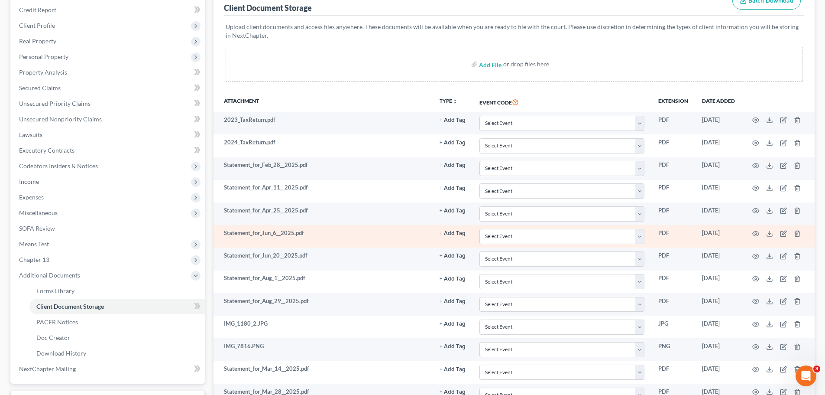
select select "5"
select select "21"
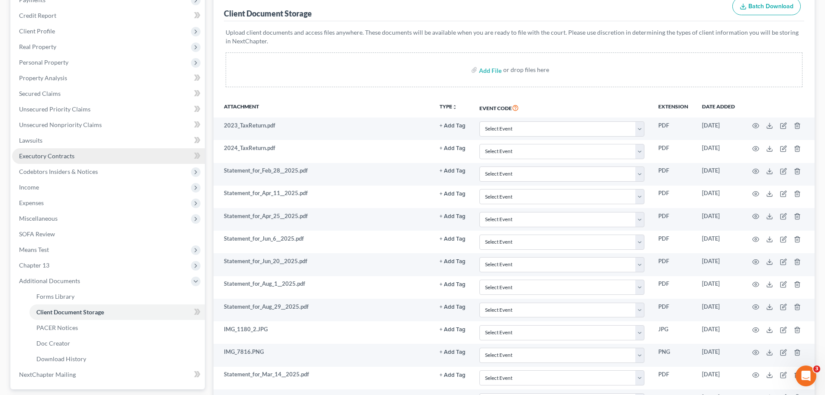
scroll to position [98, 0]
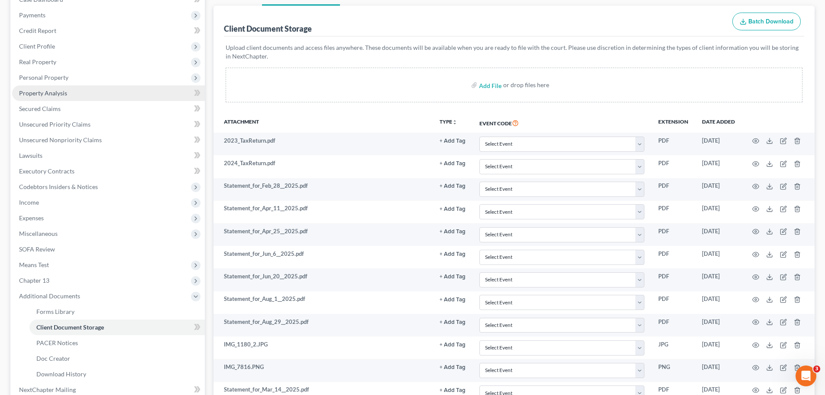
select select "5"
select select "21"
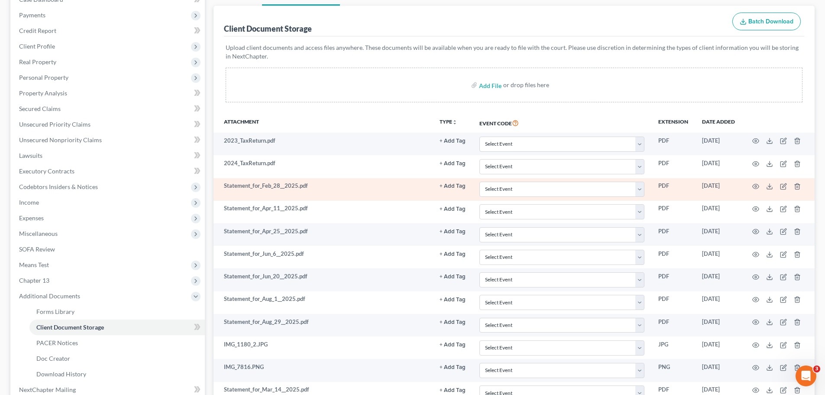
select select "5"
select select "21"
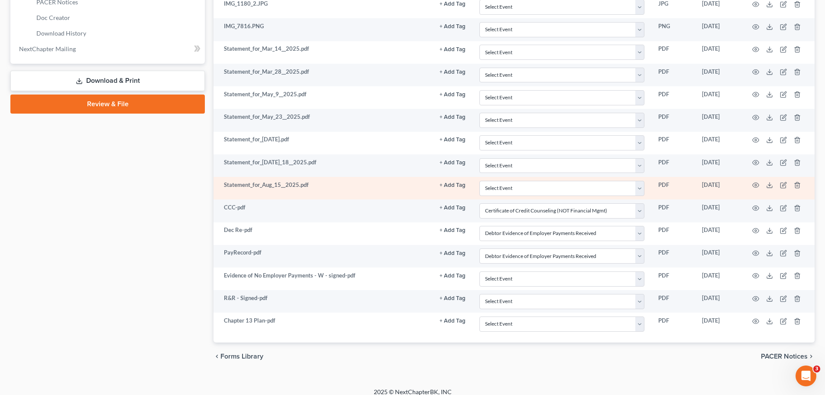
scroll to position [447, 0]
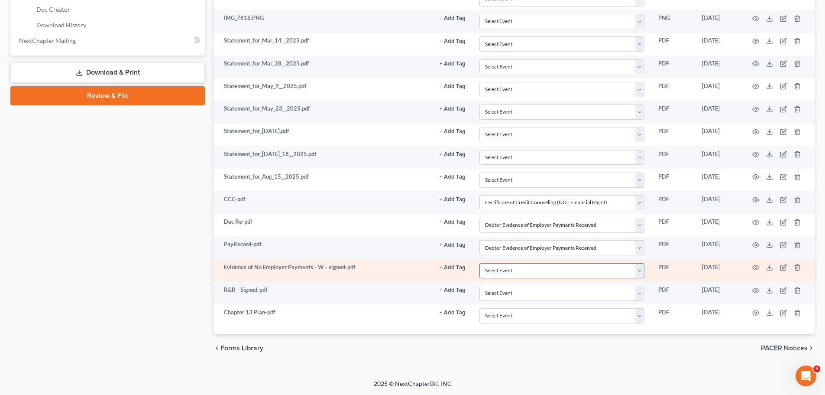
click at [509, 269] on select "Select Event 20 Largest Unsecured Creditors Affidavit re: NO Tax Returns Amende…" at bounding box center [562, 270] width 165 height 15
select select "22"
click at [480, 263] on select "Select Event 20 Largest Unsecured Creditors Affidavit re: NO Tax Returns Amende…" at bounding box center [562, 270] width 165 height 15
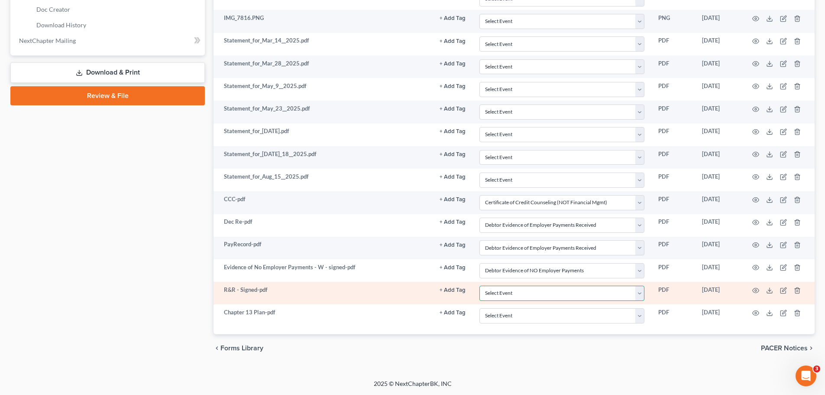
click at [512, 291] on select "Select Event 20 Largest Unsecured Creditors Affidavit re: NO Tax Returns Amende…" at bounding box center [562, 292] width 165 height 15
select select "9"
click at [480, 285] on select "Select Event 20 Largest Unsecured Creditors Affidavit re: NO Tax Returns Amende…" at bounding box center [562, 292] width 165 height 15
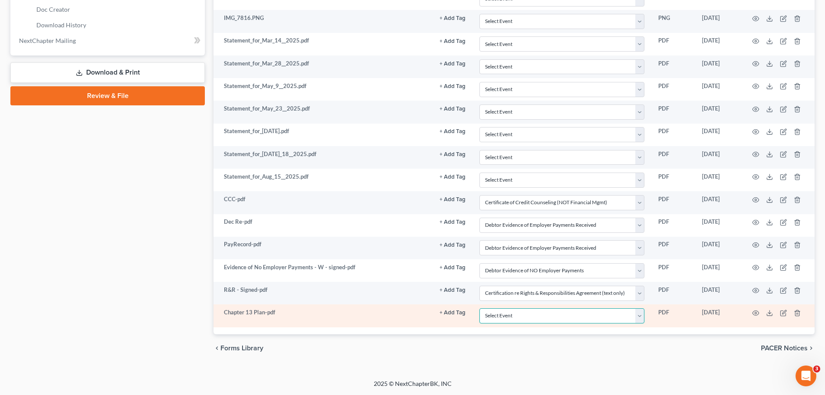
drag, startPoint x: 528, startPoint y: 321, endPoint x: 528, endPoint y: 314, distance: 6.9
click at [528, 320] on select "Select Event 20 Largest Unsecured Creditors Affidavit re: NO Tax Returns Amende…" at bounding box center [562, 315] width 165 height 15
select select "18"
click at [480, 308] on select "Select Event 20 Largest Unsecured Creditors Affidavit re: NO Tax Returns Amende…" at bounding box center [562, 315] width 165 height 15
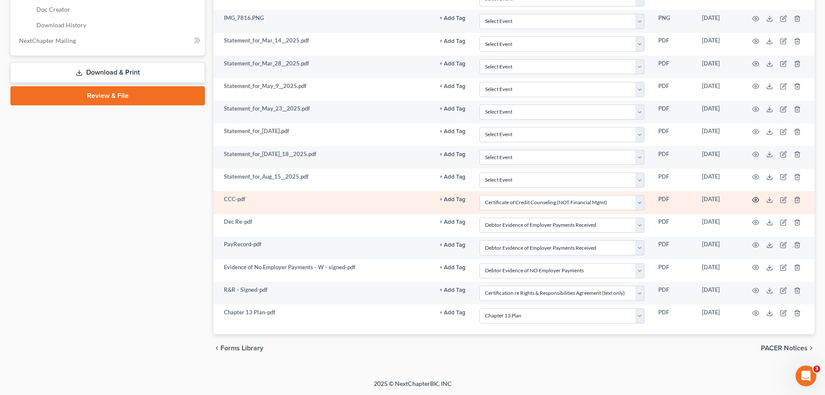
click at [756, 200] on circle "button" at bounding box center [756, 200] width 2 height 2
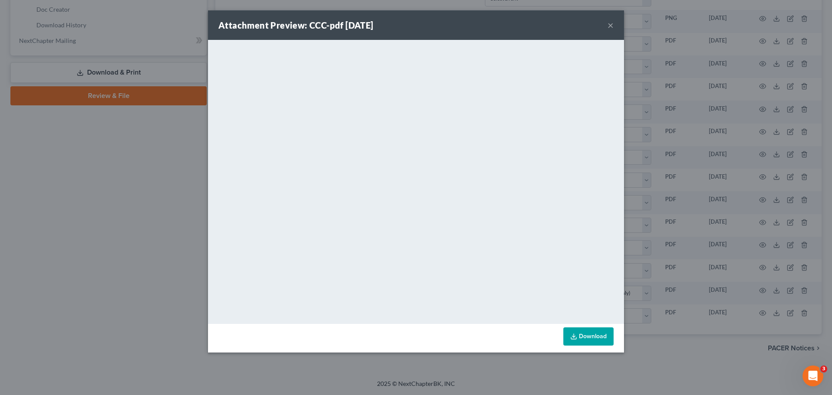
click at [612, 25] on button "×" at bounding box center [610, 25] width 6 height 10
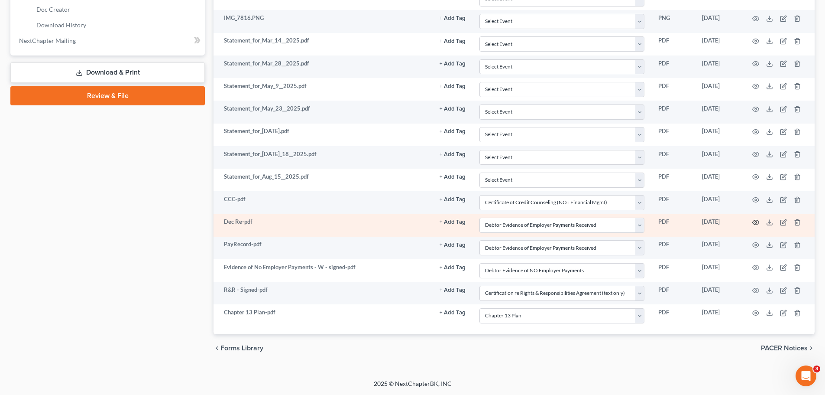
click at [757, 222] on icon "button" at bounding box center [756, 222] width 7 height 7
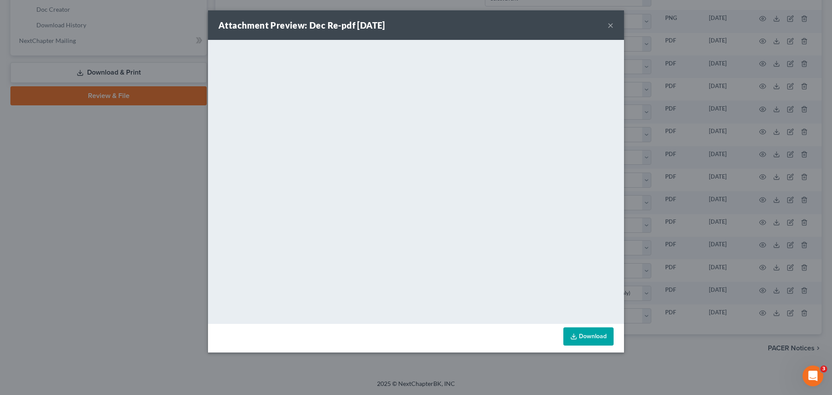
click at [612, 27] on button "×" at bounding box center [610, 25] width 6 height 10
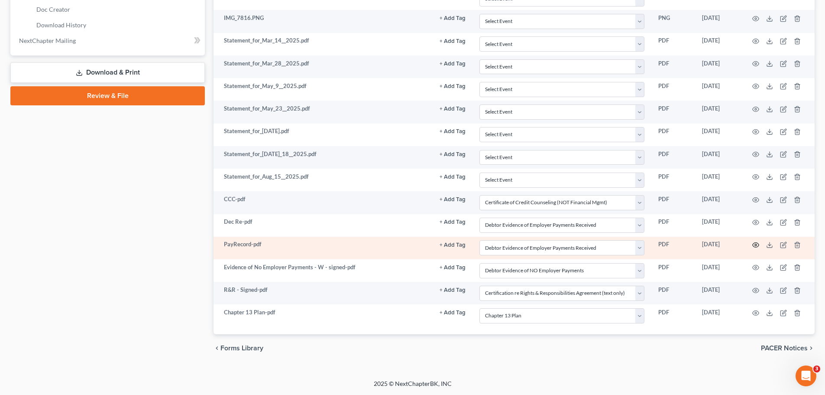
click at [756, 247] on icon "button" at bounding box center [756, 245] width 6 height 5
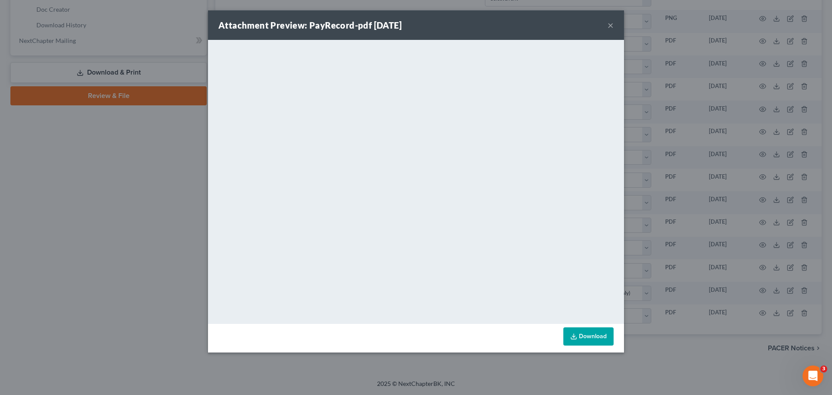
click at [609, 25] on button "×" at bounding box center [610, 25] width 6 height 10
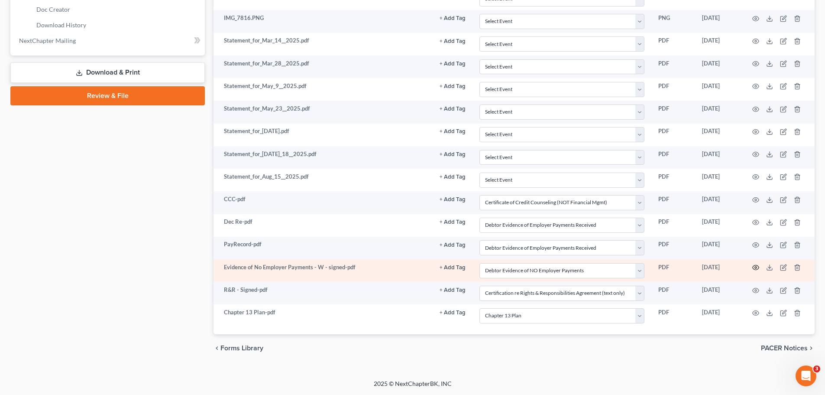
click at [756, 269] on icon "button" at bounding box center [756, 267] width 7 height 7
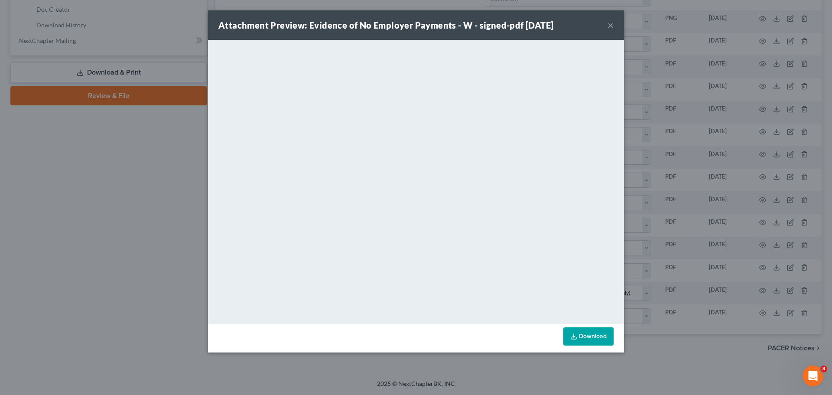
click at [608, 26] on button "×" at bounding box center [610, 25] width 6 height 10
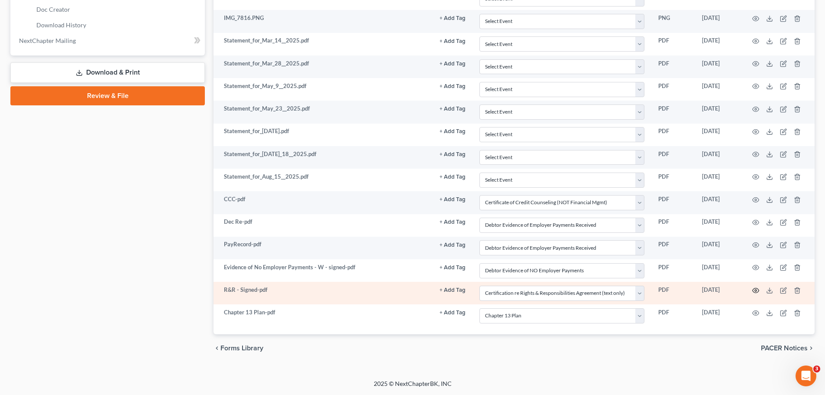
click at [754, 289] on icon "button" at bounding box center [756, 290] width 7 height 7
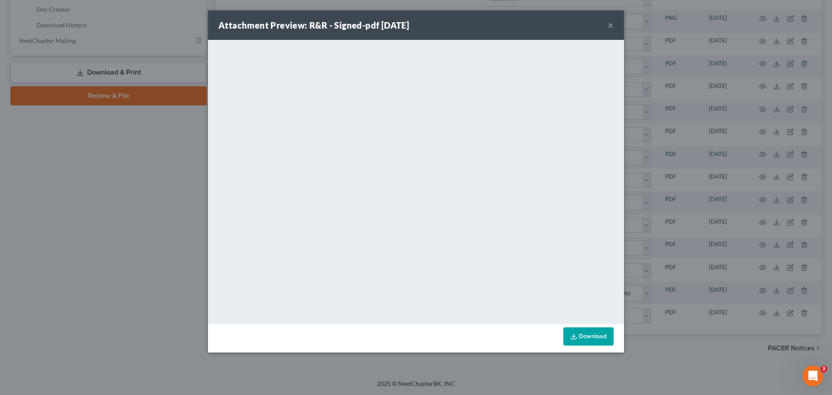
click at [609, 26] on button "×" at bounding box center [610, 25] width 6 height 10
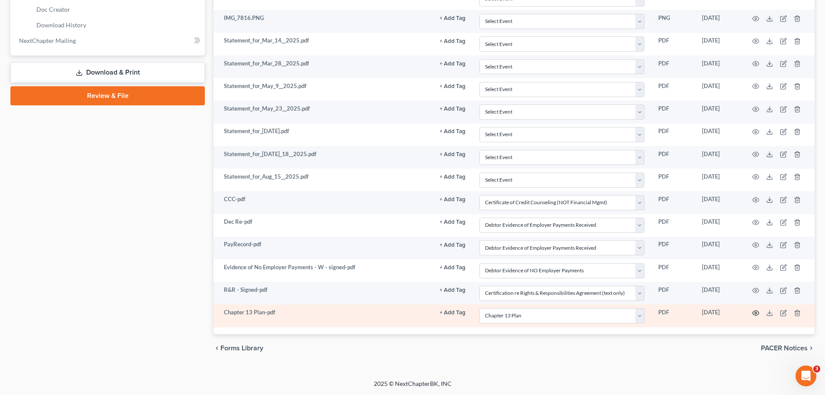
click at [758, 313] on icon "button" at bounding box center [756, 312] width 7 height 7
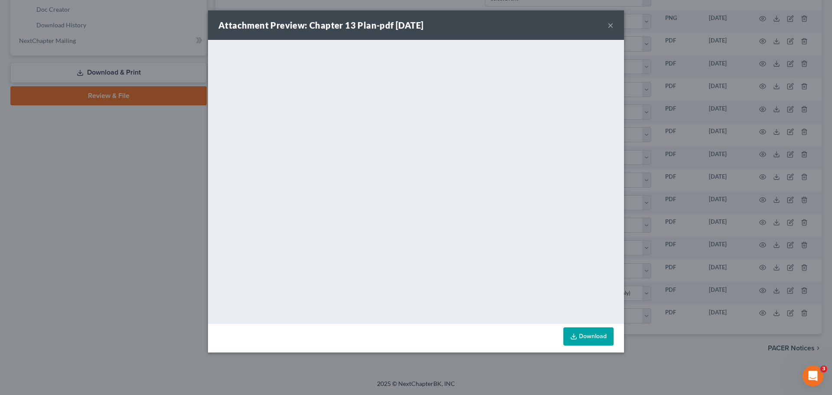
click at [608, 27] on button "×" at bounding box center [610, 25] width 6 height 10
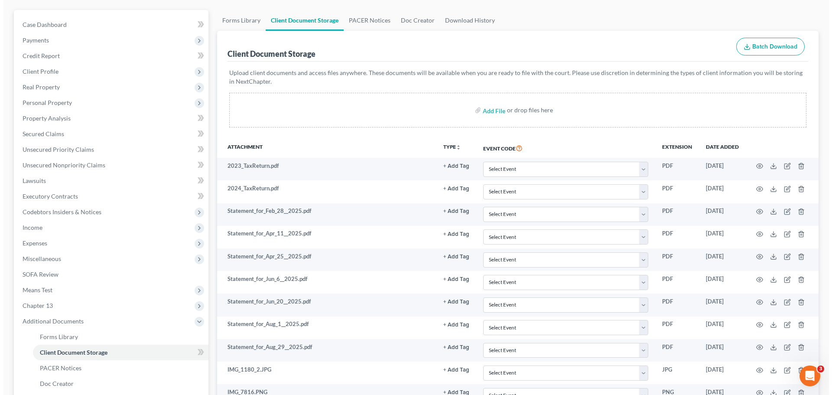
scroll to position [0, 0]
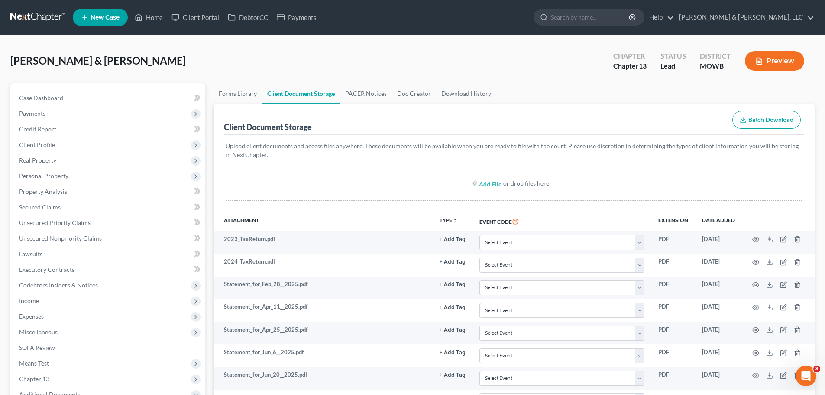
click at [772, 71] on div "Preview" at bounding box center [776, 62] width 77 height 26
click at [770, 57] on button "Preview" at bounding box center [774, 60] width 59 height 19
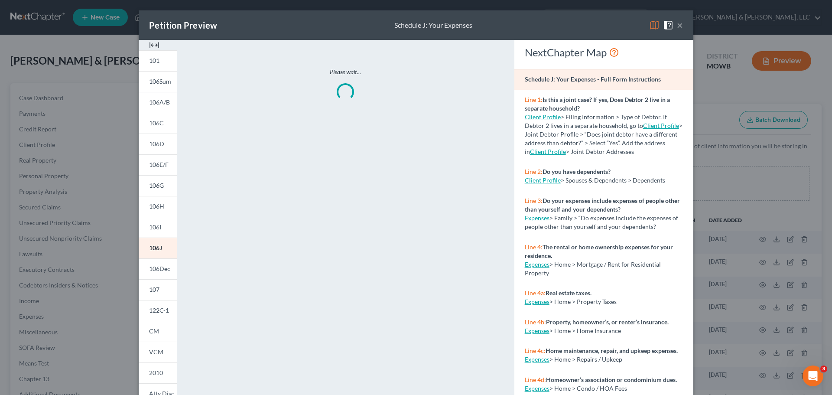
click at [653, 26] on img at bounding box center [654, 25] width 10 height 10
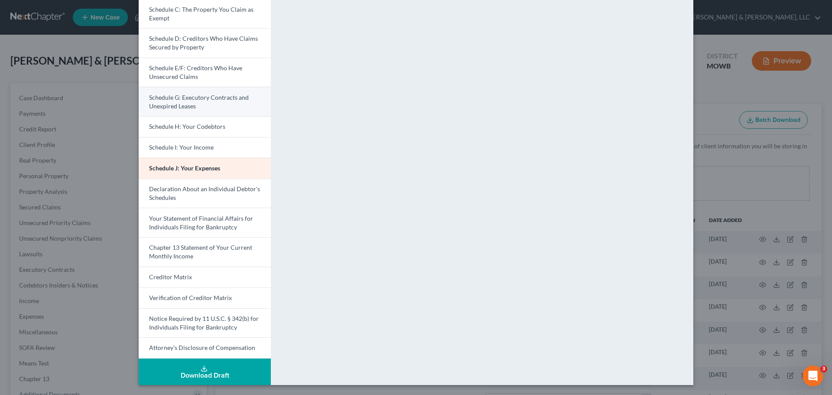
scroll to position [123, 0]
click at [237, 370] on button "Download Draft" at bounding box center [205, 371] width 132 height 26
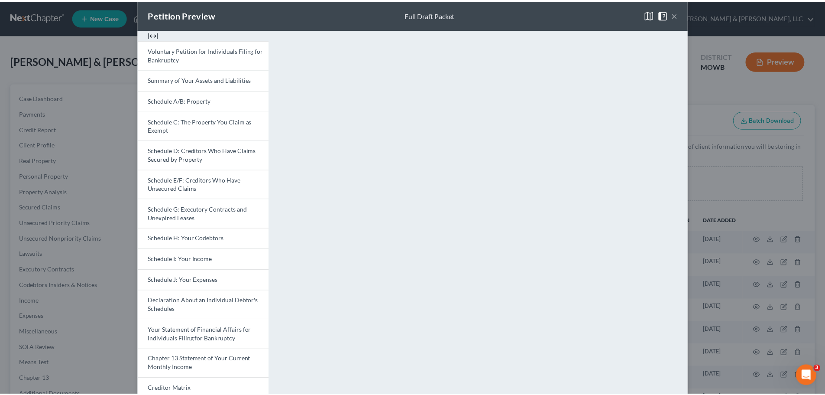
scroll to position [0, 0]
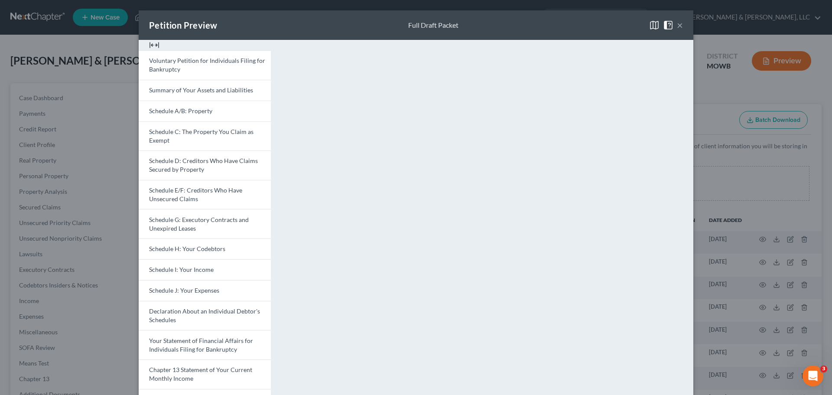
click at [680, 29] on div "Petition Preview Full Draft Packet ×" at bounding box center [416, 24] width 555 height 29
click at [678, 24] on button "×" at bounding box center [680, 25] width 6 height 10
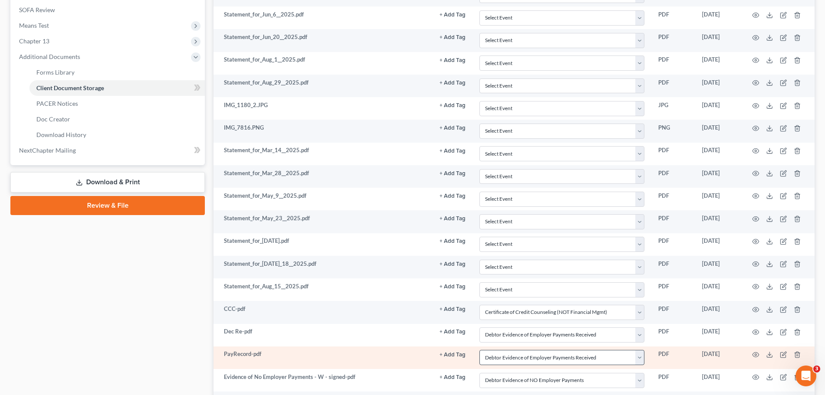
scroll to position [447, 0]
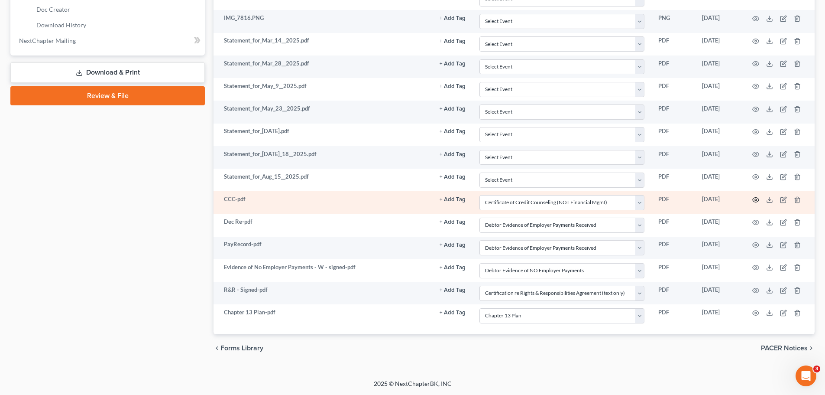
click at [757, 198] on icon "button" at bounding box center [756, 199] width 7 height 7
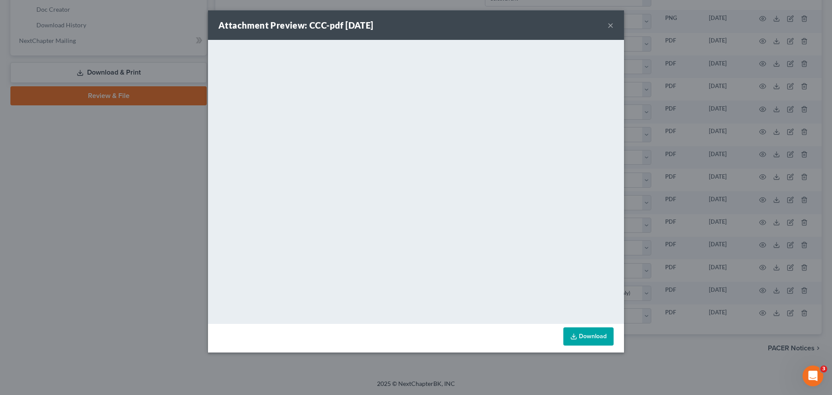
click at [610, 28] on button "×" at bounding box center [610, 25] width 6 height 10
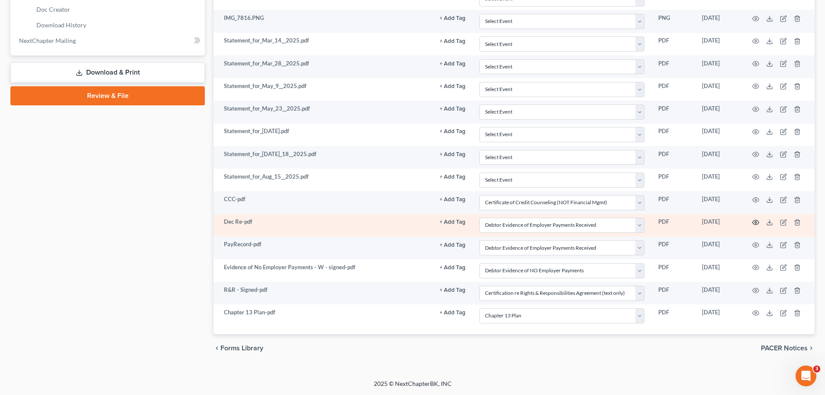
click at [756, 223] on circle "button" at bounding box center [756, 222] width 2 height 2
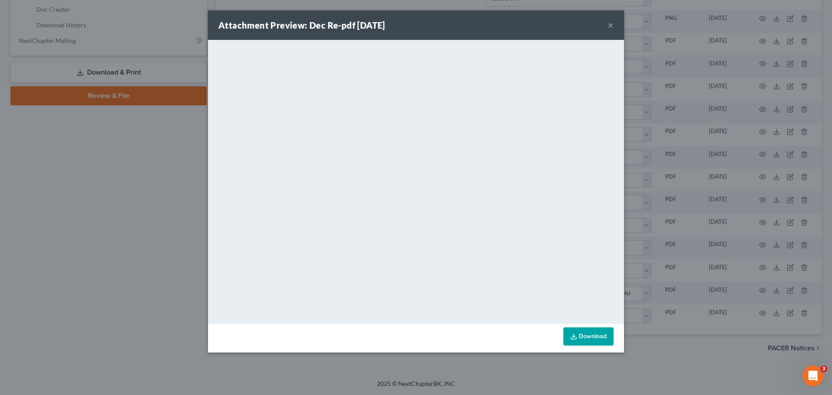
click at [610, 26] on button "×" at bounding box center [610, 25] width 6 height 10
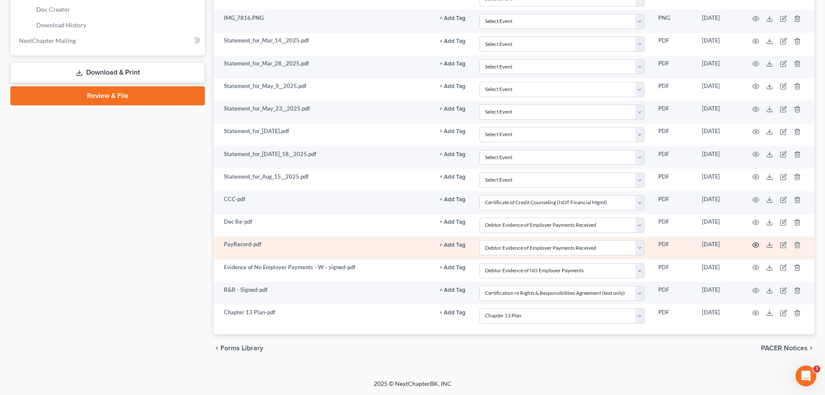
click at [756, 245] on icon "button" at bounding box center [756, 244] width 7 height 7
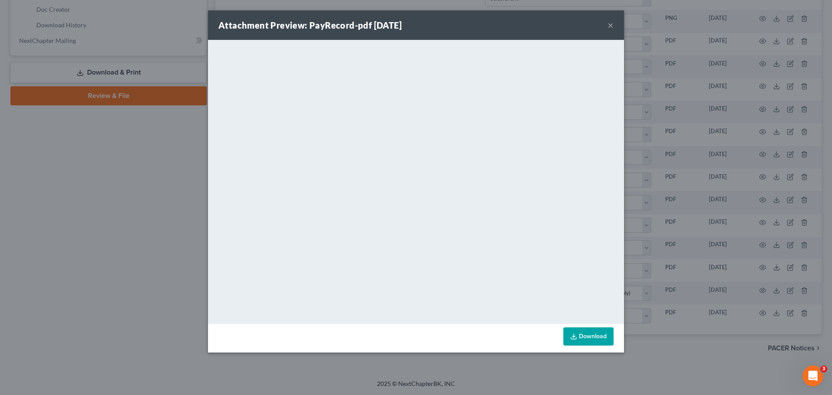
click at [610, 26] on button "×" at bounding box center [610, 25] width 6 height 10
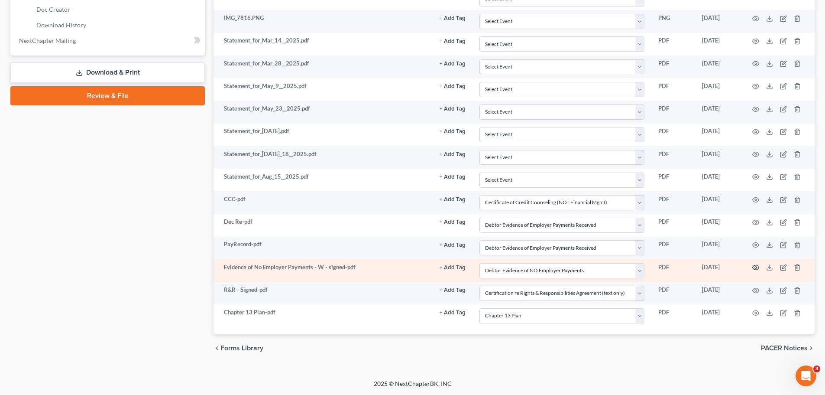
click at [756, 269] on icon "button" at bounding box center [756, 267] width 7 height 7
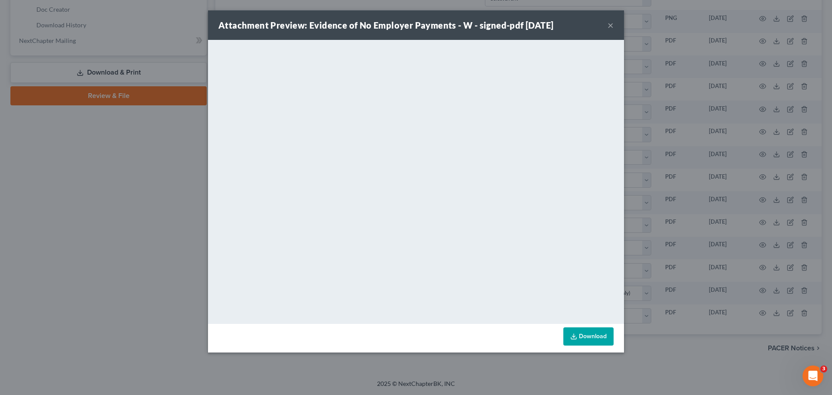
click at [609, 28] on button "×" at bounding box center [610, 25] width 6 height 10
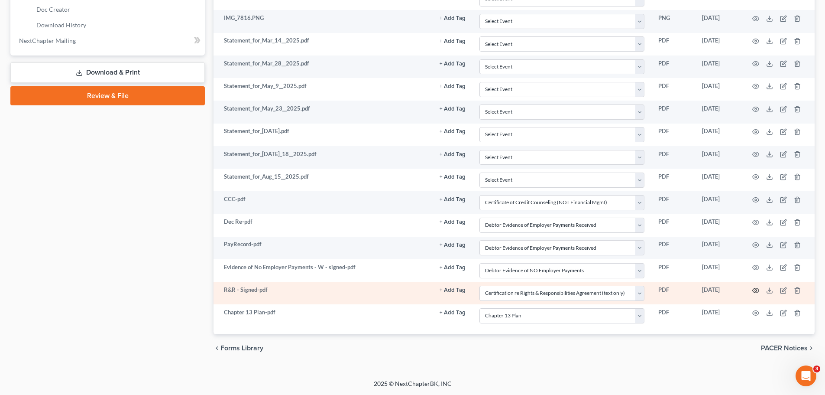
click at [757, 290] on icon "button" at bounding box center [756, 290] width 7 height 7
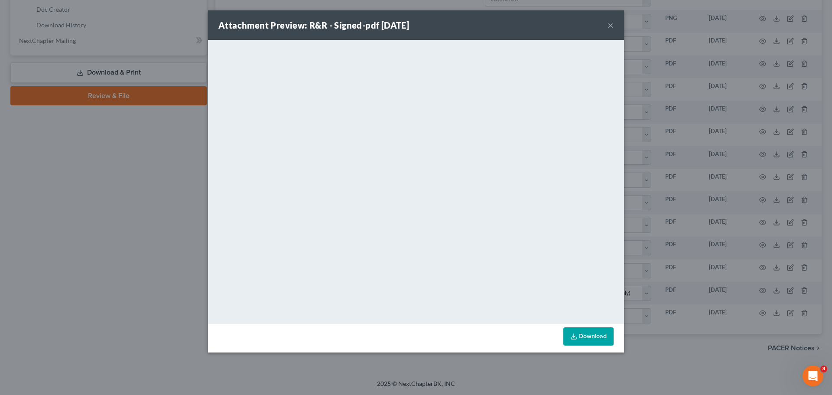
click at [609, 24] on button "×" at bounding box center [610, 25] width 6 height 10
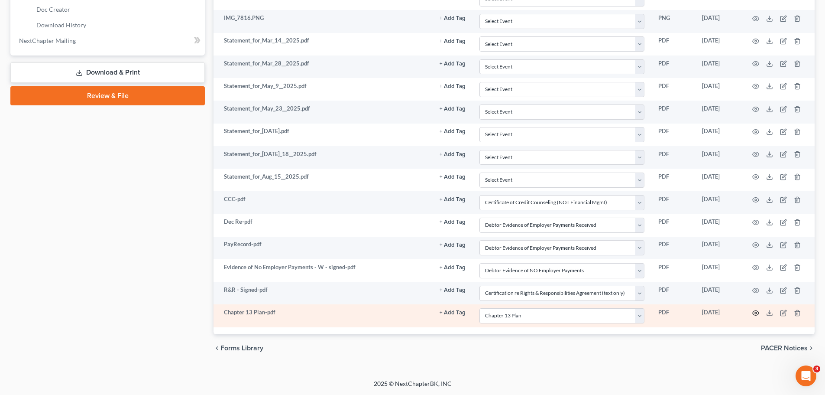
click at [755, 314] on icon "button" at bounding box center [756, 312] width 7 height 7
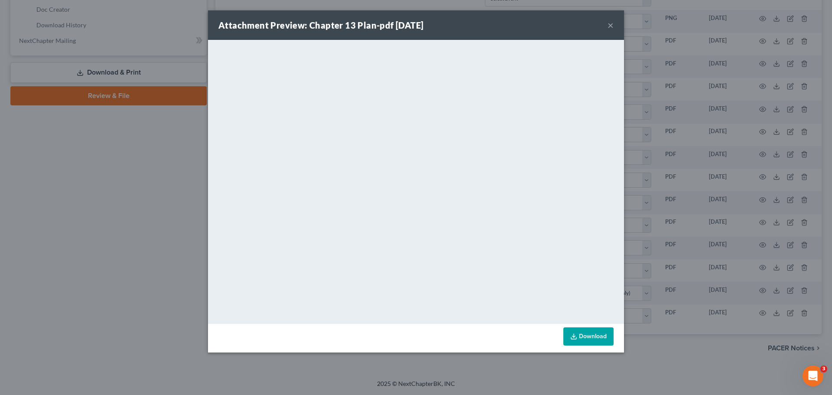
click at [610, 28] on button "×" at bounding box center [610, 25] width 6 height 10
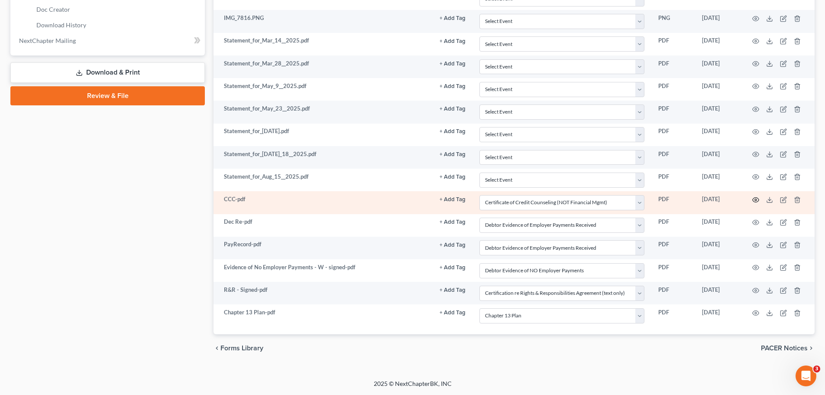
click at [755, 198] on icon "button" at bounding box center [756, 199] width 7 height 7
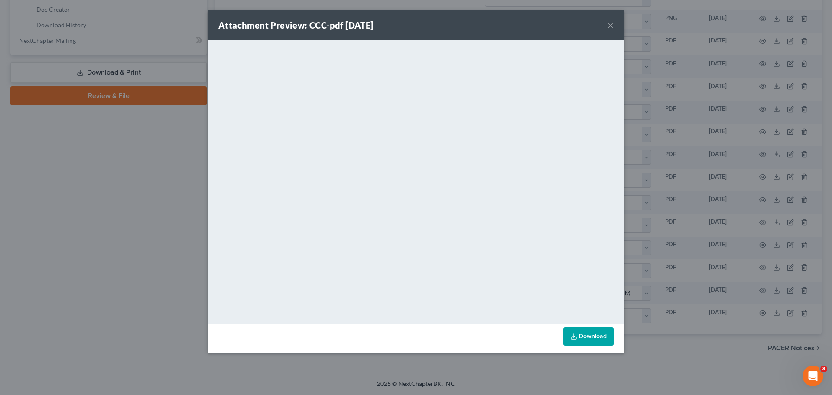
click at [613, 26] on button "×" at bounding box center [610, 25] width 6 height 10
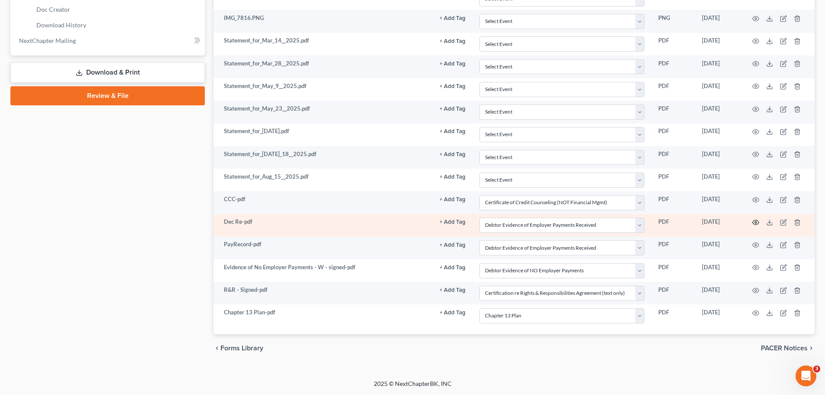
click at [757, 222] on icon "button" at bounding box center [756, 222] width 7 height 7
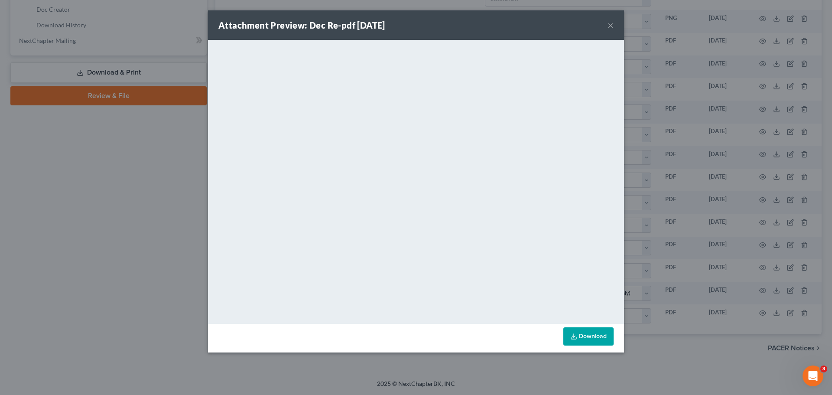
click at [610, 26] on button "×" at bounding box center [610, 25] width 6 height 10
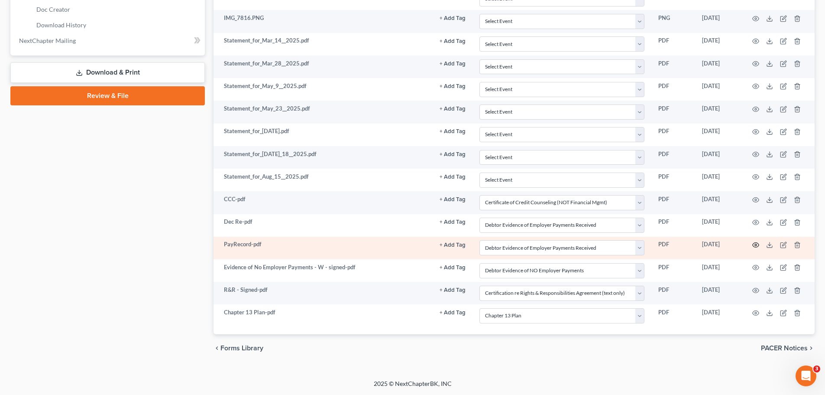
click at [753, 244] on icon "button" at bounding box center [756, 245] width 6 height 5
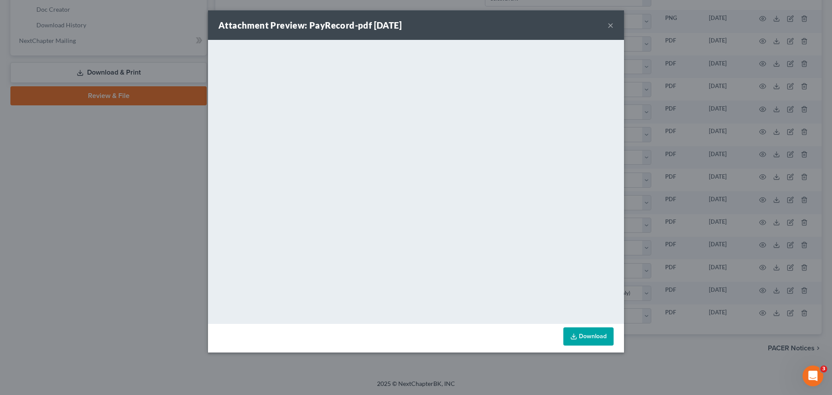
click at [610, 27] on button "×" at bounding box center [610, 25] width 6 height 10
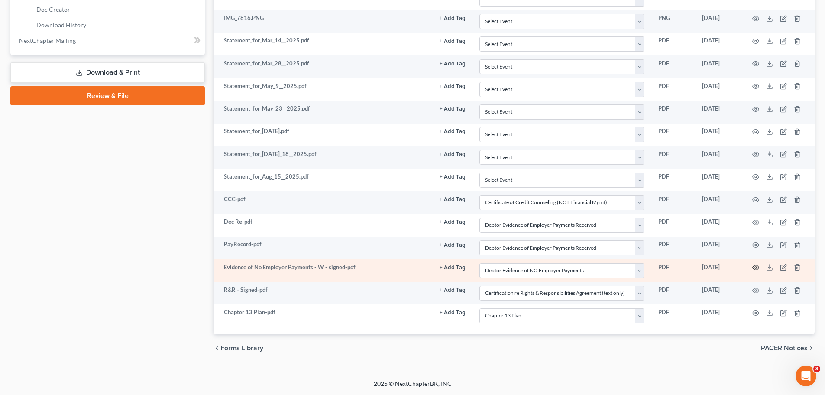
click at [755, 269] on icon "button" at bounding box center [756, 267] width 7 height 7
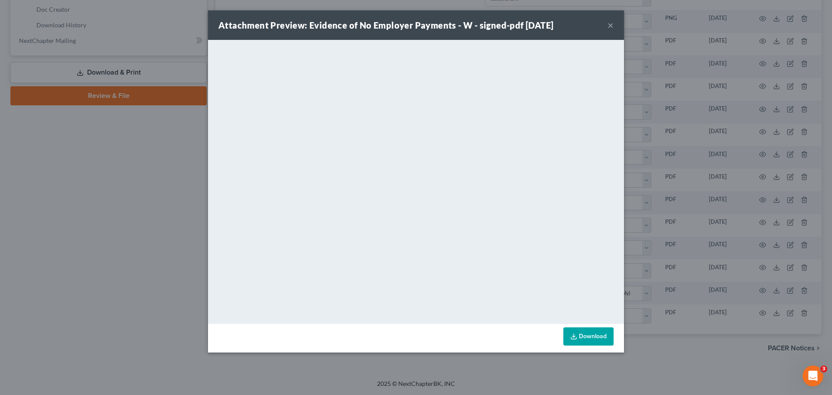
click at [610, 24] on button "×" at bounding box center [610, 25] width 6 height 10
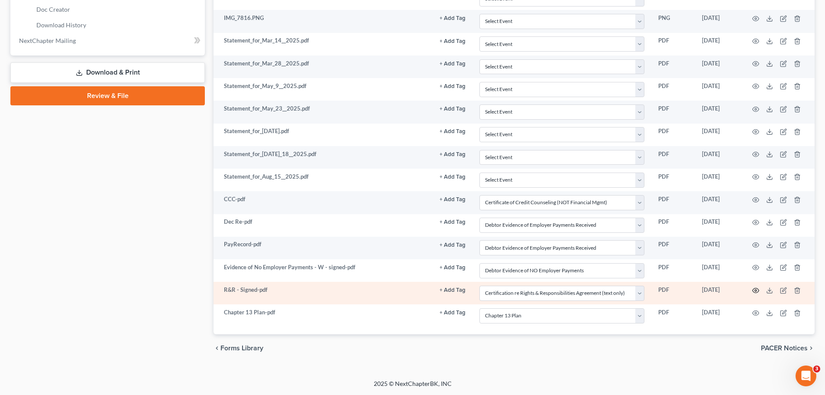
click at [756, 289] on icon "button" at bounding box center [756, 290] width 7 height 7
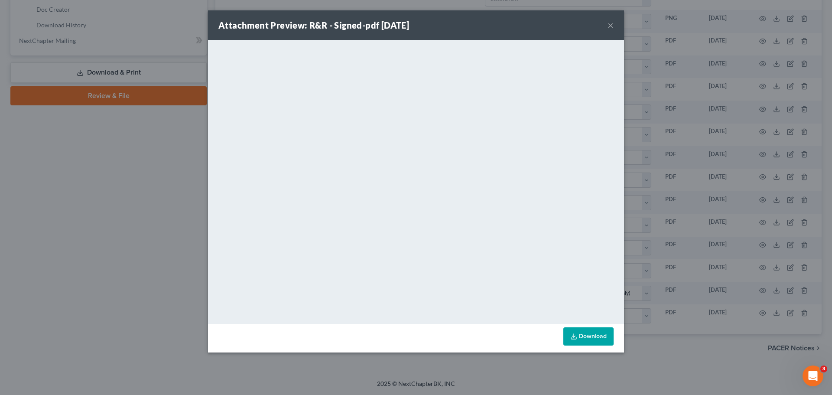
click at [610, 21] on button "×" at bounding box center [610, 25] width 6 height 10
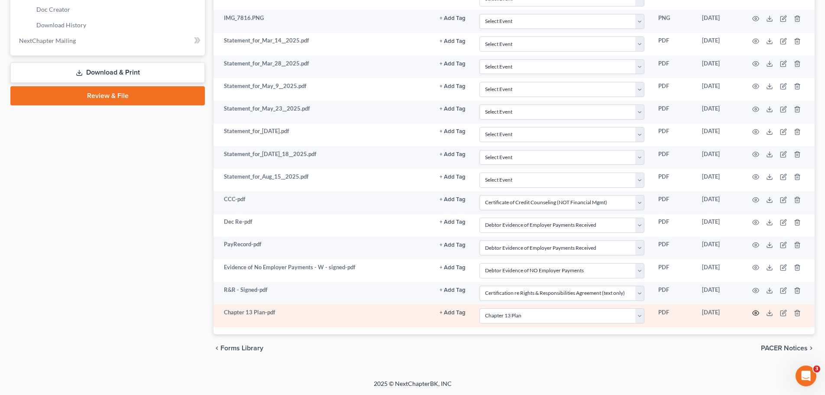
click at [756, 314] on circle "button" at bounding box center [756, 313] width 2 height 2
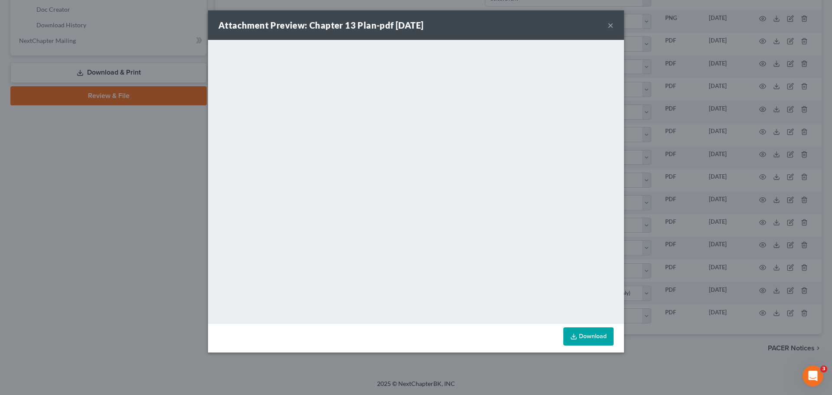
click at [610, 28] on button "×" at bounding box center [610, 25] width 6 height 10
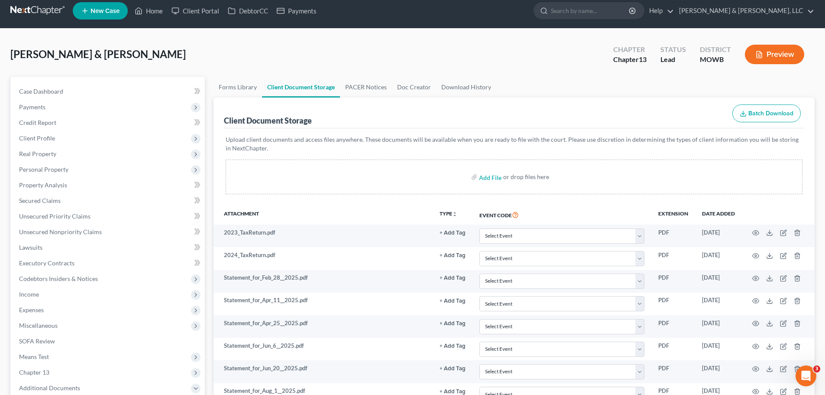
scroll to position [0, 0]
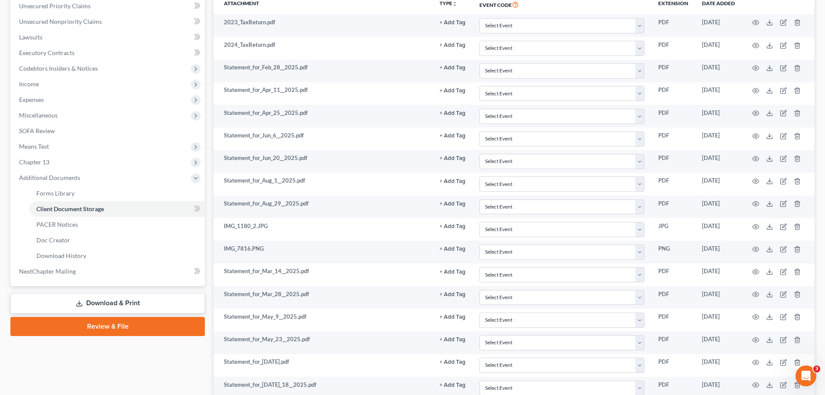
drag, startPoint x: 115, startPoint y: 298, endPoint x: 120, endPoint y: 296, distance: 5.1
click at [116, 298] on link "Download & Print" at bounding box center [107, 303] width 195 height 20
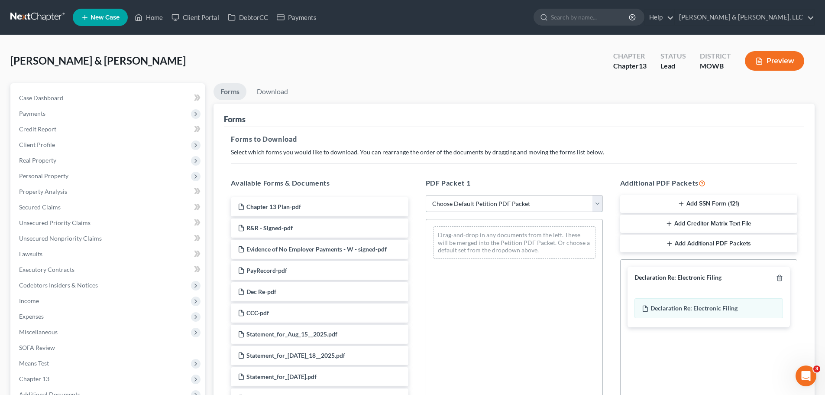
drag, startPoint x: 559, startPoint y: 203, endPoint x: 551, endPoint y: 206, distance: 8.5
click at [558, 203] on select "Choose Default Petition PDF Packet Complete Bankruptcy Petition (all forms and …" at bounding box center [514, 203] width 177 height 17
select select "0"
click at [426, 195] on select "Choose Default Petition PDF Packet Complete Bankruptcy Petition (all forms and …" at bounding box center [514, 203] width 177 height 17
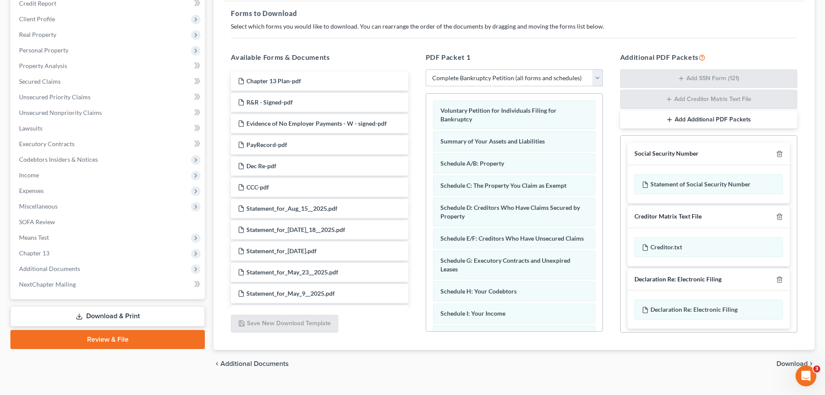
scroll to position [141, 0]
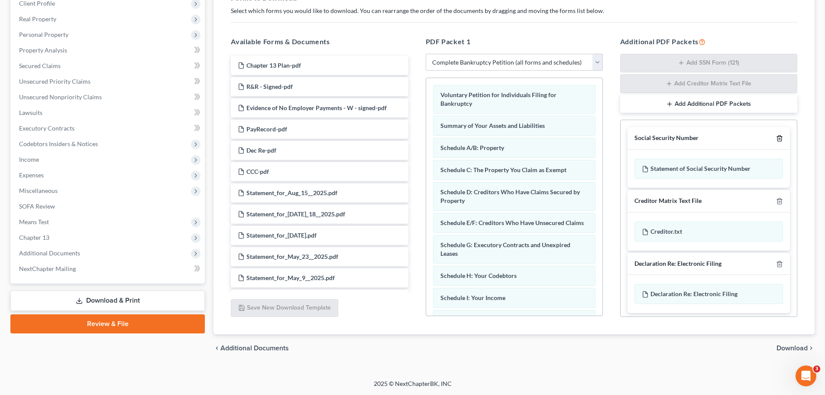
click at [778, 139] on icon "button" at bounding box center [780, 139] width 4 height 6
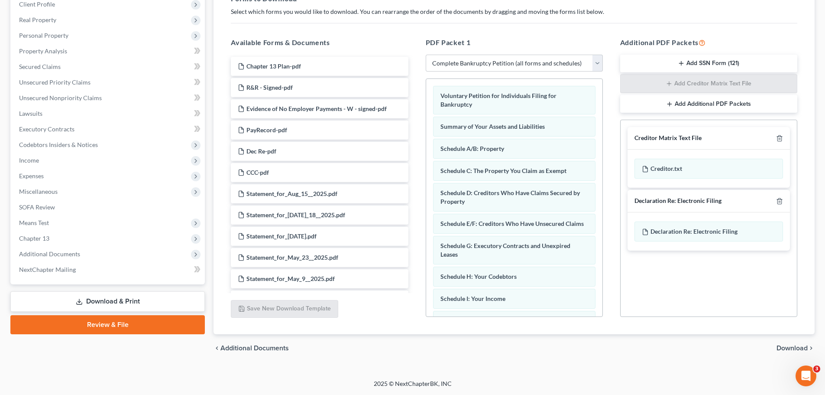
scroll to position [140, 0]
click at [775, 139] on div at bounding box center [778, 138] width 10 height 8
click at [778, 138] on icon "button" at bounding box center [779, 138] width 7 height 7
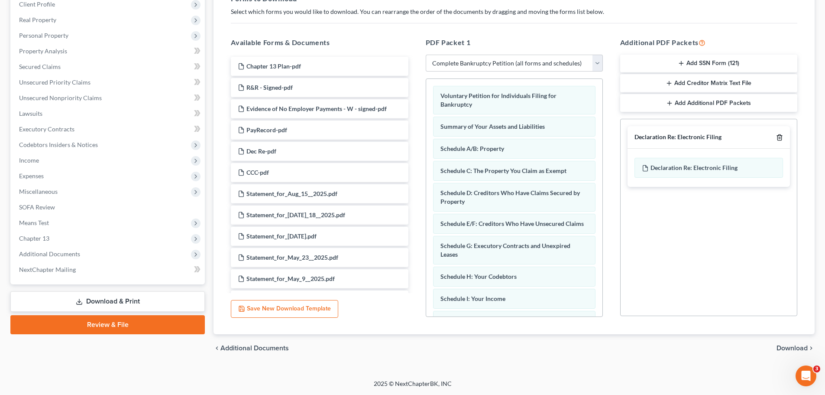
click at [779, 139] on icon "button" at bounding box center [779, 137] width 7 height 7
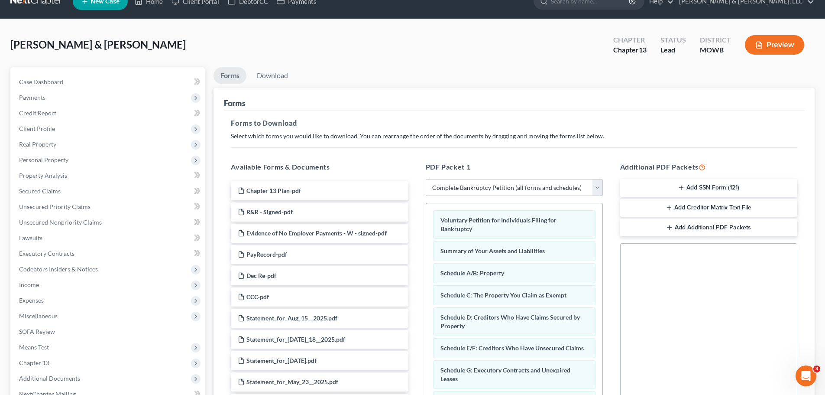
scroll to position [10, 0]
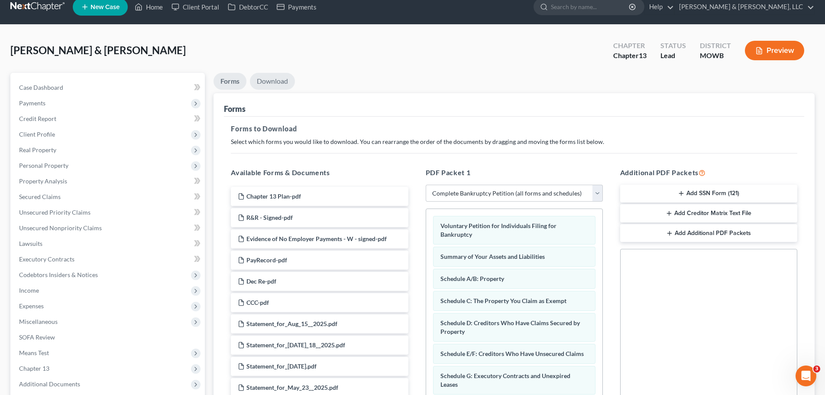
click at [289, 78] on link "Download" at bounding box center [272, 81] width 45 height 17
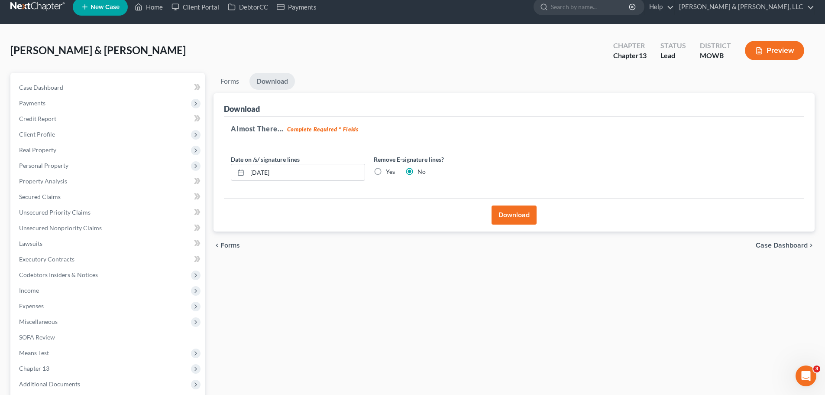
click at [493, 212] on button "Download" at bounding box center [514, 214] width 45 height 19
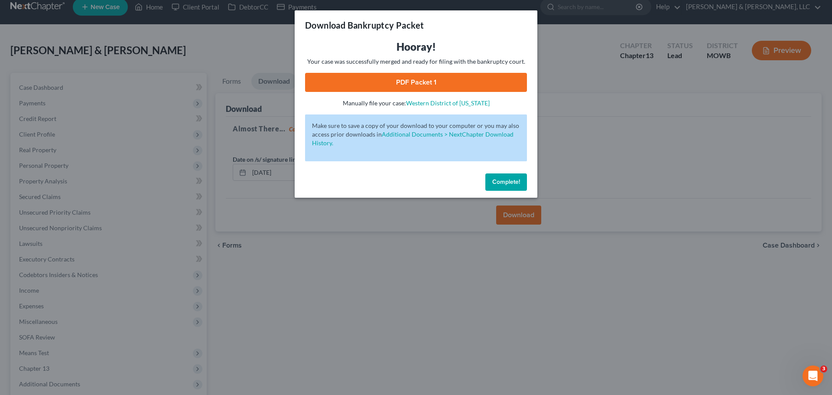
click at [500, 186] on button "Complete!" at bounding box center [506, 181] width 42 height 17
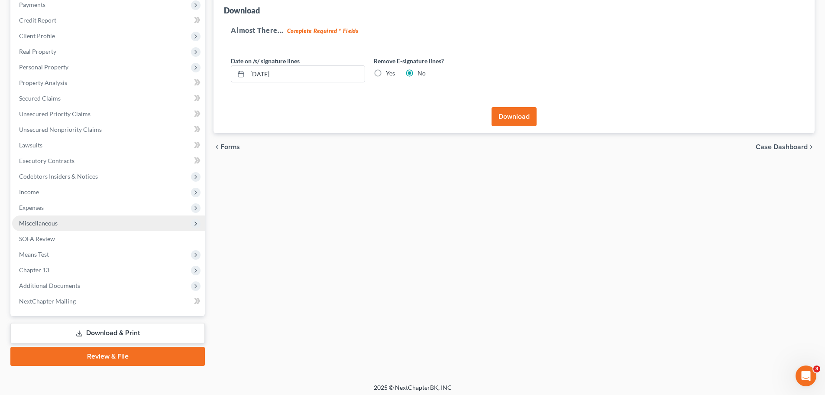
scroll to position [113, 0]
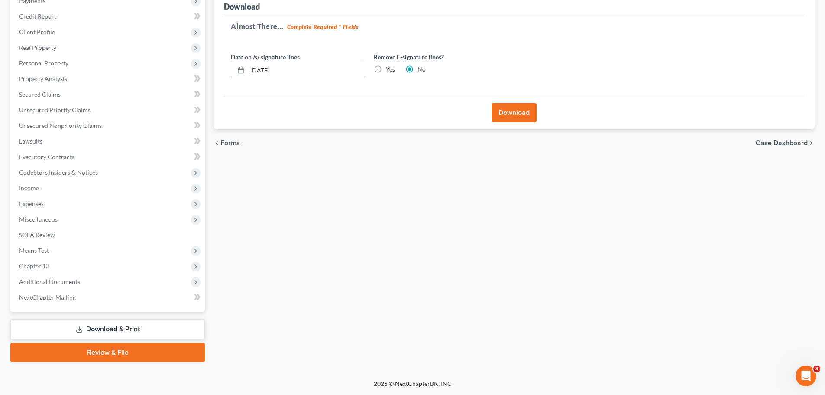
click at [130, 351] on link "Review & File" at bounding box center [107, 352] width 195 height 19
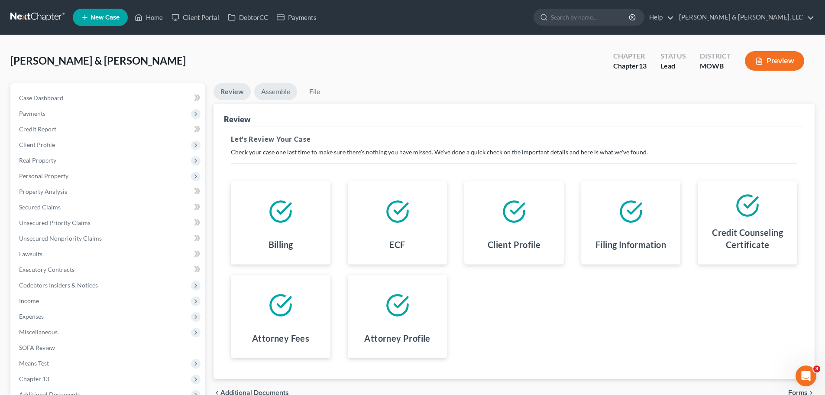
click at [283, 96] on link "Assemble" at bounding box center [275, 91] width 43 height 17
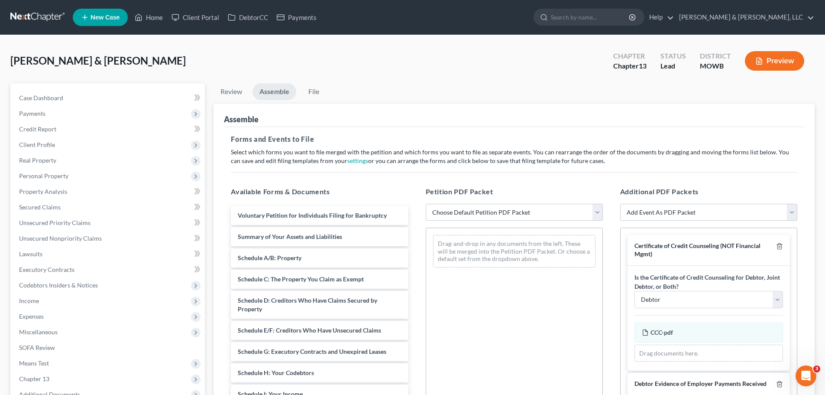
click at [464, 212] on select "Choose Default Petition PDF Packet Complete Bankruptcy Petition (all forms and …" at bounding box center [514, 212] width 177 height 17
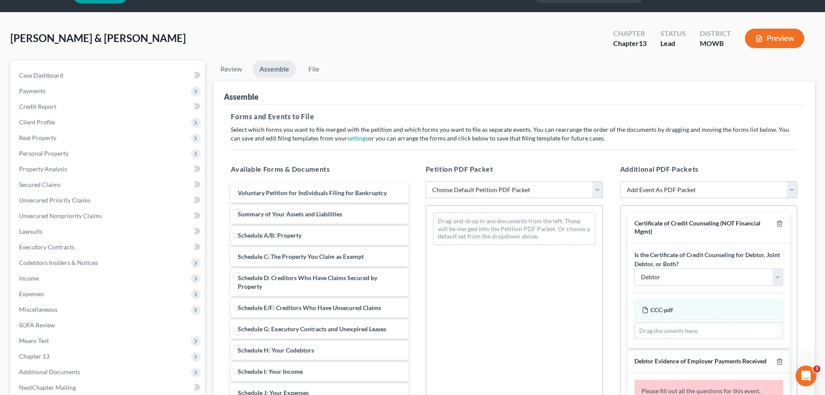
scroll to position [43, 0]
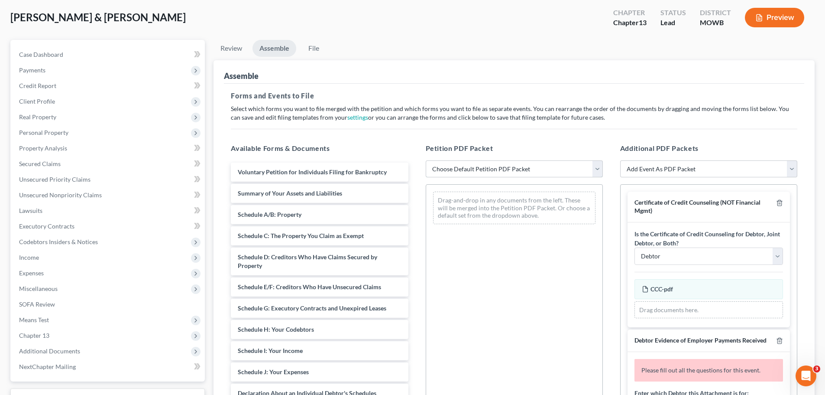
click at [472, 172] on select "Choose Default Petition PDF Packet Complete Bankruptcy Petition (all forms and …" at bounding box center [514, 168] width 177 height 17
select select "0"
click at [426, 160] on select "Choose Default Petition PDF Packet Complete Bankruptcy Petition (all forms and …" at bounding box center [514, 168] width 177 height 17
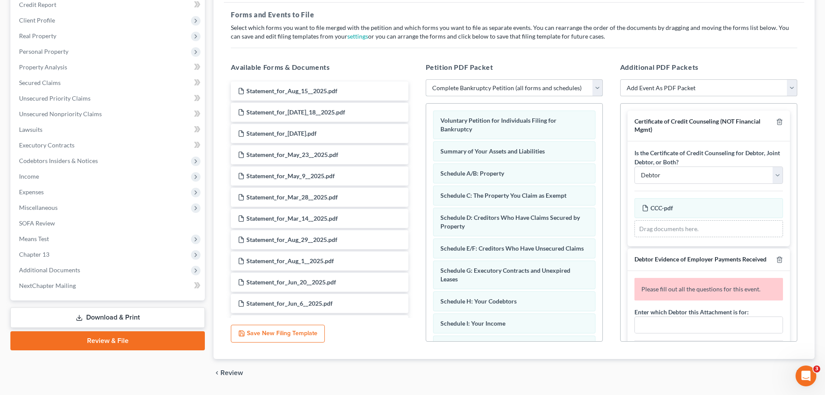
scroll to position [130, 0]
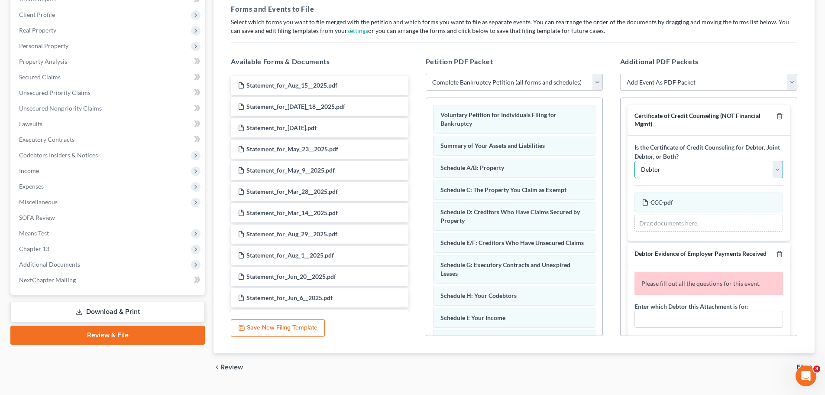
click at [695, 170] on select "Debtor Joint Debtor Debtor and Joint Debtor" at bounding box center [709, 169] width 149 height 17
select select "2"
click at [635, 161] on select "Debtor Joint Debtor Debtor and Joint Debtor" at bounding box center [709, 169] width 149 height 17
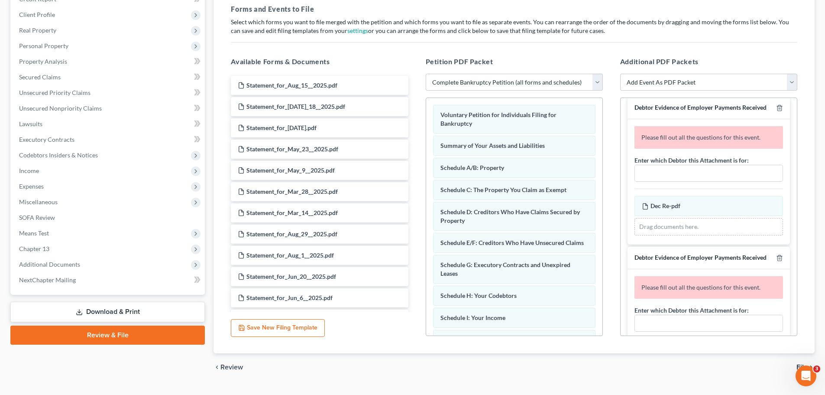
scroll to position [173, 0]
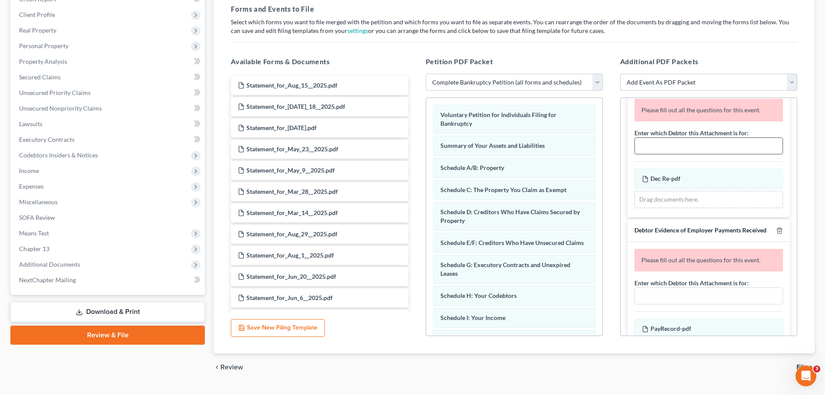
click at [673, 154] on input "text" at bounding box center [709, 146] width 148 height 16
click at [60, 268] on span "Additional Documents" at bounding box center [108, 264] width 193 height 16
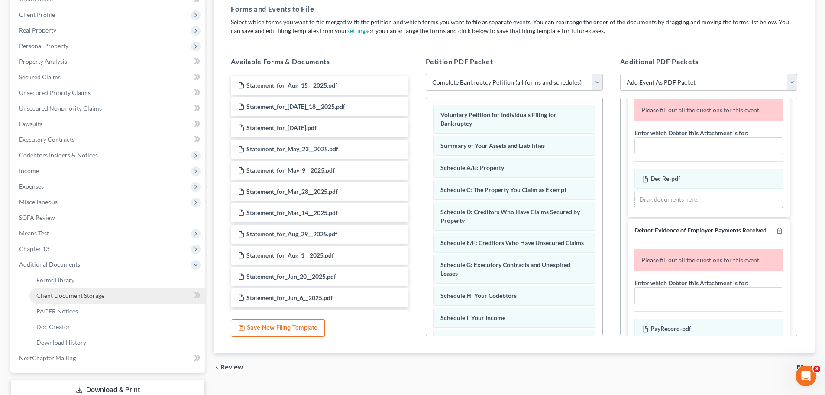
click at [74, 300] on link "Client Document Storage" at bounding box center [116, 296] width 175 height 16
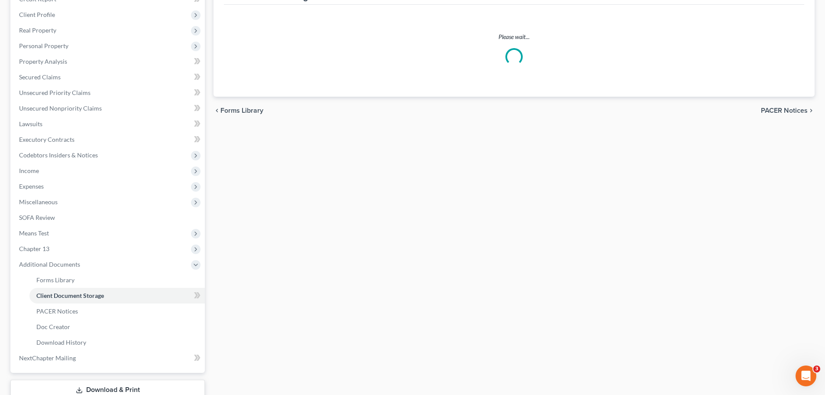
select select "5"
select select "21"
select select "22"
select select "9"
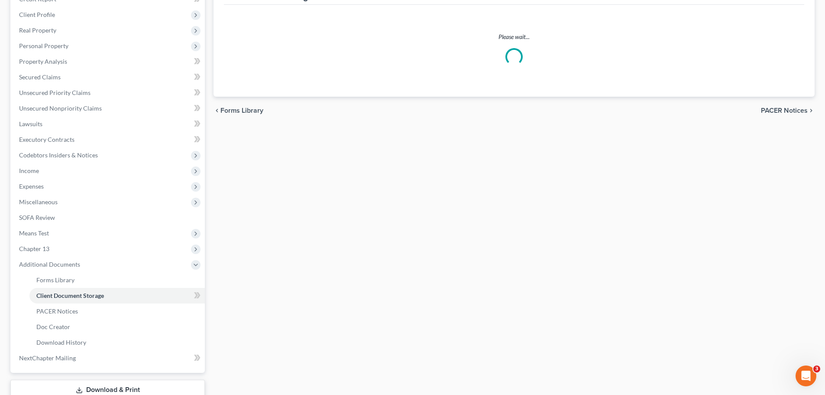
select select "18"
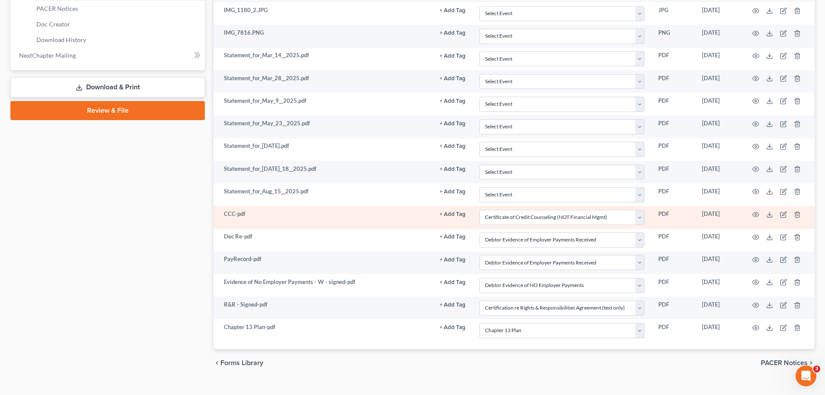
scroll to position [433, 0]
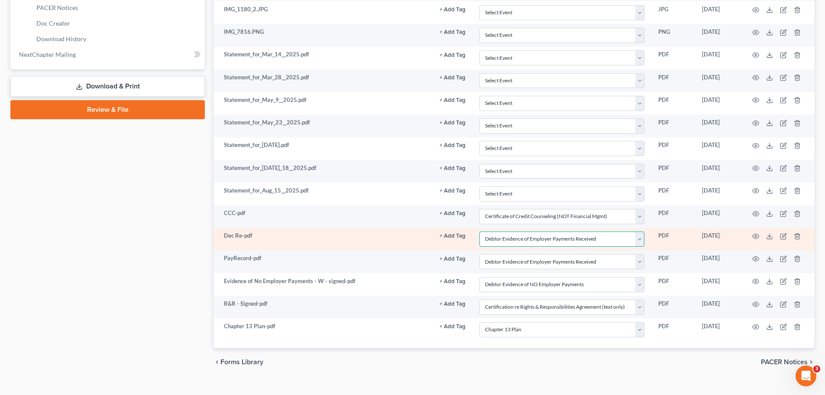
click at [642, 242] on select "Select Event 20 Largest Unsecured Creditors Affidavit re: NO Tax Returns Amende…" at bounding box center [562, 238] width 165 height 15
select select "24"
click at [480, 231] on select "Select Event 20 Largest Unsecured Creditors Affidavit re: NO Tax Returns Amende…" at bounding box center [562, 238] width 165 height 15
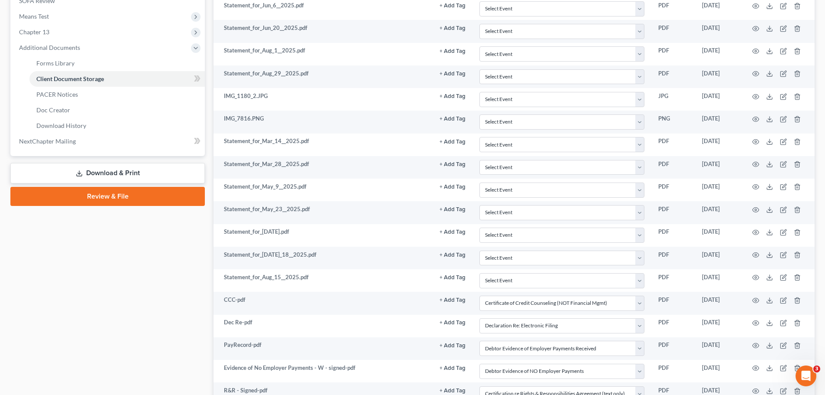
drag, startPoint x: 123, startPoint y: 195, endPoint x: 418, endPoint y: 172, distance: 295.1
click at [123, 195] on link "Review & File" at bounding box center [107, 196] width 195 height 19
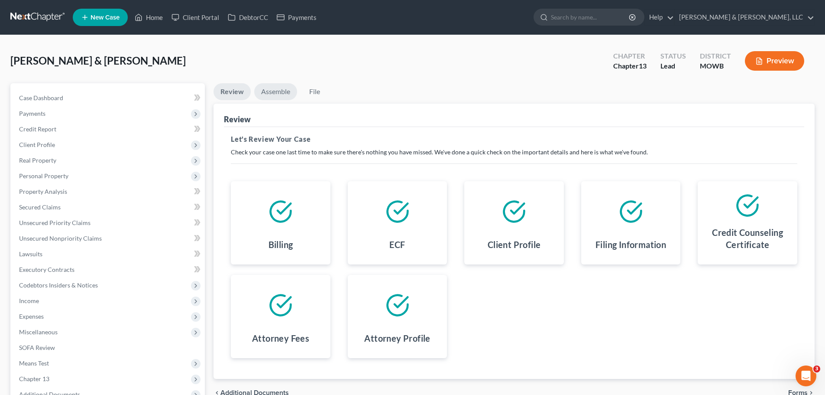
click at [283, 90] on link "Assemble" at bounding box center [275, 91] width 43 height 17
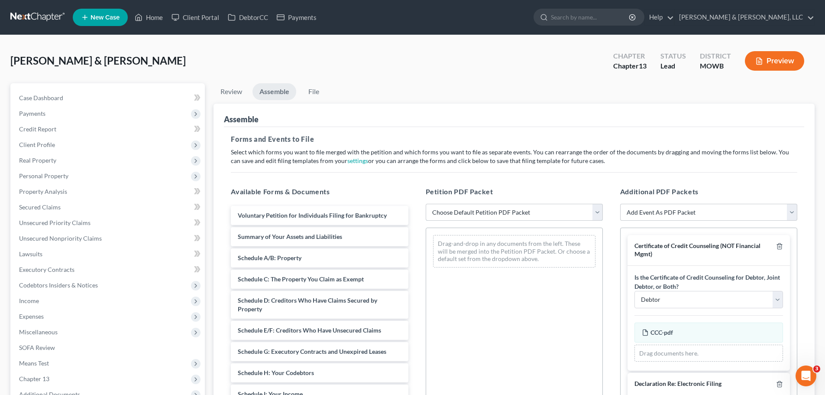
click at [520, 208] on select "Choose Default Petition PDF Packet Complete Bankruptcy Petition (all forms and …" at bounding box center [514, 212] width 177 height 17
select select "0"
click at [426, 204] on select "Choose Default Petition PDF Packet Complete Bankruptcy Petition (all forms and …" at bounding box center [514, 212] width 177 height 17
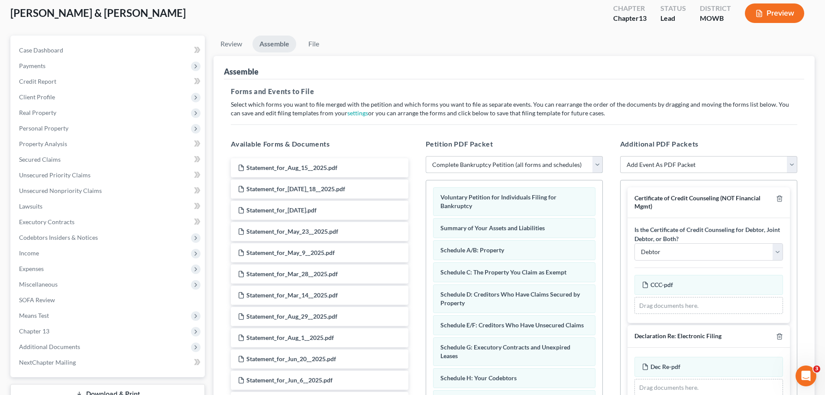
scroll to position [149, 0]
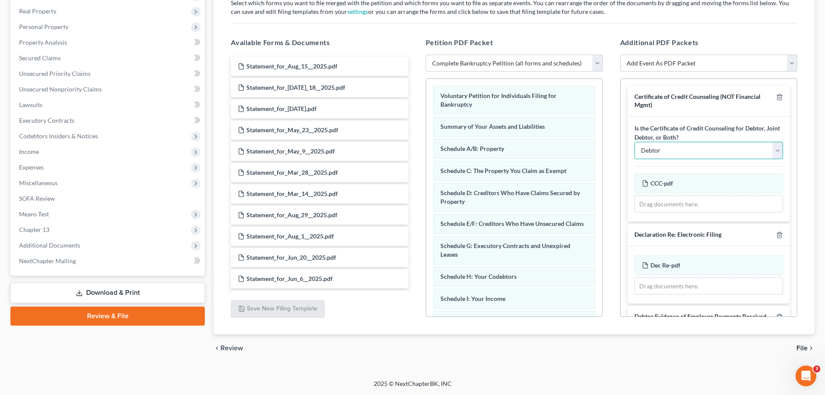
click at [679, 149] on select "Debtor Joint Debtor Debtor and Joint Debtor" at bounding box center [709, 150] width 149 height 17
select select "2"
click at [635, 142] on select "Debtor Joint Debtor Debtor and Joint Debtor" at bounding box center [709, 150] width 149 height 17
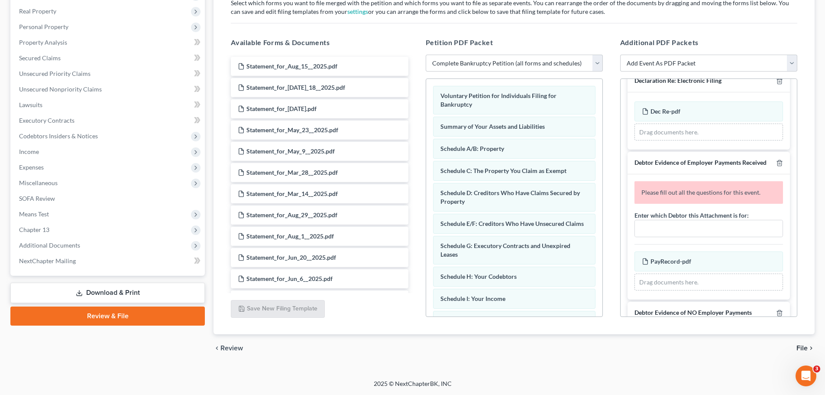
scroll to position [173, 0]
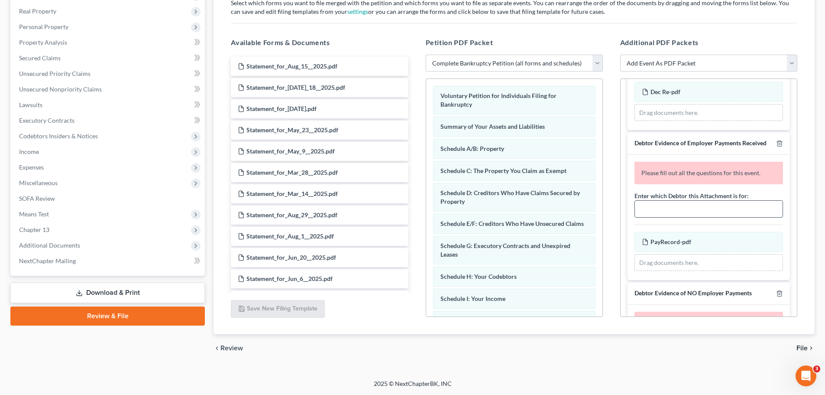
click at [686, 217] on input "text" at bounding box center [709, 209] width 148 height 16
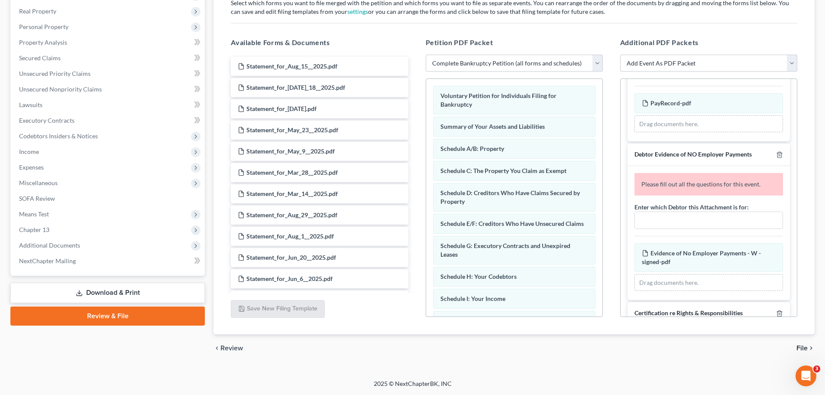
scroll to position [303, 0]
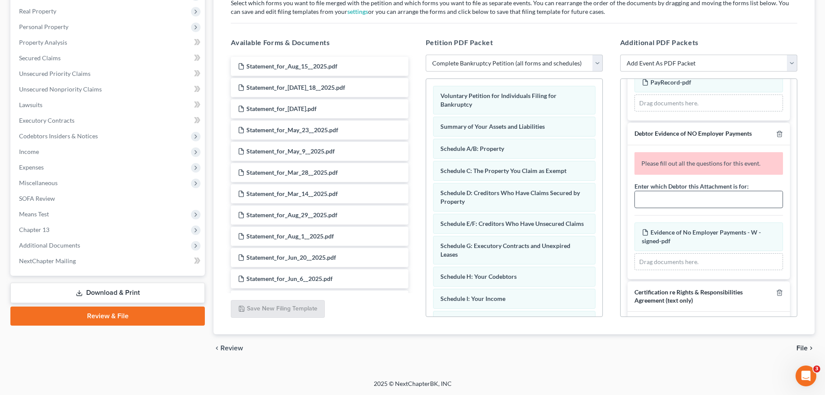
type input "debtor"
click at [690, 208] on input "text" at bounding box center [709, 199] width 148 height 16
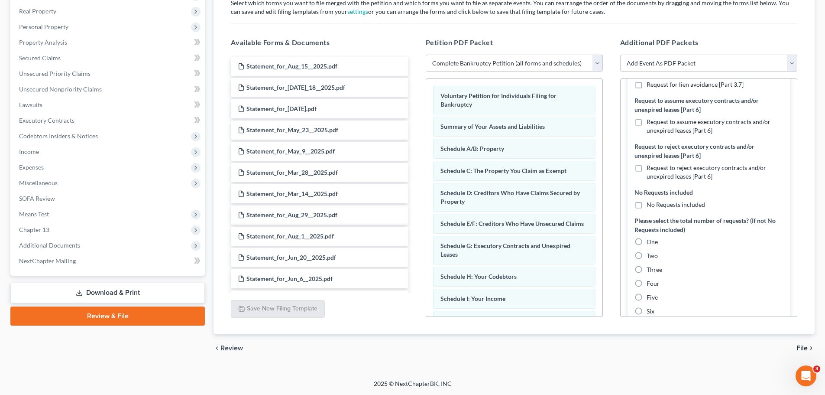
scroll to position [736, 0]
type input "co-debtor"
drag, startPoint x: 637, startPoint y: 211, endPoint x: 692, endPoint y: 204, distance: 55.0
click at [647, 208] on label "No Requests included" at bounding box center [676, 203] width 58 height 9
click at [650, 205] on input "No Requests included" at bounding box center [653, 202] width 6 height 6
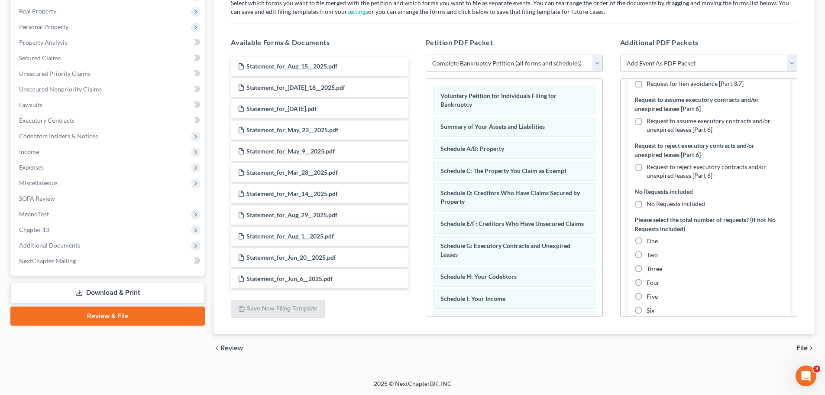
checkbox input "true"
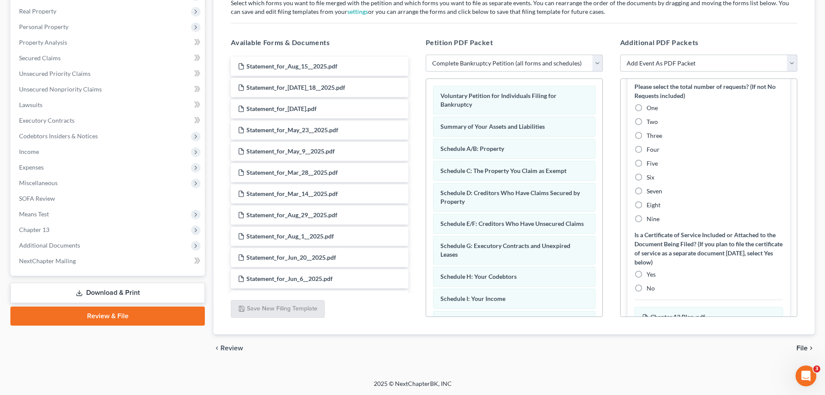
scroll to position [910, 0]
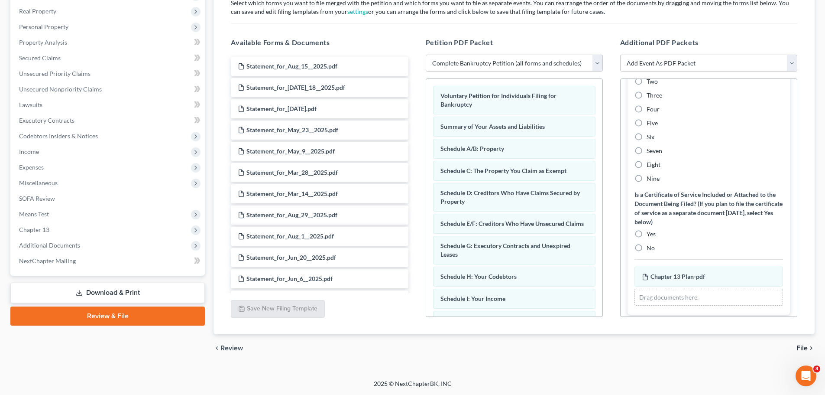
click at [647, 252] on label "No" at bounding box center [651, 247] width 8 height 9
click at [650, 249] on input "No" at bounding box center [653, 246] width 6 height 6
radio input "true"
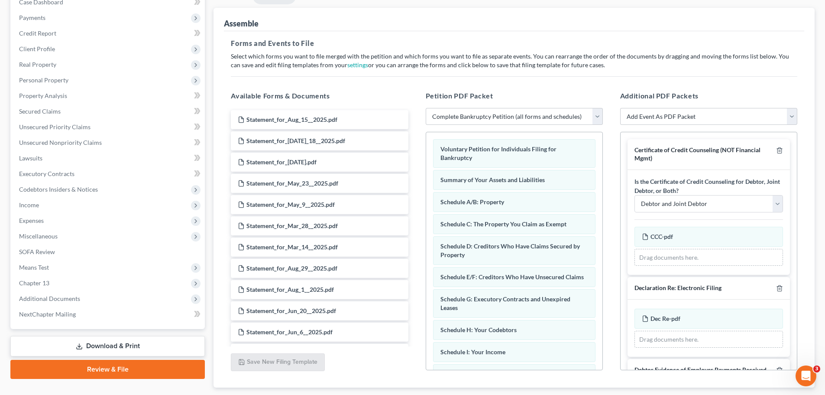
scroll to position [62, 0]
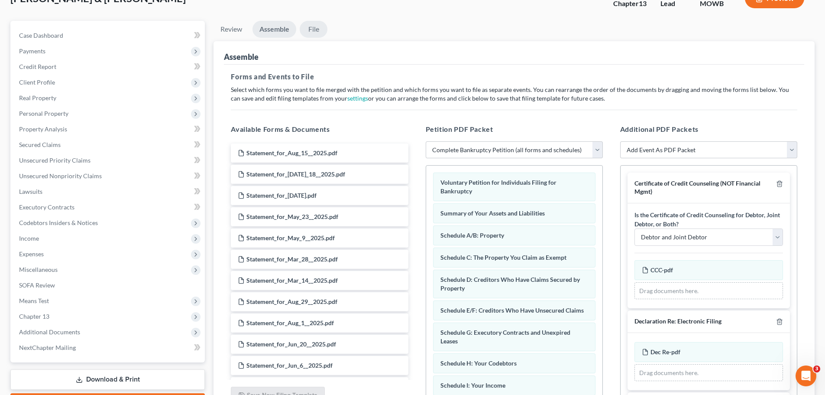
click at [314, 33] on link "File" at bounding box center [314, 29] width 28 height 17
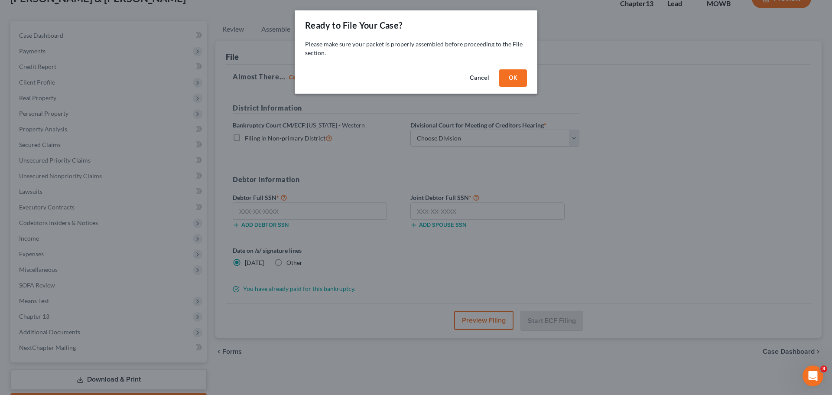
click at [482, 80] on button "Cancel" at bounding box center [479, 77] width 33 height 17
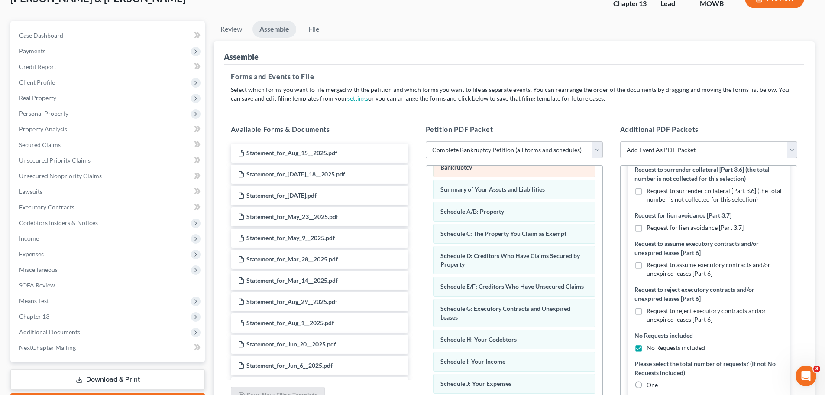
scroll to position [0, 0]
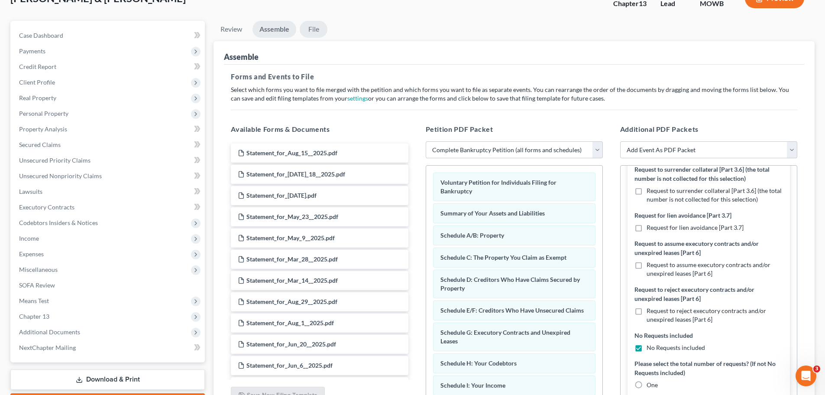
click at [317, 35] on link "File" at bounding box center [314, 29] width 28 height 17
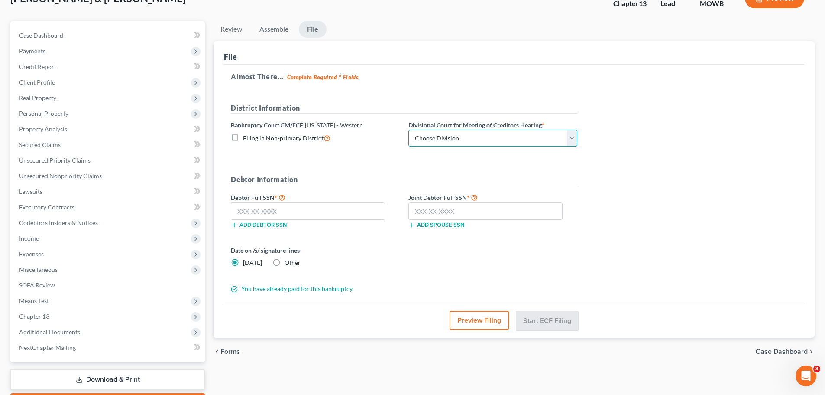
click at [475, 138] on select "Choose Division Central Southern Southwestern St. [PERSON_NAME]" at bounding box center [493, 138] width 169 height 17
click at [502, 139] on select "Choose Division Central Southern Southwestern St. [PERSON_NAME]" at bounding box center [493, 138] width 169 height 17
select select "2"
click at [409, 130] on select "Choose Division Central Southern Southwestern St. [PERSON_NAME]" at bounding box center [493, 138] width 169 height 17
click at [350, 204] on input "text" at bounding box center [308, 210] width 154 height 17
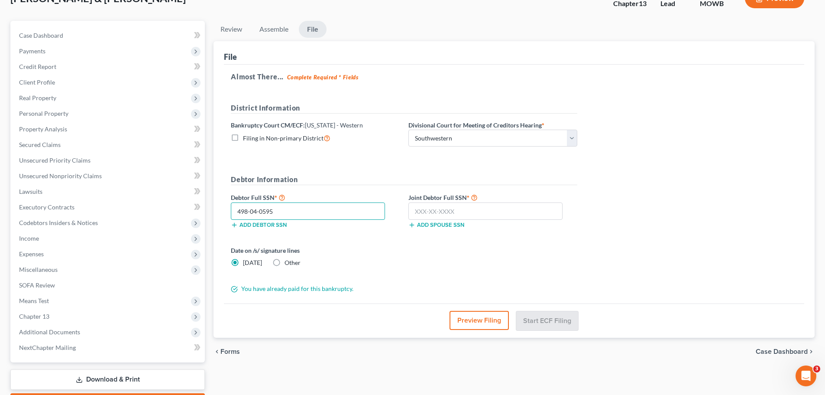
type input "498-04-0595"
click at [289, 263] on span "Other" at bounding box center [293, 262] width 16 height 7
click at [289, 263] on input "Other" at bounding box center [291, 261] width 6 height 6
radio input "true"
radio input "false"
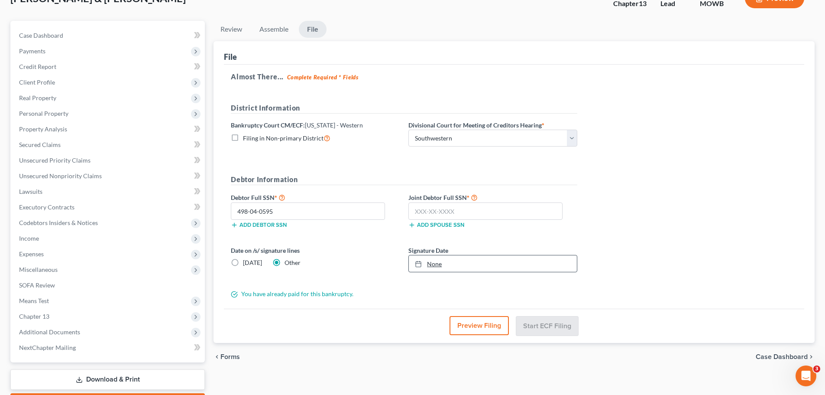
click at [430, 266] on link "None" at bounding box center [493, 263] width 168 height 16
type input "[DATE]"
click at [454, 212] on input "text" at bounding box center [486, 210] width 154 height 17
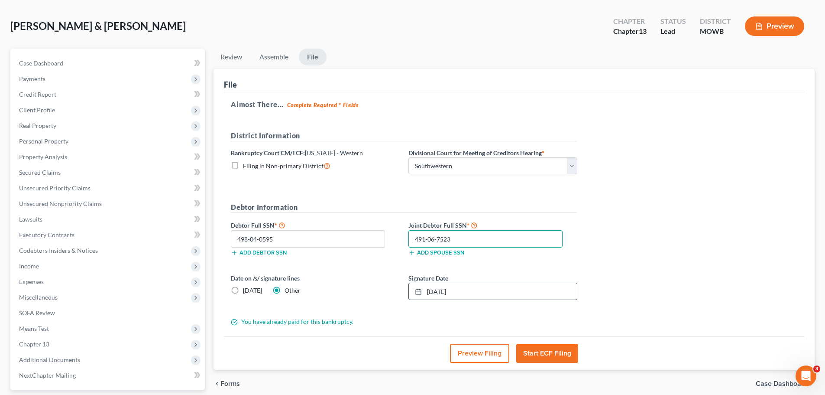
scroll to position [19, 0]
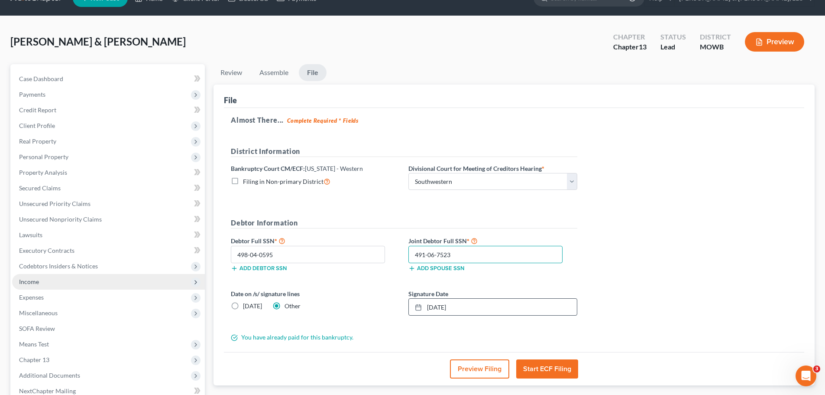
type input "491-06-7523"
click at [471, 183] on select "Choose Division Central Southern Southwestern St. [PERSON_NAME]" at bounding box center [493, 181] width 169 height 17
click at [631, 191] on div "Almost There... Complete Required * Fields District Information Bankruptcy Cour…" at bounding box center [514, 230] width 581 height 244
click at [550, 368] on button "Start ECF Filing" at bounding box center [547, 368] width 62 height 19
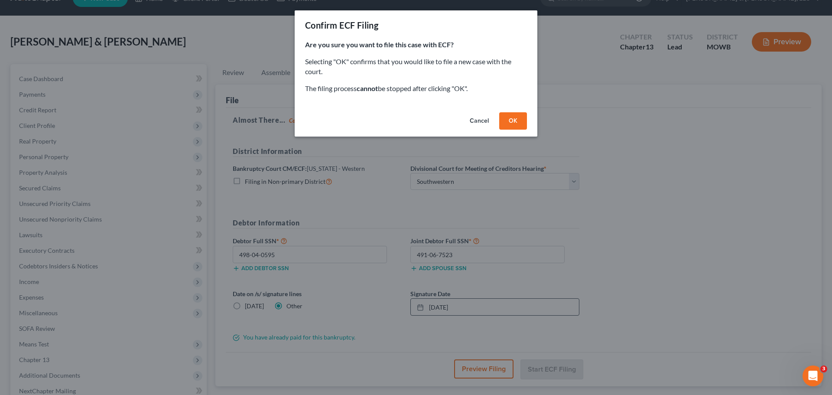
click at [515, 126] on button "OK" at bounding box center [513, 120] width 28 height 17
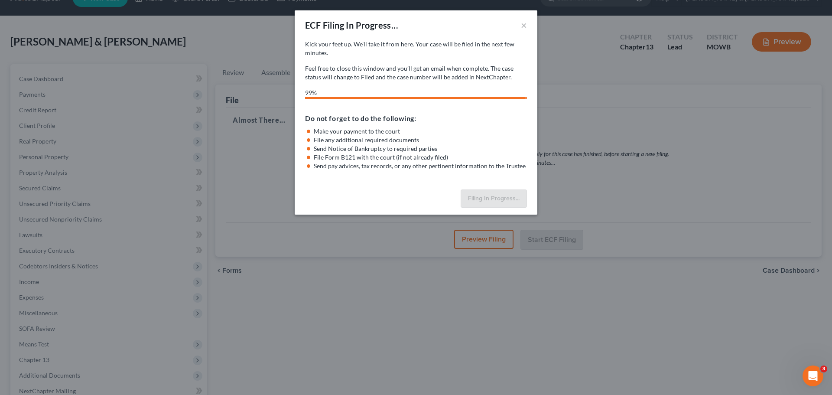
select select "2"
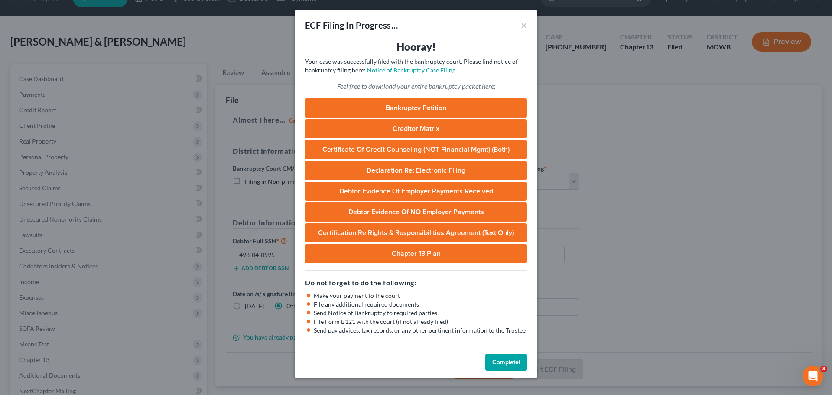
click at [516, 359] on button "Complete!" at bounding box center [506, 362] width 42 height 17
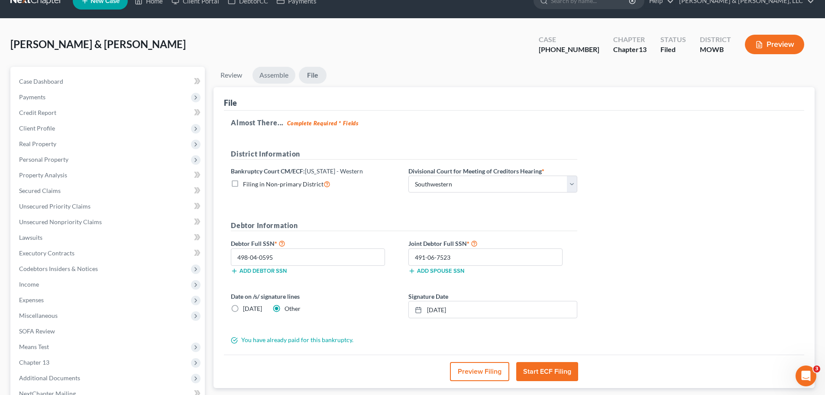
scroll to position [0, 0]
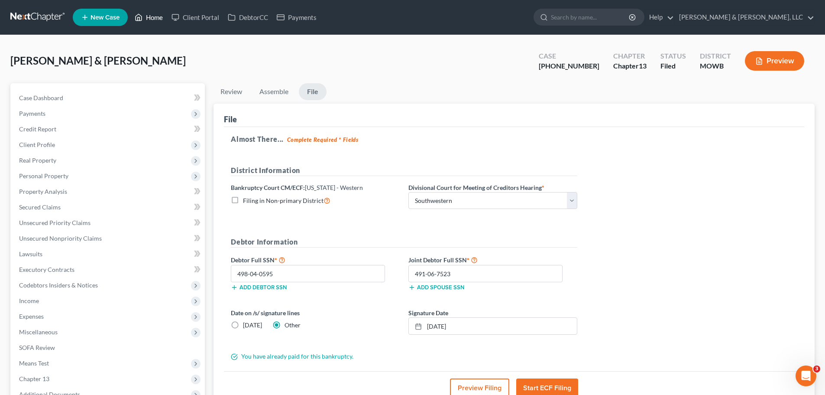
click at [152, 19] on link "Home" at bounding box center [148, 18] width 37 height 16
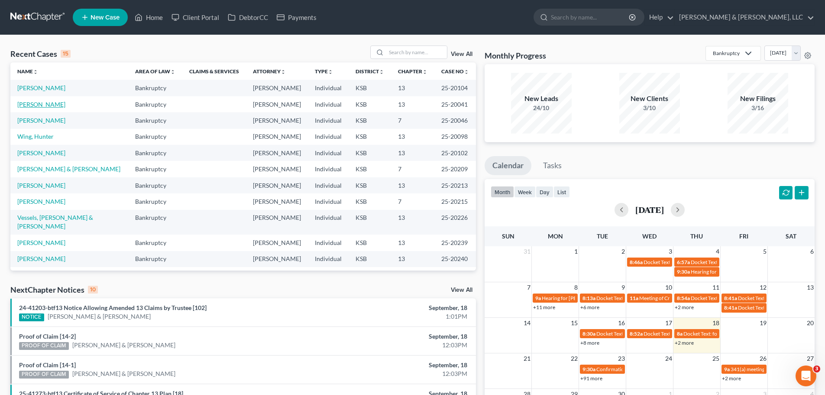
click at [54, 103] on link "[PERSON_NAME]" at bounding box center [41, 104] width 48 height 7
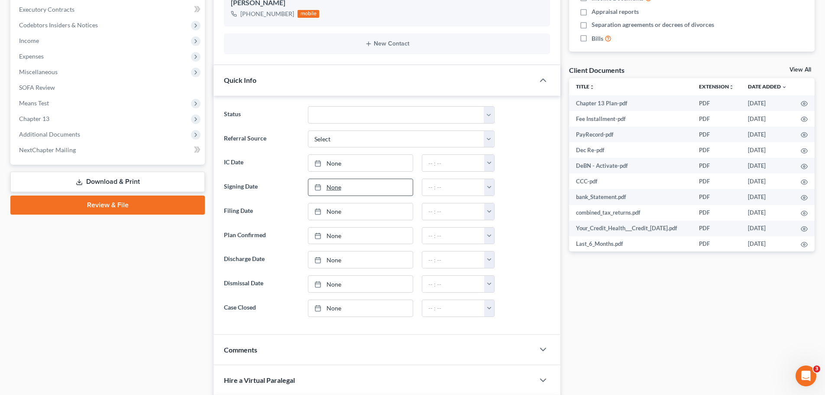
scroll to position [12, 0]
click at [335, 163] on link "None" at bounding box center [360, 163] width 104 height 16
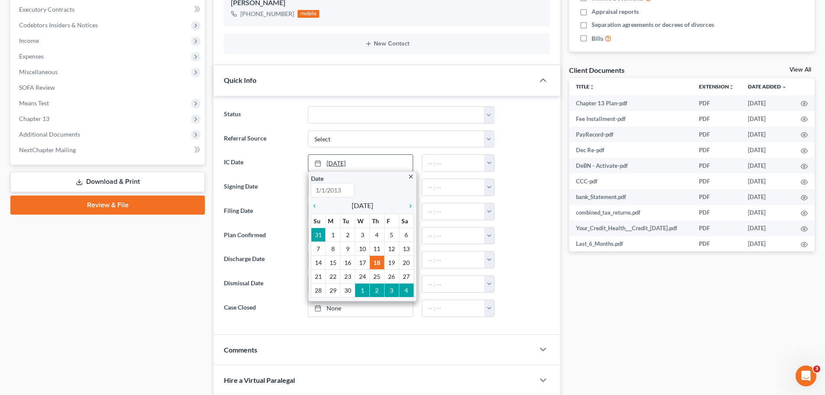
type input "[DATE]"
click at [277, 171] on label "IC Date" at bounding box center [262, 162] width 84 height 17
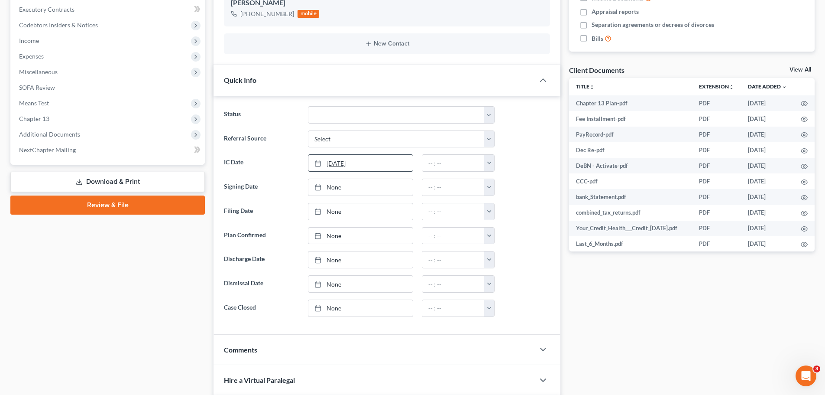
click at [353, 162] on link "[DATE]" at bounding box center [360, 163] width 104 height 16
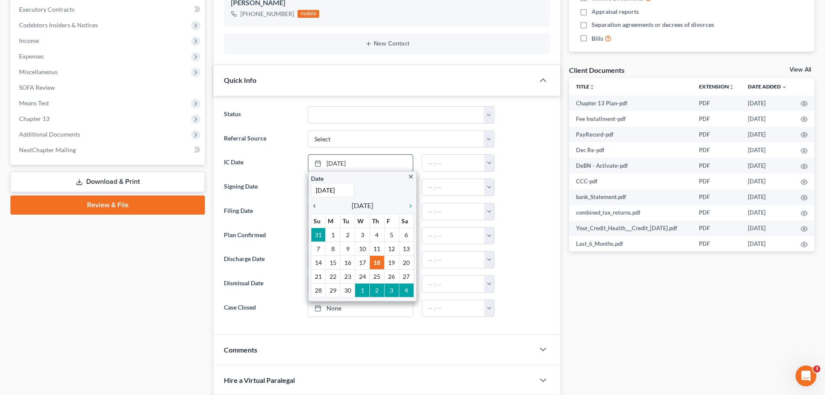
click at [316, 208] on icon "chevron_left" at bounding box center [316, 205] width 11 height 7
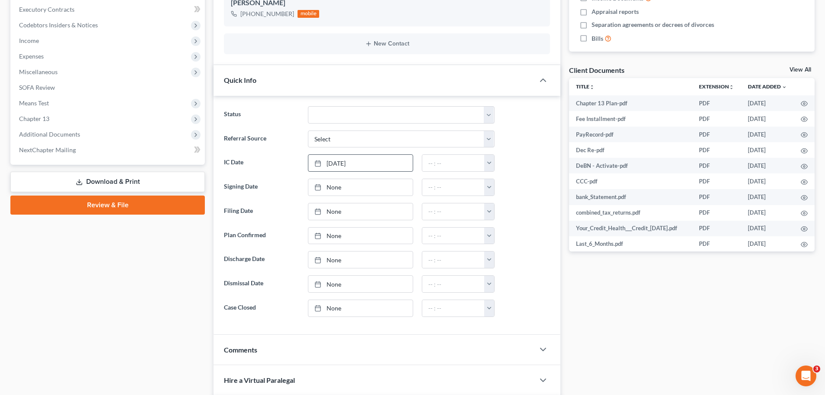
click at [290, 183] on label "Signing Date" at bounding box center [262, 186] width 84 height 17
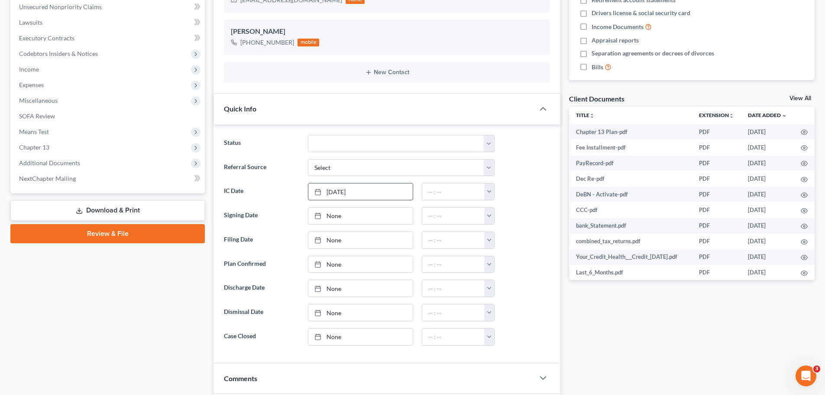
scroll to position [0, 0]
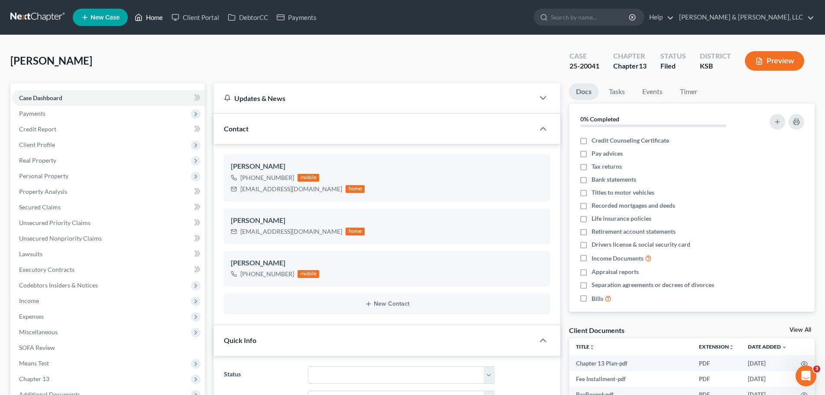
click at [156, 21] on link "Home" at bounding box center [148, 18] width 37 height 16
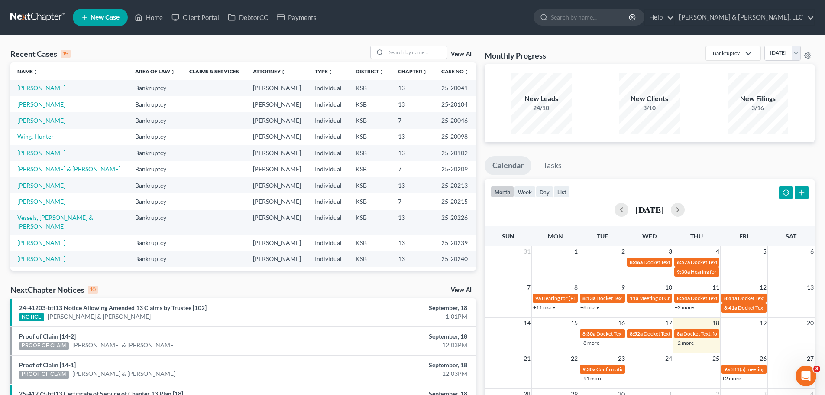
click at [58, 87] on link "[PERSON_NAME]" at bounding box center [41, 87] width 48 height 7
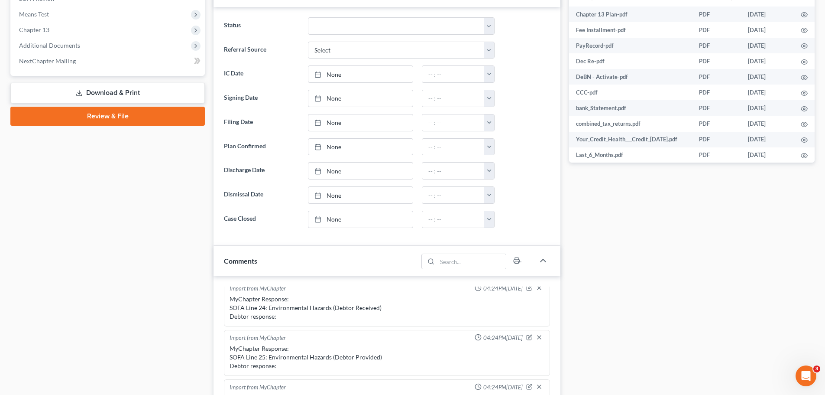
scroll to position [347, 0]
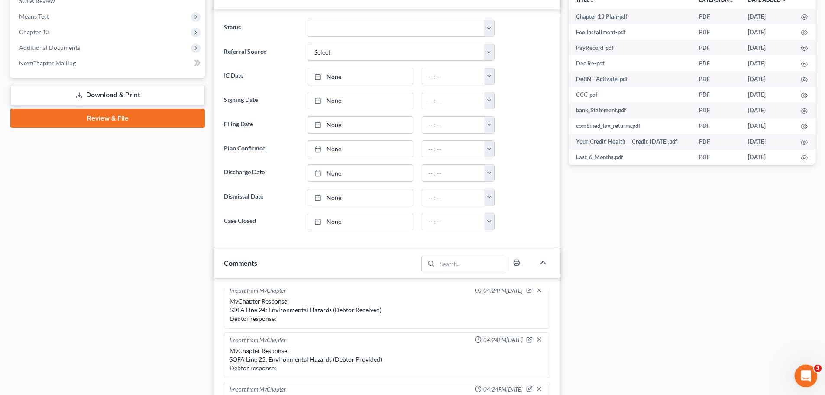
click at [804, 368] on icon "Open Intercom Messenger" at bounding box center [805, 374] width 14 height 14
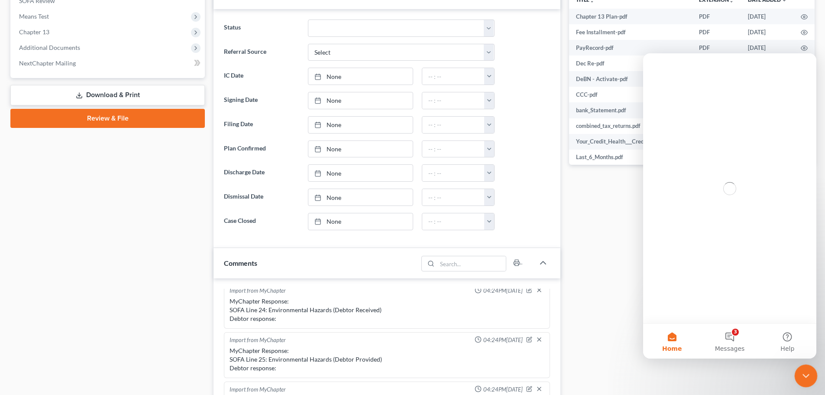
scroll to position [0, 0]
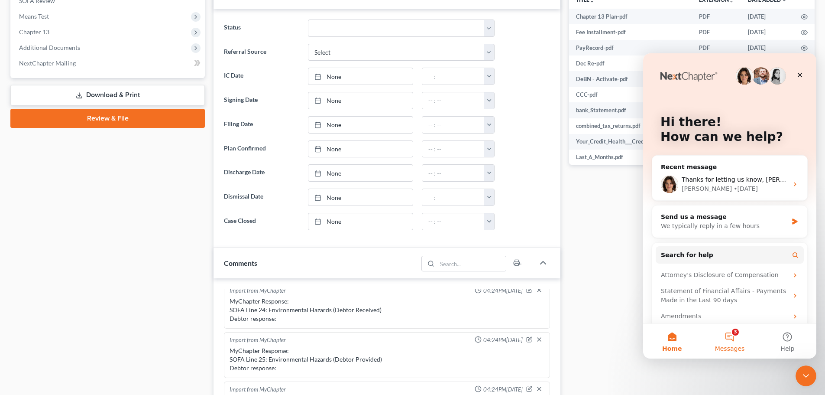
click at [735, 340] on button "3 Messages" at bounding box center [730, 341] width 58 height 35
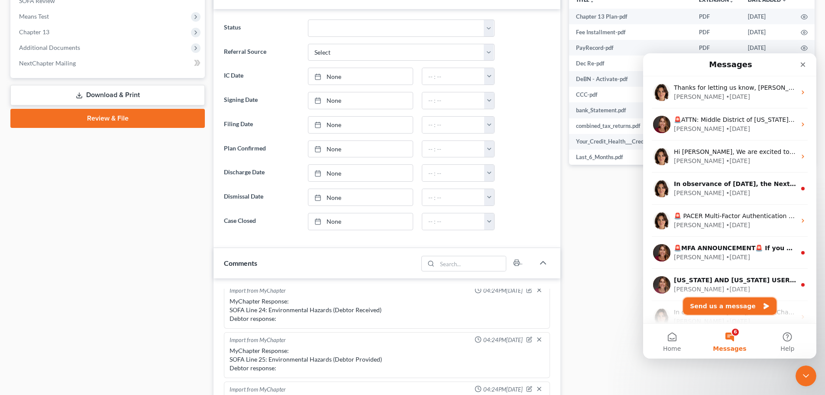
click at [731, 305] on button "Send us a message" at bounding box center [730, 305] width 94 height 17
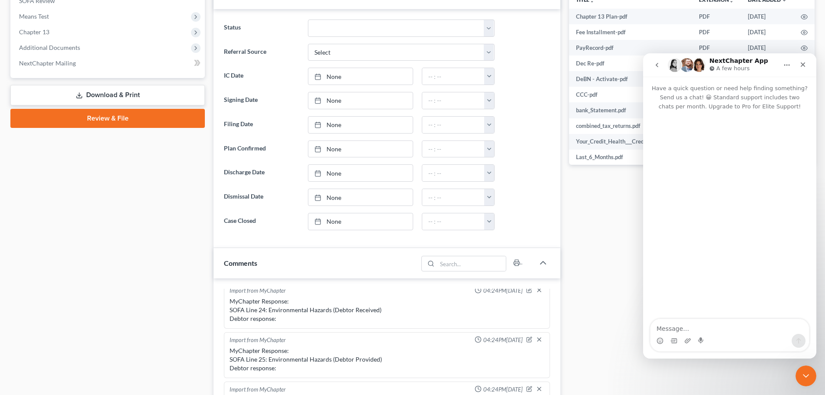
click at [700, 328] on textarea "Message…" at bounding box center [730, 326] width 159 height 15
click at [801, 65] on icon "Close" at bounding box center [803, 64] width 7 height 7
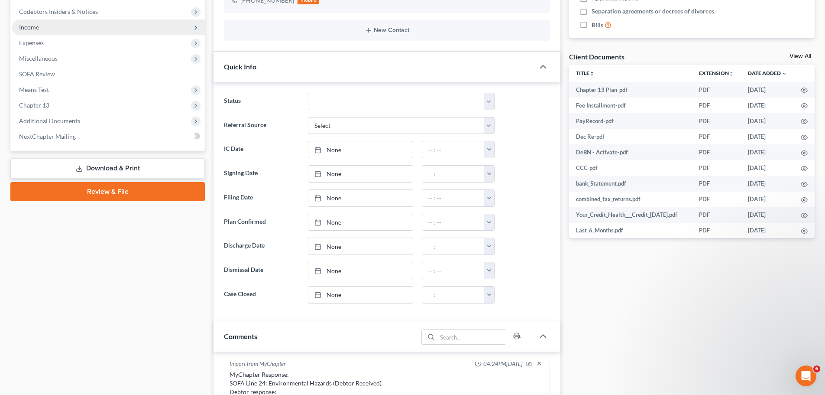
scroll to position [260, 0]
